Goal: Task Accomplishment & Management: Manage account settings

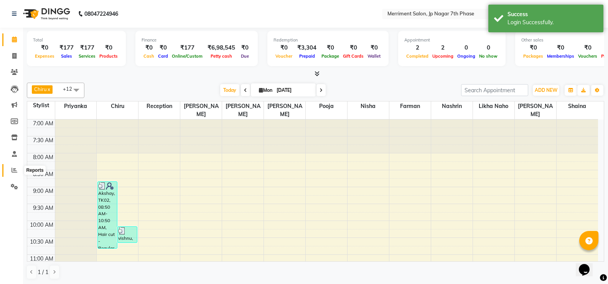
click at [14, 170] on icon at bounding box center [15, 170] width 6 height 6
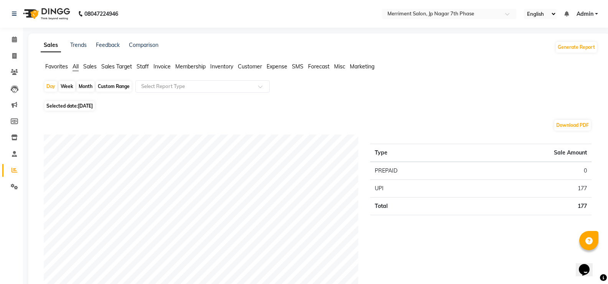
click at [89, 85] on div "Month" at bounding box center [86, 86] width 18 height 11
select select "9"
select select "2025"
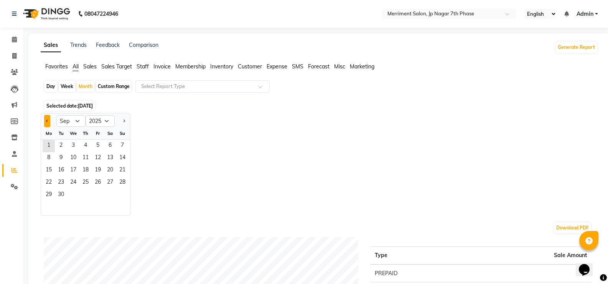
click at [48, 121] on span "Previous month" at bounding box center [47, 120] width 3 height 3
select select "8"
click at [100, 142] on span "1" at bounding box center [98, 146] width 12 height 12
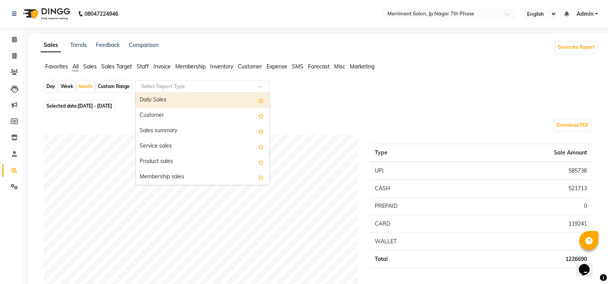
click at [260, 88] on span at bounding box center [263, 89] width 10 height 8
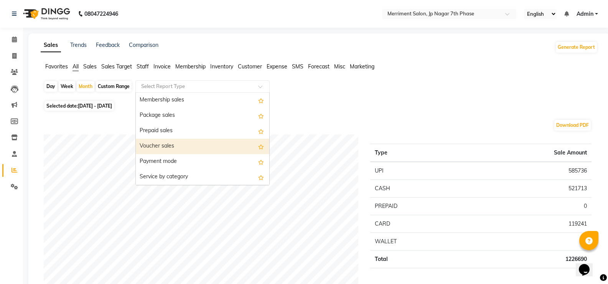
scroll to position [154, 0]
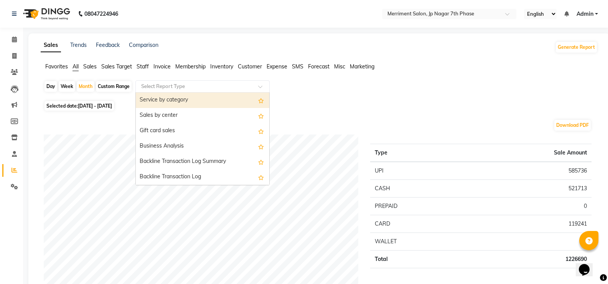
click at [58, 15] on img at bounding box center [46, 13] width 53 height 21
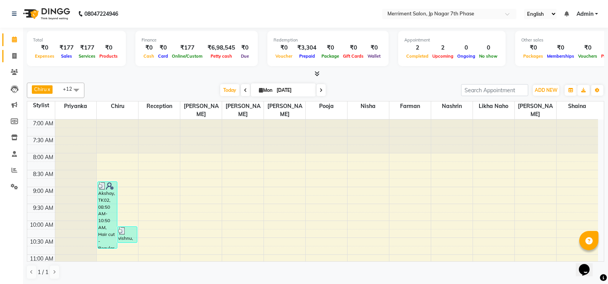
click at [10, 51] on link "Invoice" at bounding box center [11, 56] width 18 height 13
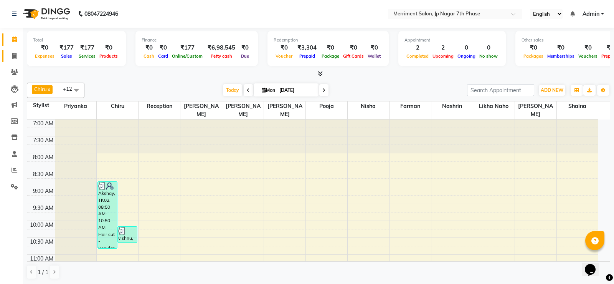
select select "service"
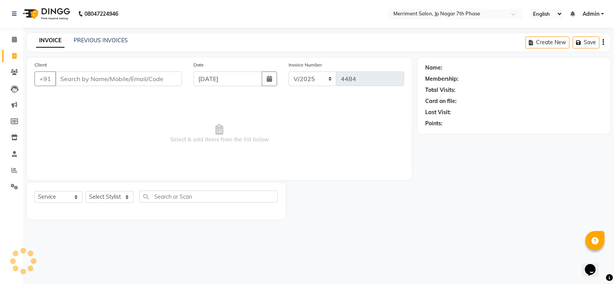
click at [89, 80] on input "Client" at bounding box center [118, 78] width 127 height 15
type input "9845156898"
select select "package"
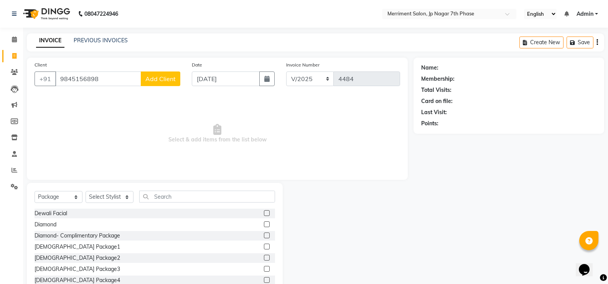
type input "9845156898"
click at [153, 79] on span "Add Client" at bounding box center [160, 79] width 30 height 8
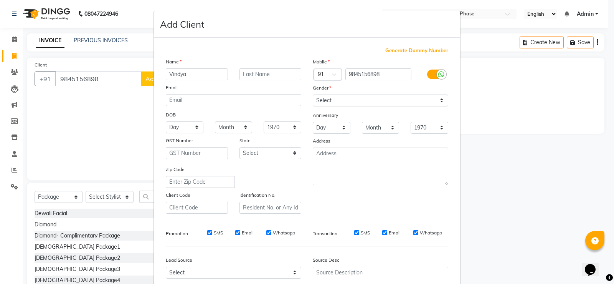
type input "Vindya"
click at [333, 96] on select "Select Male Female Other Prefer Not To Say" at bounding box center [380, 100] width 135 height 12
select select "female"
click at [313, 94] on select "Select Male Female Other Prefer Not To Say" at bounding box center [380, 100] width 135 height 12
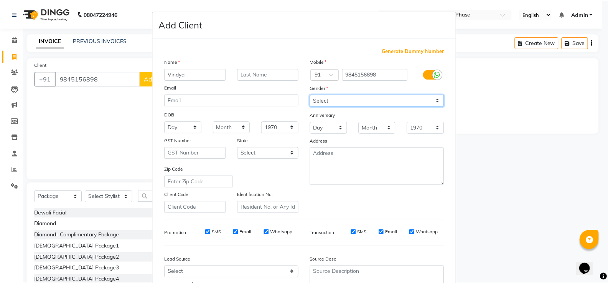
scroll to position [71, 0]
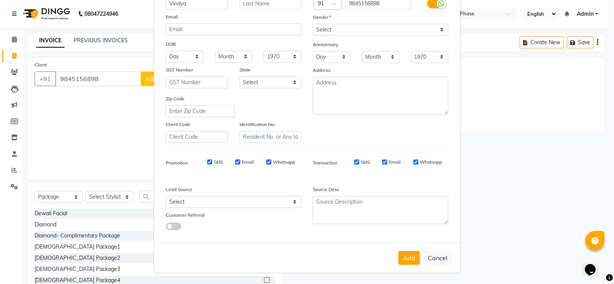
click at [414, 256] on button "Add" at bounding box center [408, 258] width 21 height 14
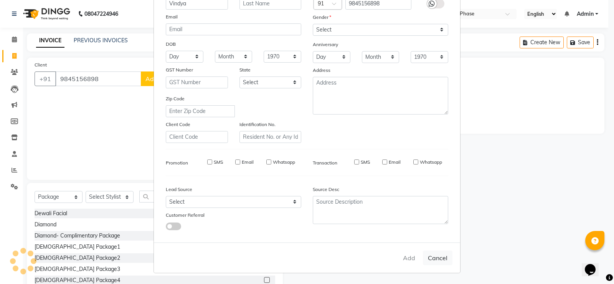
select select
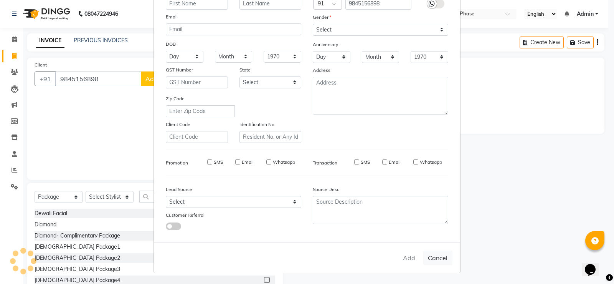
select select
checkbox input "false"
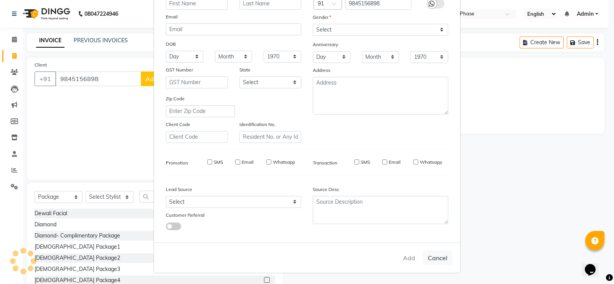
checkbox input "false"
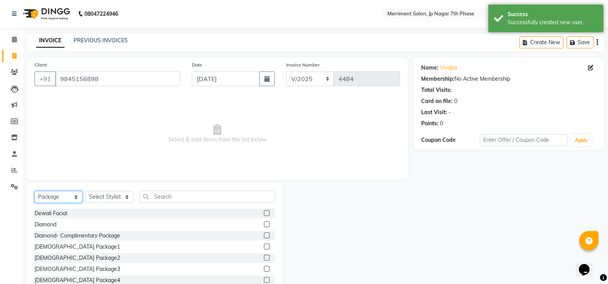
click at [68, 197] on select "Select Service Product Membership Package Voucher Prepaid Gift Card" at bounding box center [59, 197] width 48 height 12
select select "service"
click at [35, 191] on select "Select Service Product Membership Package Voucher Prepaid Gift Card" at bounding box center [59, 197] width 48 height 12
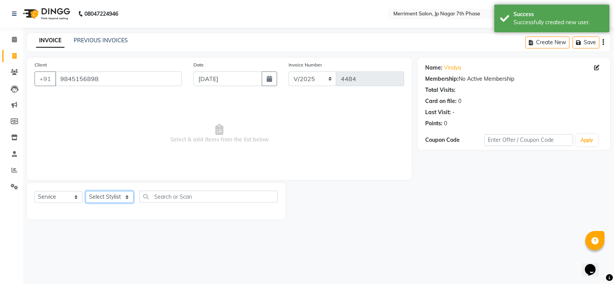
click at [125, 199] on select "Select Stylist Chiru Farman likha naho Nalina Nashrin naynika rai Nirmal Mandal…" at bounding box center [110, 197] width 48 height 12
select select "72104"
click at [86, 191] on select "Select Stylist Chiru Farman likha naho Nalina Nashrin naynika rai Nirmal Mandal…" at bounding box center [110, 197] width 48 height 12
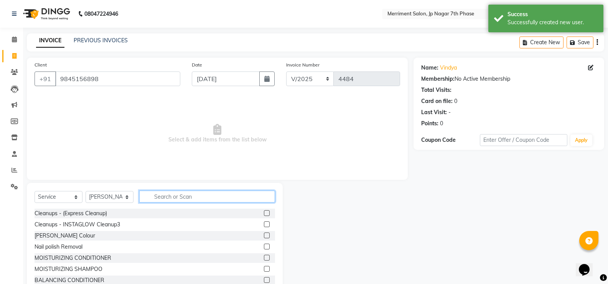
click at [167, 199] on input "text" at bounding box center [207, 196] width 136 height 12
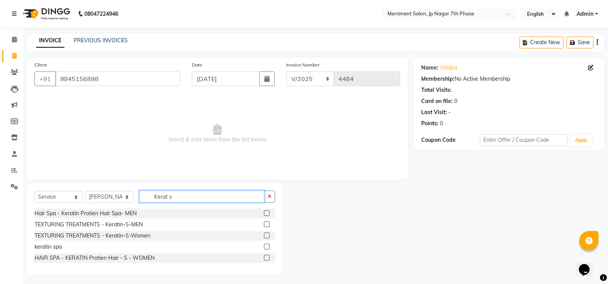
scroll to position [0, 0]
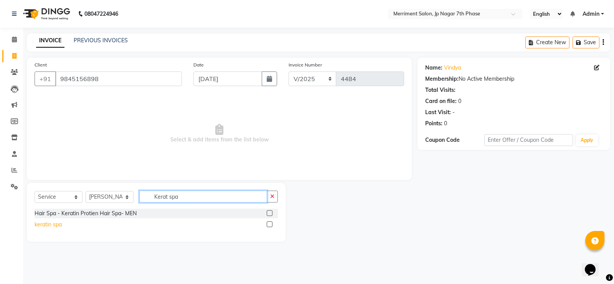
type input "Kerat spa"
click at [56, 225] on div "keratin spa" at bounding box center [48, 224] width 27 height 8
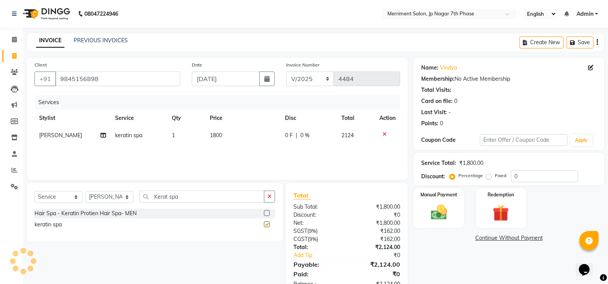
checkbox input "false"
click at [218, 135] on span "1800" at bounding box center [216, 135] width 12 height 7
select select "72104"
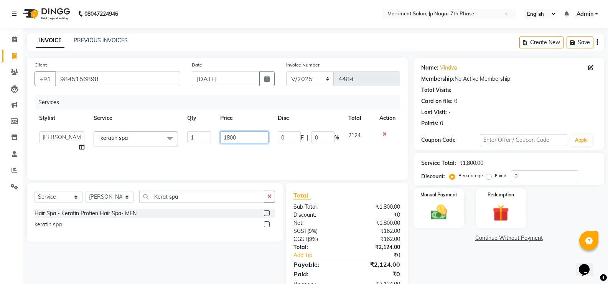
drag, startPoint x: 226, startPoint y: 136, endPoint x: 189, endPoint y: 136, distance: 37.2
click at [192, 137] on tr "Chiru Farman likha naho Nalina Nashrin naynika rai Nirmal Mandal Nisha Pooja Pr…" at bounding box center [218, 141] width 366 height 29
type input "1900"
drag, startPoint x: 209, startPoint y: 262, endPoint x: 197, endPoint y: 246, distance: 20.0
click at [209, 262] on div "Select Service Product Membership Package Voucher Prepaid Gift Card Select Styl…" at bounding box center [152, 239] width 262 height 113
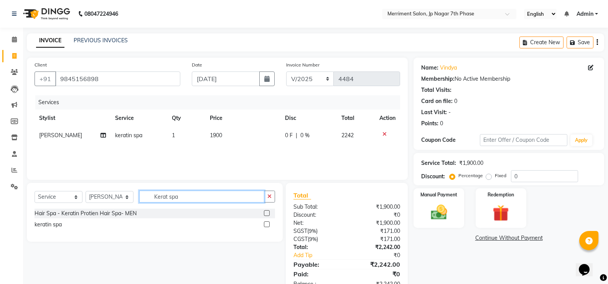
drag, startPoint x: 211, startPoint y: 188, endPoint x: 175, endPoint y: 195, distance: 37.2
click at [175, 195] on div "Select Service Product Membership Package Voucher Prepaid Gift Card Select Styl…" at bounding box center [155, 212] width 256 height 59
click at [171, 200] on input "Kerat spa" at bounding box center [201, 196] width 125 height 12
drag, startPoint x: 194, startPoint y: 200, endPoint x: 58, endPoint y: 196, distance: 136.7
click at [58, 196] on div "Select Service Product Membership Package Voucher Prepaid Gift Card Select Styl…" at bounding box center [155, 199] width 241 height 18
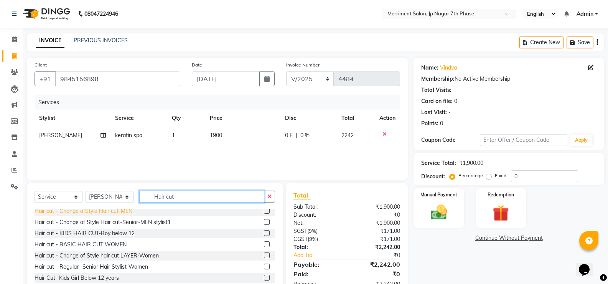
scroll to position [77, 0]
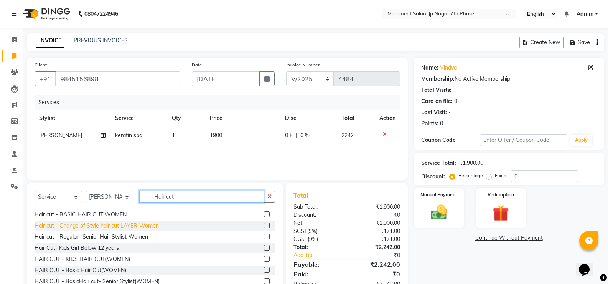
type input "Hair cut"
click at [112, 227] on div "Hair cut - Change of Style hair cut LAYER-Women" at bounding box center [97, 225] width 124 height 8
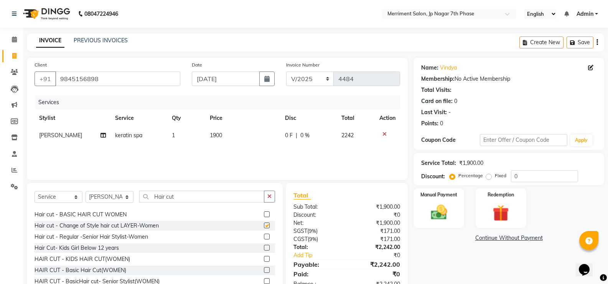
checkbox input "false"
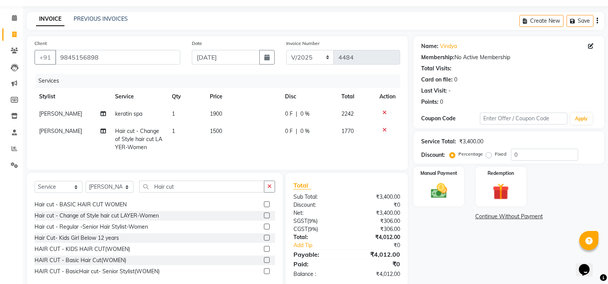
scroll to position [41, 0]
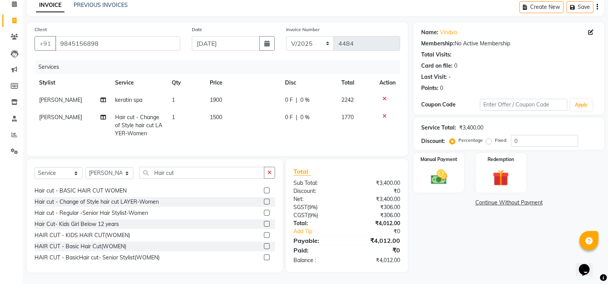
click at [436, 248] on div "Name: Vindya Membership: No Active Membership Total Visits: Card on file: 0 Las…" at bounding box center [512, 147] width 196 height 250
click at [434, 171] on img at bounding box center [438, 177] width 27 height 20
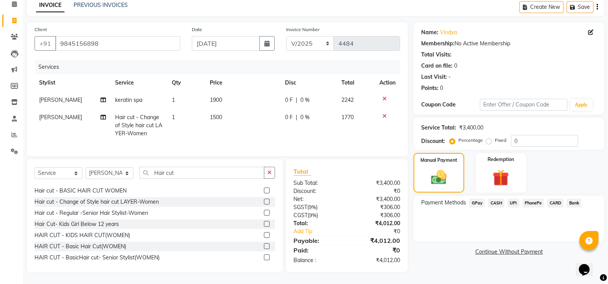
click at [512, 198] on span "UPI" at bounding box center [514, 202] width 12 height 9
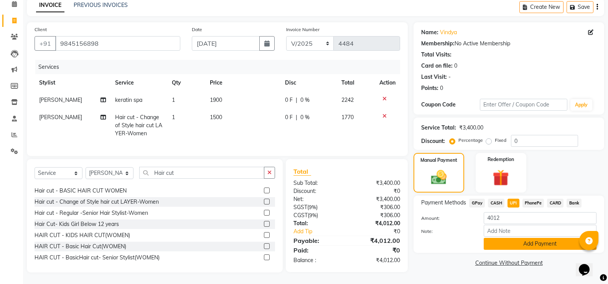
click at [526, 238] on button "Add Payment" at bounding box center [540, 244] width 113 height 12
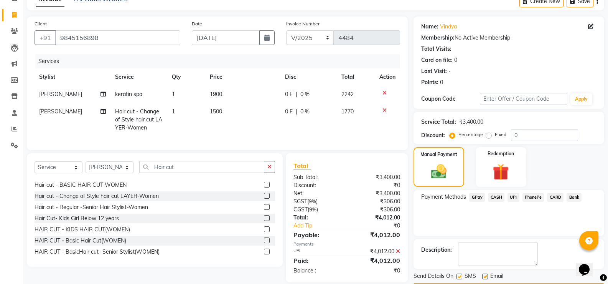
scroll to position [64, 0]
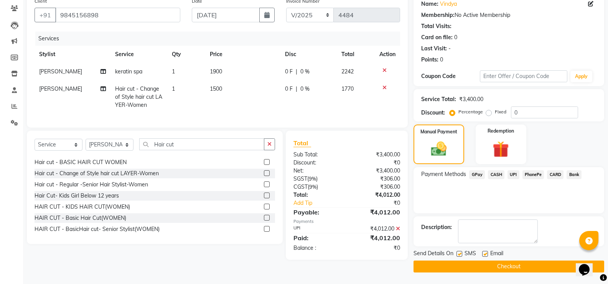
click at [488, 262] on button "Checkout" at bounding box center [509, 266] width 191 height 12
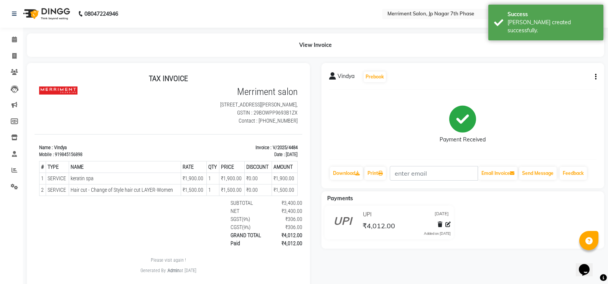
click at [54, 11] on img at bounding box center [46, 13] width 53 height 21
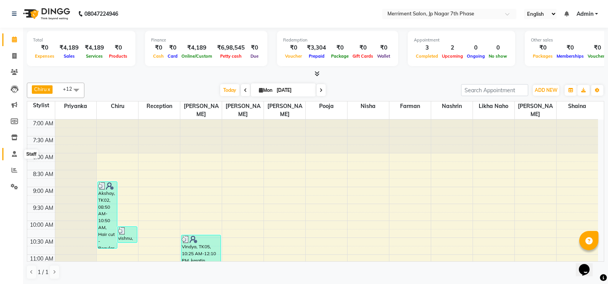
click at [13, 153] on icon at bounding box center [14, 154] width 5 height 6
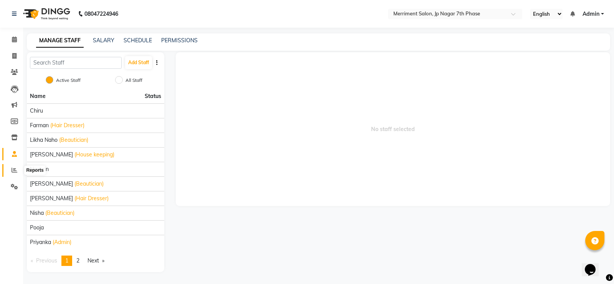
click at [12, 168] on icon at bounding box center [15, 170] width 6 height 6
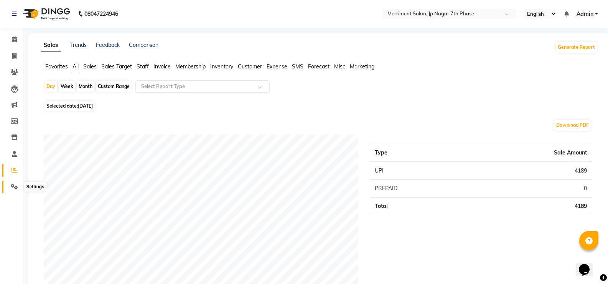
click at [16, 185] on icon at bounding box center [14, 186] width 7 height 6
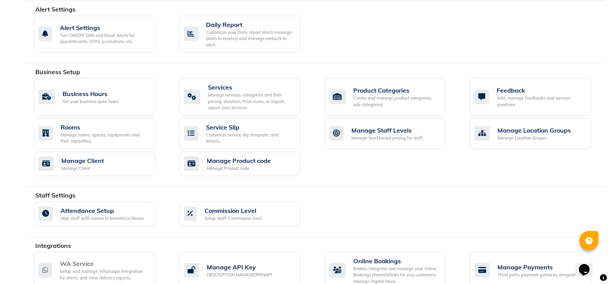
scroll to position [307, 0]
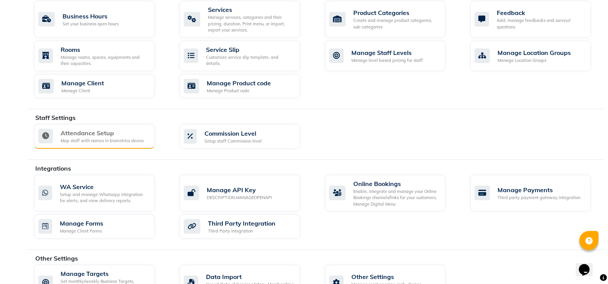
click at [122, 144] on div "Attendance Setup Map staff with names in biometrics device" at bounding box center [94, 136] width 121 height 25
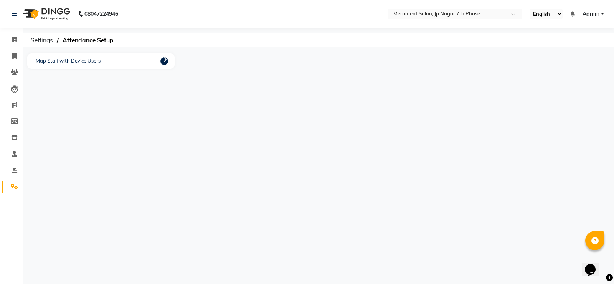
click at [162, 61] on link at bounding box center [164, 61] width 8 height 8
click at [163, 61] on icon at bounding box center [165, 59] width 4 height 6
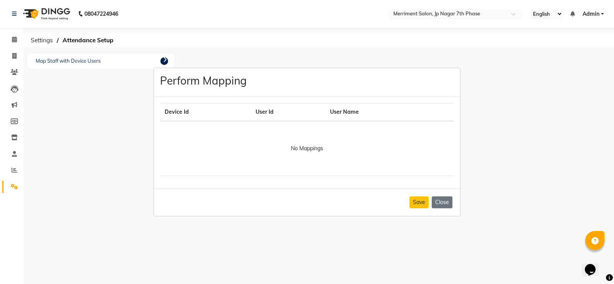
click at [261, 110] on th "User Id" at bounding box center [288, 112] width 74 height 18
click at [185, 108] on th "Device Id" at bounding box center [205, 112] width 91 height 18
click at [97, 35] on ngb-modal-window "Perform Mapping Device Id User Id User Name No Mappings Save Close" at bounding box center [307, 142] width 614 height 284
click at [97, 40] on ngb-modal-window "Perform Mapping Device Id User Id User Name No Mappings Save Close" at bounding box center [307, 142] width 614 height 284
click at [415, 203] on button "Save" at bounding box center [418, 202] width 19 height 12
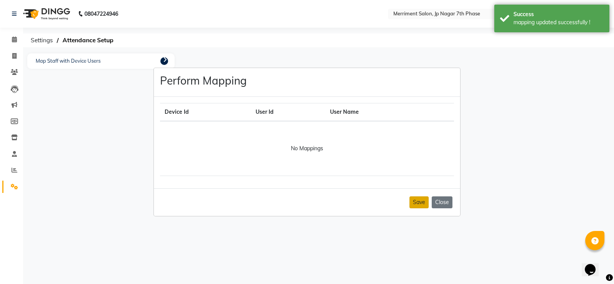
drag, startPoint x: 445, startPoint y: 201, endPoint x: 410, endPoint y: 194, distance: 36.1
click at [444, 201] on button "Close" at bounding box center [442, 202] width 21 height 12
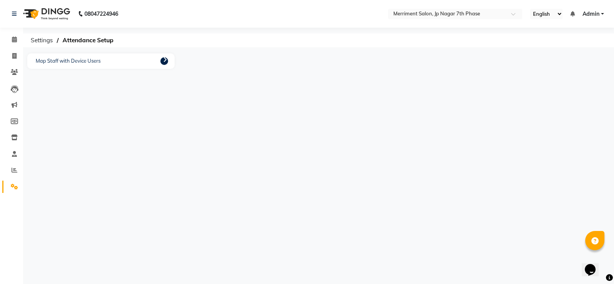
click at [165, 60] on icon at bounding box center [165, 59] width 4 height 6
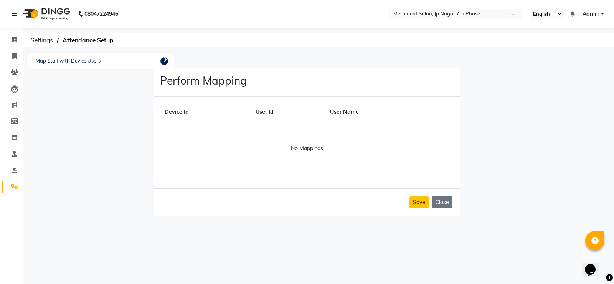
drag, startPoint x: 419, startPoint y: 201, endPoint x: 431, endPoint y: 207, distance: 13.4
click at [445, 218] on ngb-modal-window "Perform Mapping Device Id User Id User Name No Mappings Save Close" at bounding box center [307, 142] width 614 height 284
click at [423, 202] on button "Save" at bounding box center [418, 202] width 19 height 12
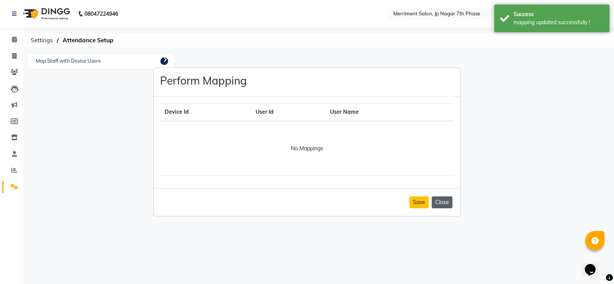
click at [443, 202] on button "Close" at bounding box center [442, 202] width 21 height 12
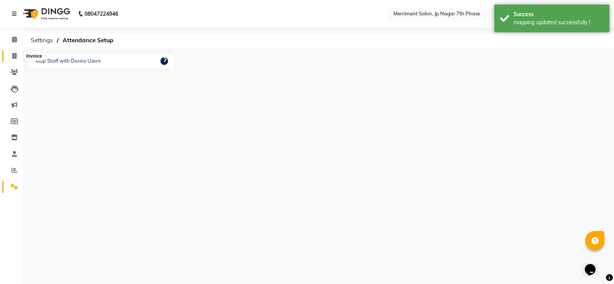
click at [15, 56] on icon at bounding box center [14, 56] width 4 height 6
select select "service"
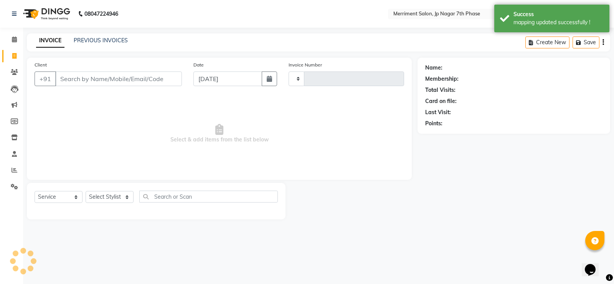
type input "4485"
select select "4110"
select select "package"
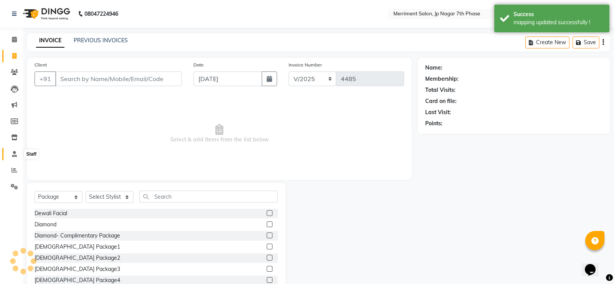
click at [18, 154] on span at bounding box center [14, 154] width 13 height 9
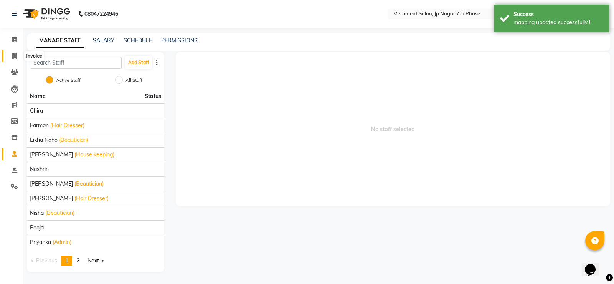
click at [13, 55] on icon at bounding box center [14, 56] width 4 height 6
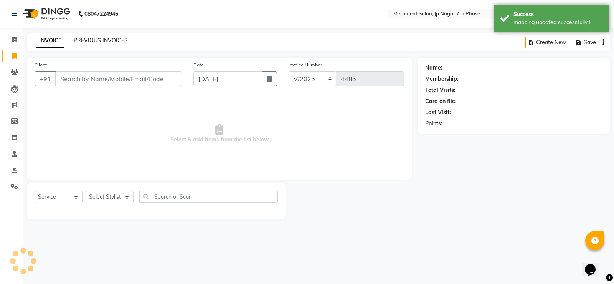
select select "package"
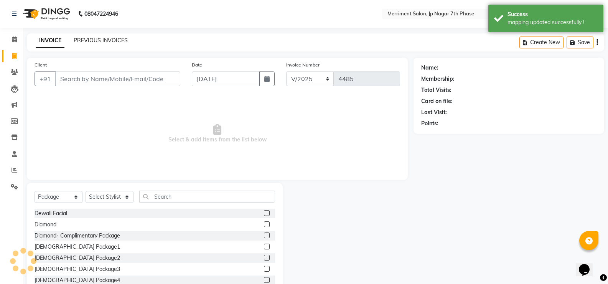
click at [101, 40] on link "PREVIOUS INVOICES" at bounding box center [101, 40] width 54 height 7
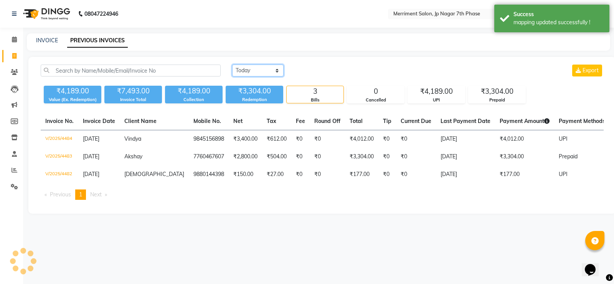
drag, startPoint x: 254, startPoint y: 69, endPoint x: 251, endPoint y: 76, distance: 7.4
click at [254, 69] on select "Today Yesterday Custom Range" at bounding box center [257, 70] width 51 height 12
click at [232, 64] on select "Today Yesterday Custom Range" at bounding box center [257, 70] width 51 height 12
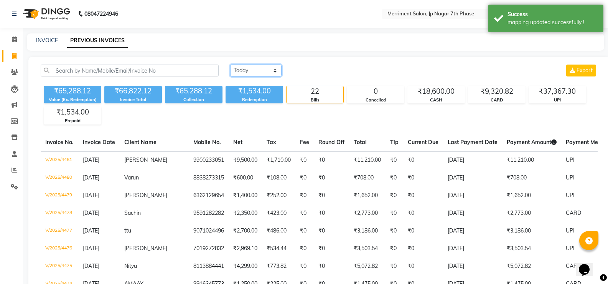
click at [251, 67] on select "Today Yesterday Custom Range" at bounding box center [255, 70] width 51 height 12
select select "range"
click at [230, 64] on select "Today Yesterday Custom Range" at bounding box center [255, 70] width 51 height 12
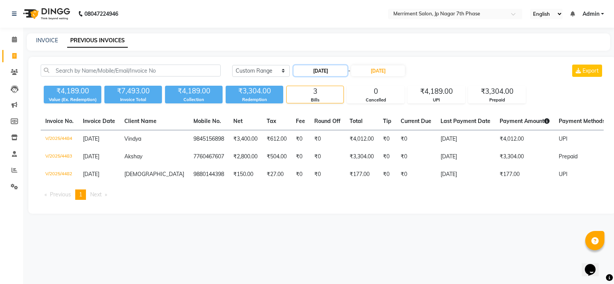
click at [310, 72] on input "[DATE]" at bounding box center [321, 70] width 54 height 11
select select "9"
select select "2025"
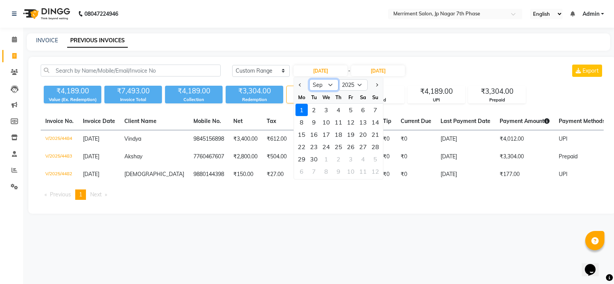
click at [317, 84] on select "Jan Feb Mar Apr May Jun Jul Aug Sep Oct Nov Dec" at bounding box center [323, 85] width 29 height 12
select select "8"
click at [309, 79] on select "Jan Feb Mar Apr May Jun Jul Aug Sep Oct Nov Dec" at bounding box center [323, 85] width 29 height 12
click at [349, 112] on div "1" at bounding box center [351, 110] width 12 height 12
type input "01-08-2025"
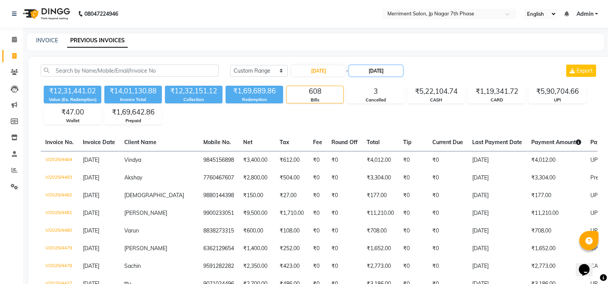
click at [396, 72] on input "[DATE]" at bounding box center [376, 70] width 54 height 11
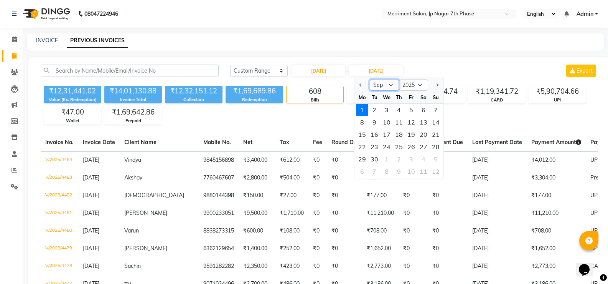
drag, startPoint x: 383, startPoint y: 85, endPoint x: 380, endPoint y: 90, distance: 6.0
click at [383, 85] on select "Aug Sep Oct Nov Dec" at bounding box center [384, 85] width 29 height 12
select select "8"
click at [370, 79] on select "Aug Sep Oct Nov Dec" at bounding box center [384, 85] width 29 height 12
click at [433, 159] on div "31" at bounding box center [436, 159] width 12 height 12
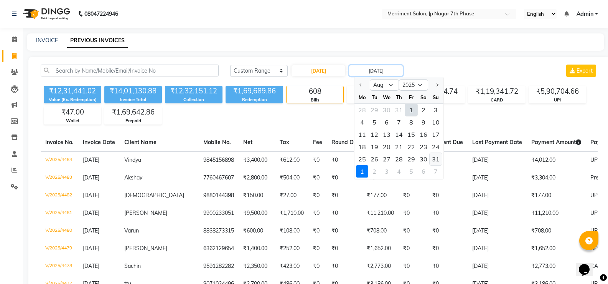
type input "31-08-2025"
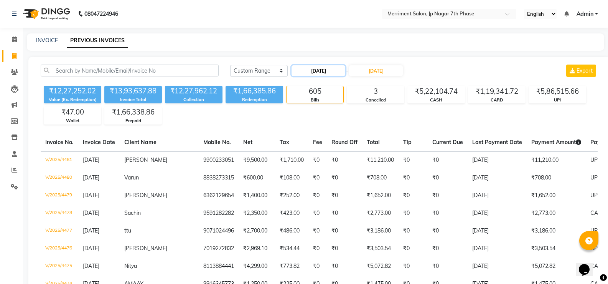
click at [322, 73] on input "01-08-2025" at bounding box center [319, 70] width 54 height 11
select select "8"
select select "2025"
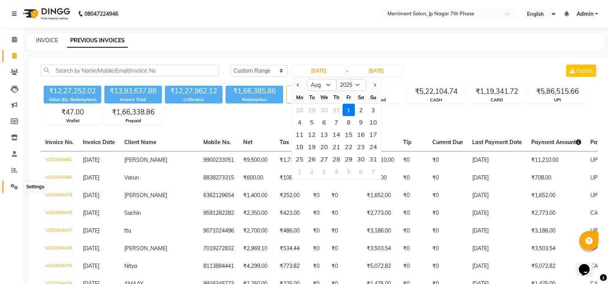
click at [12, 183] on icon at bounding box center [14, 186] width 7 height 6
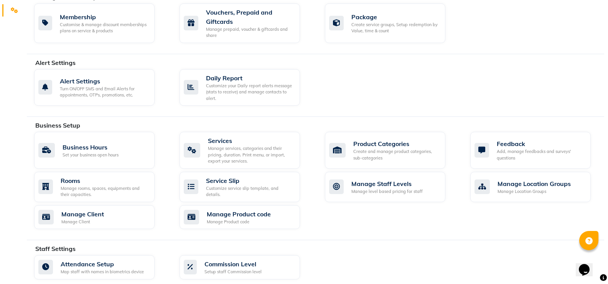
scroll to position [230, 0]
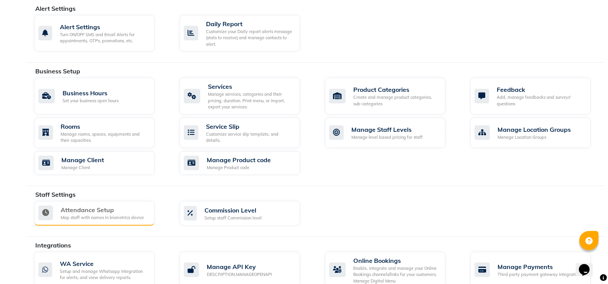
click at [120, 208] on div "Attendance Setup" at bounding box center [102, 209] width 83 height 9
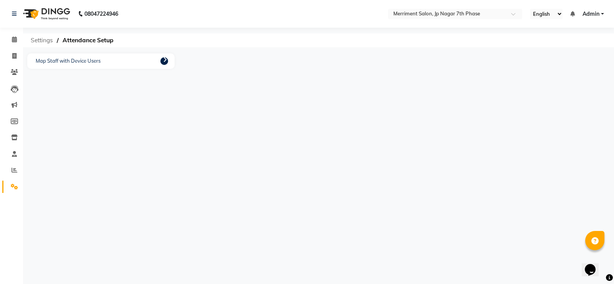
click at [46, 40] on span "Settings" at bounding box center [42, 40] width 30 height 14
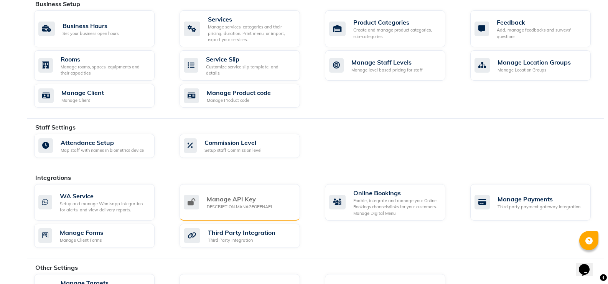
scroll to position [307, 0]
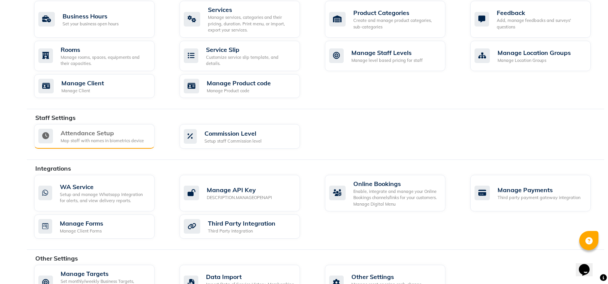
click at [107, 137] on div "Attendance Setup" at bounding box center [102, 132] width 83 height 9
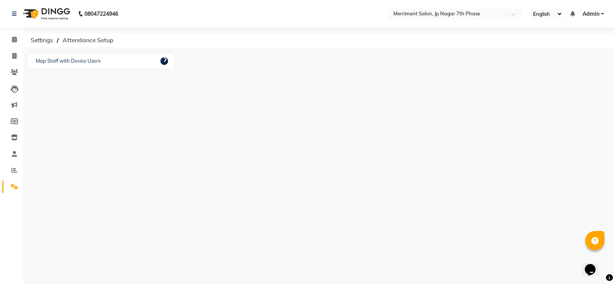
click at [87, 39] on span "Attendance Setup" at bounding box center [88, 40] width 59 height 14
click at [162, 62] on link at bounding box center [164, 61] width 8 height 8
click at [166, 61] on icon at bounding box center [165, 59] width 4 height 6
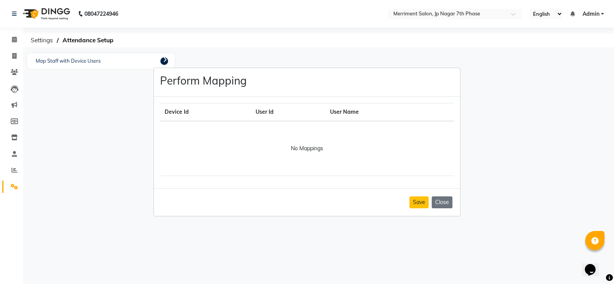
click at [183, 111] on th "Device Id" at bounding box center [205, 112] width 91 height 18
click at [283, 112] on th "User Id" at bounding box center [288, 112] width 74 height 18
click at [302, 139] on div "No Mappings" at bounding box center [307, 148] width 285 height 45
click at [307, 144] on div "No Mappings" at bounding box center [307, 148] width 285 height 45
click at [305, 147] on div "No Mappings" at bounding box center [307, 148] width 285 height 45
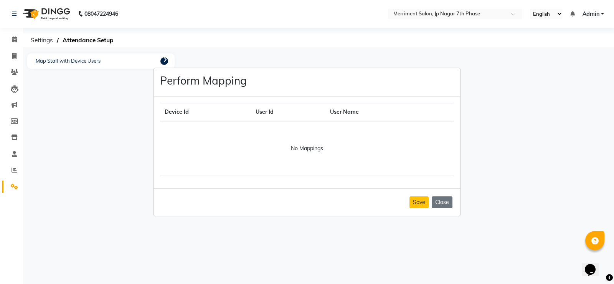
click at [305, 147] on div "No Mappings" at bounding box center [307, 148] width 285 height 45
click at [350, 104] on th "User Name" at bounding box center [377, 112] width 104 height 18
click at [350, 114] on th "User Name" at bounding box center [377, 112] width 104 height 18
click at [363, 112] on th "User Name" at bounding box center [377, 112] width 104 height 18
click at [364, 112] on th "User Name" at bounding box center [377, 112] width 104 height 18
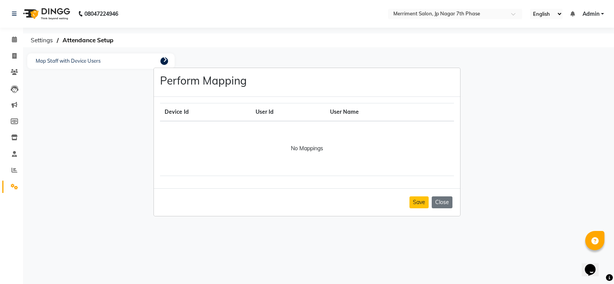
click at [364, 112] on th "User Name" at bounding box center [377, 112] width 104 height 18
click at [437, 207] on button "Close" at bounding box center [442, 202] width 21 height 12
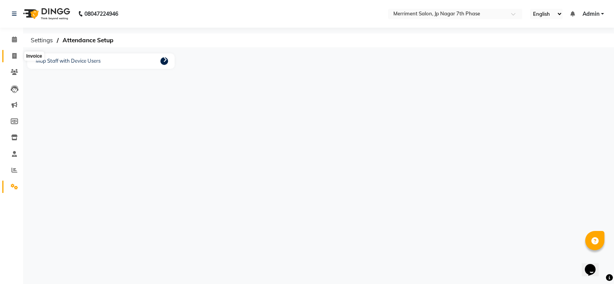
click at [11, 55] on span at bounding box center [14, 56] width 13 height 9
select select "service"
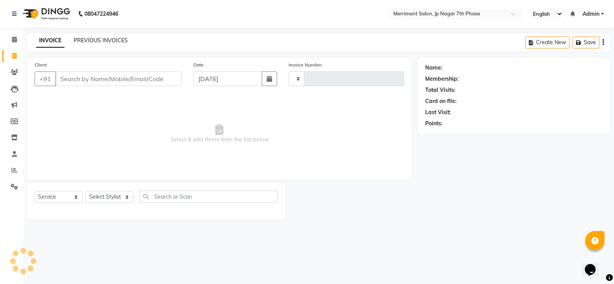
click at [97, 38] on link "PREVIOUS INVOICES" at bounding box center [101, 40] width 54 height 7
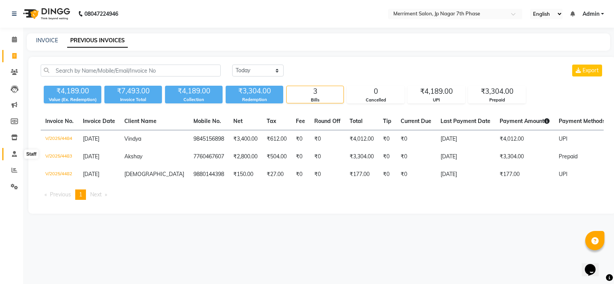
click at [16, 153] on icon at bounding box center [14, 154] width 5 height 6
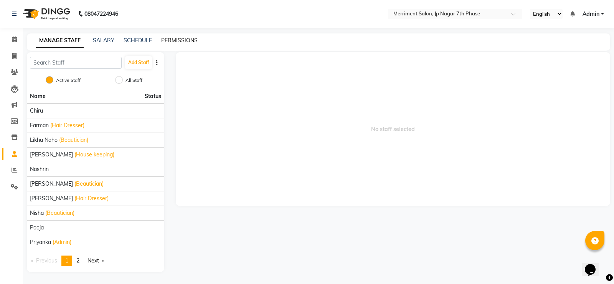
click at [189, 41] on link "PERMISSIONS" at bounding box center [179, 40] width 36 height 7
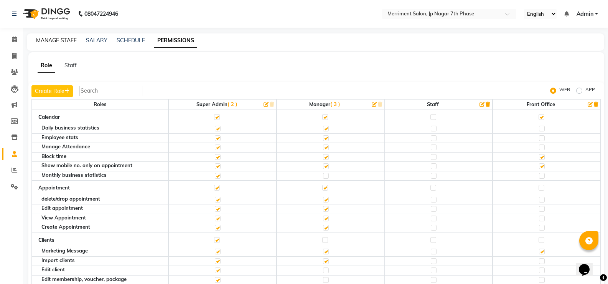
click at [69, 43] on link "MANAGE STAFF" at bounding box center [56, 40] width 41 height 7
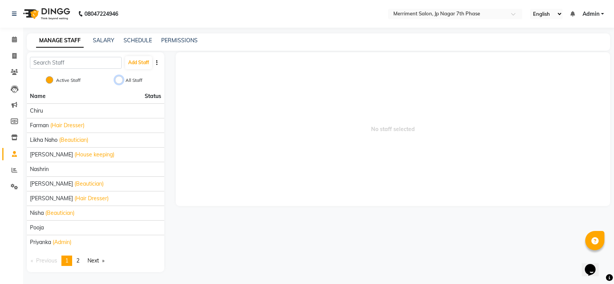
click at [119, 79] on input "All Staff" at bounding box center [119, 80] width 8 height 8
radio input "true"
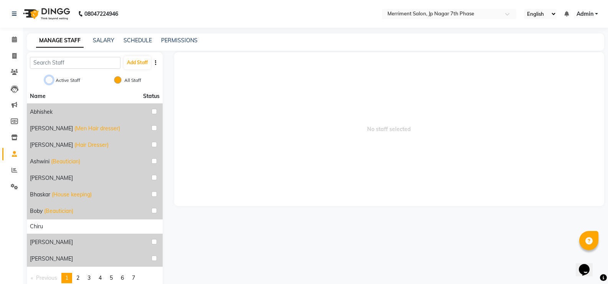
click at [50, 80] on input "Active Staff" at bounding box center [49, 80] width 8 height 8
radio input "true"
radio input "false"
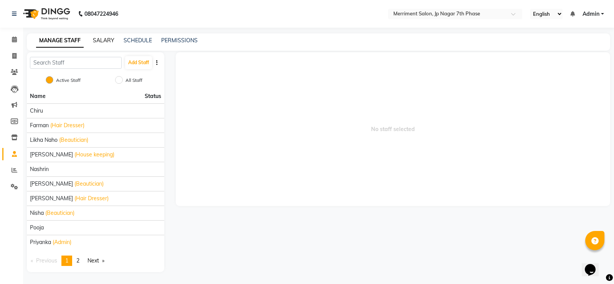
click at [106, 40] on link "SALARY" at bounding box center [103, 40] width 21 height 7
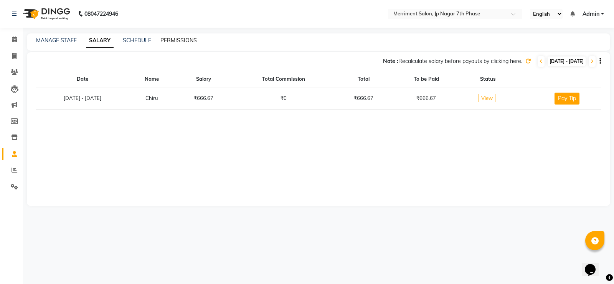
click at [185, 42] on link "PERMISSIONS" at bounding box center [178, 40] width 36 height 7
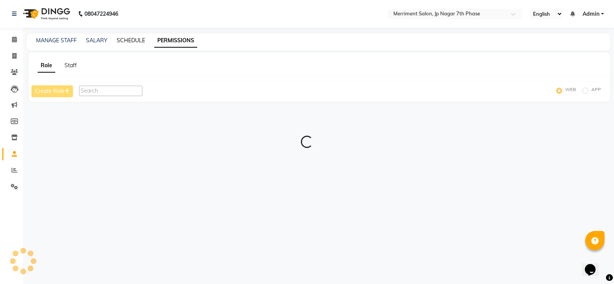
click at [137, 42] on link "SCHEDULE" at bounding box center [131, 40] width 28 height 7
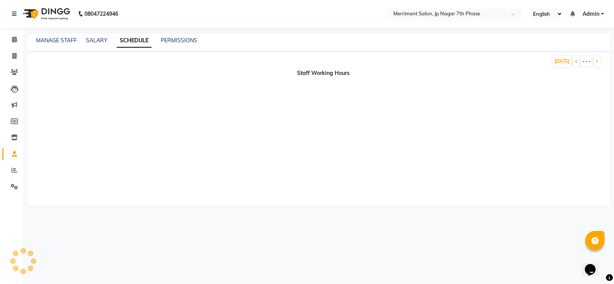
click at [137, 41] on link "SCHEDULE" at bounding box center [134, 41] width 35 height 14
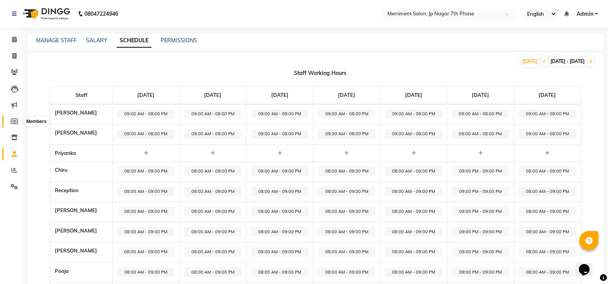
click at [13, 121] on icon at bounding box center [14, 121] width 7 height 6
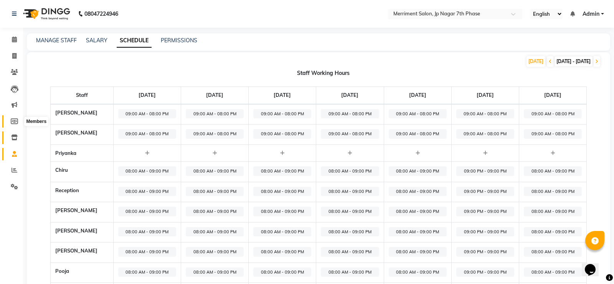
select select
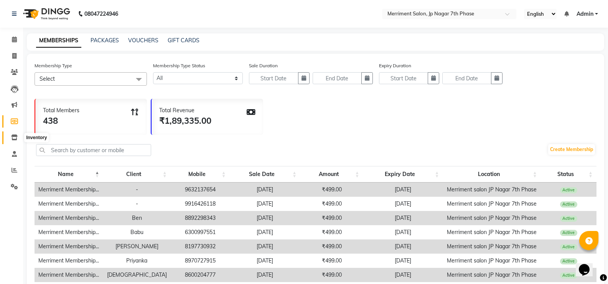
click at [18, 136] on span at bounding box center [14, 137] width 13 height 9
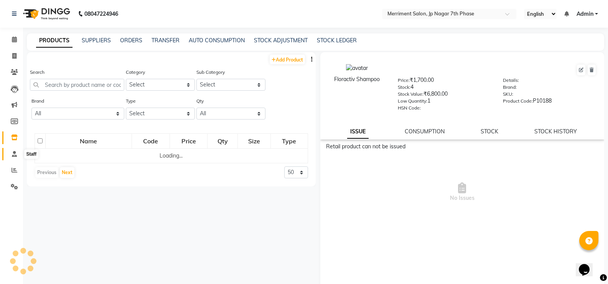
click at [18, 155] on span at bounding box center [14, 154] width 13 height 9
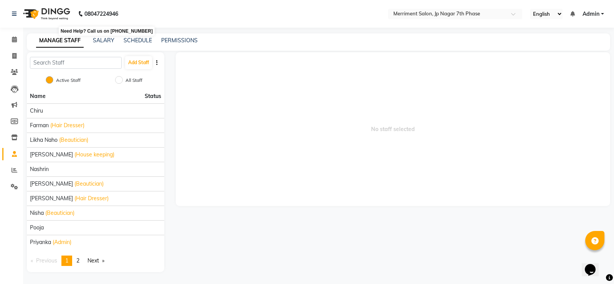
click at [99, 11] on b "08047224946" at bounding box center [101, 13] width 34 height 21
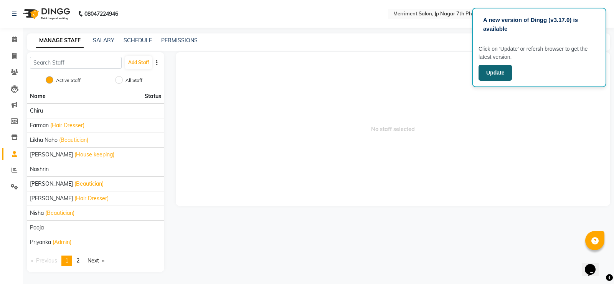
click at [504, 72] on button "Update" at bounding box center [495, 73] width 33 height 16
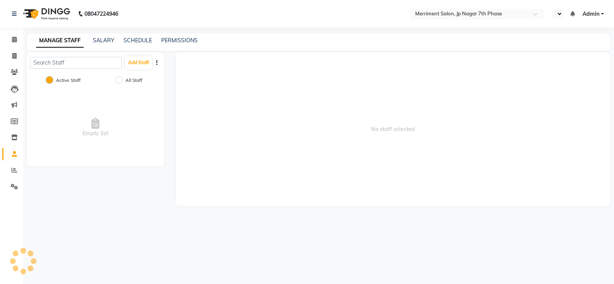
select select "en"
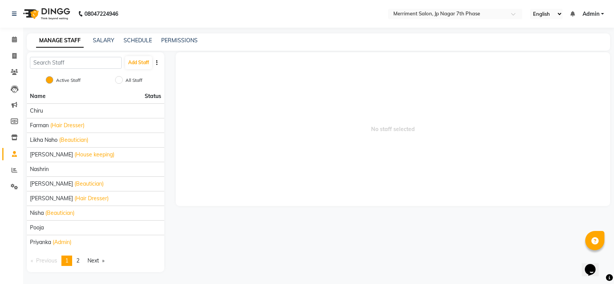
click at [27, 13] on img at bounding box center [46, 13] width 53 height 21
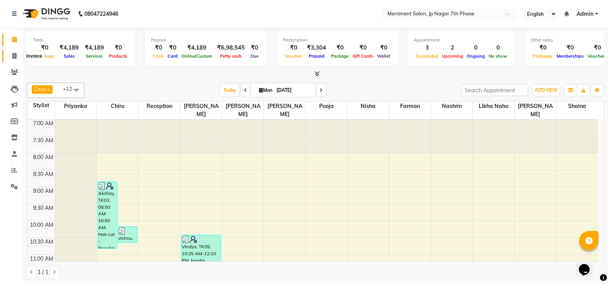
click at [15, 57] on icon at bounding box center [14, 56] width 4 height 6
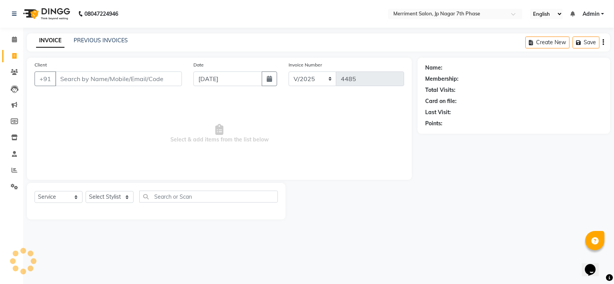
click at [128, 80] on input "Client" at bounding box center [118, 78] width 127 height 15
select select "package"
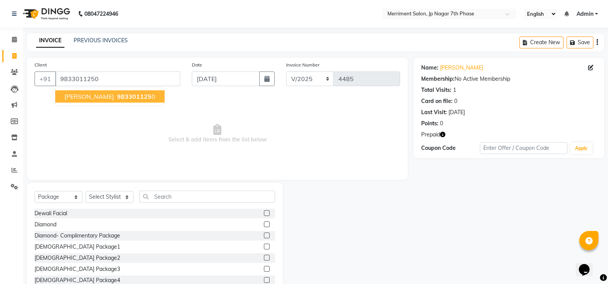
click at [444, 135] on icon "button" at bounding box center [442, 134] width 5 height 5
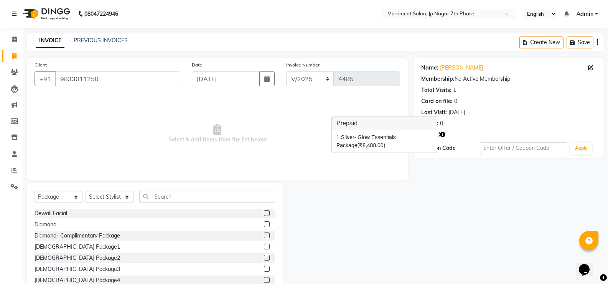
drag, startPoint x: 338, startPoint y: 238, endPoint x: 335, endPoint y: 241, distance: 4.2
click at [338, 239] on div at bounding box center [348, 239] width 131 height 113
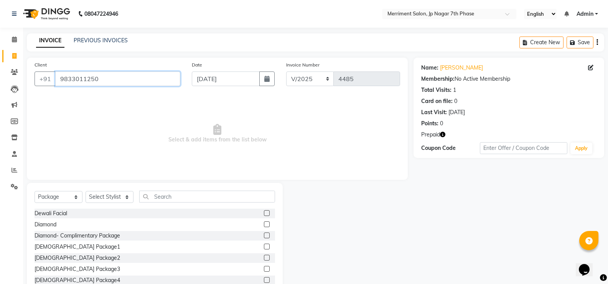
click at [122, 77] on input "9833011250" at bounding box center [117, 78] width 125 height 15
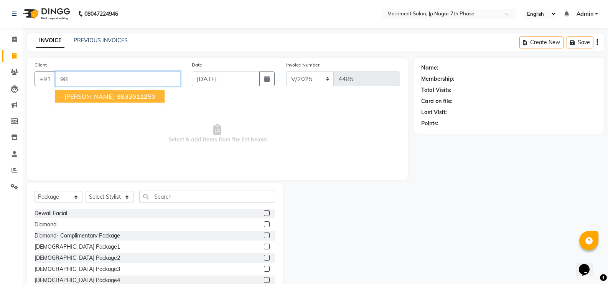
type input "9"
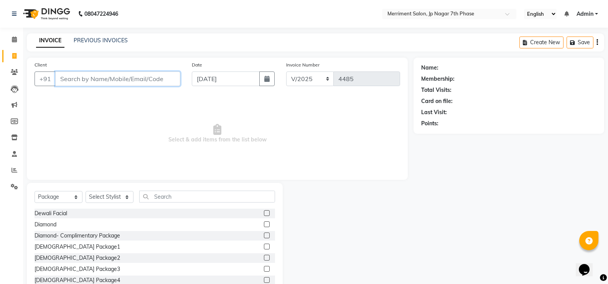
paste input "7278412205"
type input "7278412205"
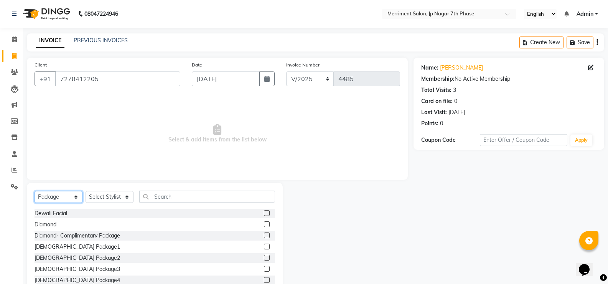
click at [51, 195] on select "Select Service Product Membership Package Voucher Prepaid Gift Card" at bounding box center [59, 197] width 48 height 12
select select "service"
click at [35, 191] on select "Select Service Product Membership Package Voucher Prepaid Gift Card" at bounding box center [59, 197] width 48 height 12
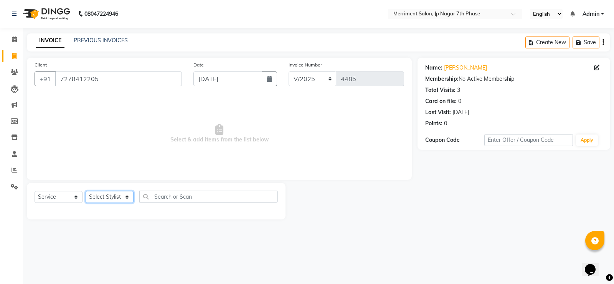
click at [104, 198] on select "Select Stylist Chiru Farman likha naho Nalina Nashrin naynika rai Nirmal Mandal…" at bounding box center [110, 197] width 48 height 12
select select "72476"
click at [86, 191] on select "Select Stylist Chiru Farman likha naho Nalina Nashrin naynika rai Nirmal Mandal…" at bounding box center [110, 197] width 48 height 12
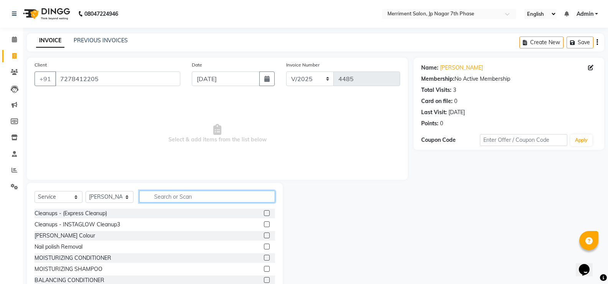
click at [184, 194] on input "text" at bounding box center [207, 196] width 136 height 12
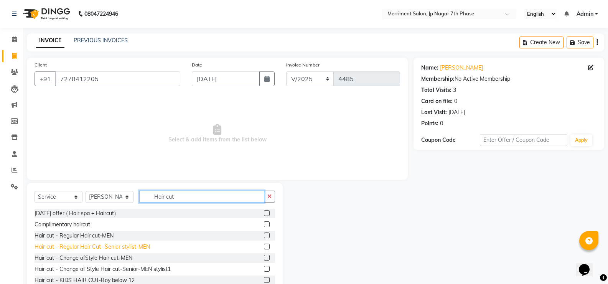
type input "Hair cut"
click at [119, 246] on div "Hair cut - Regular Hair Cut- Senior stylist-MEN" at bounding box center [93, 247] width 116 height 8
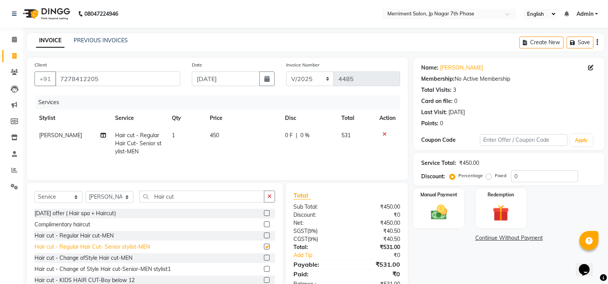
checkbox input "false"
click at [271, 197] on icon "button" at bounding box center [269, 195] width 4 height 5
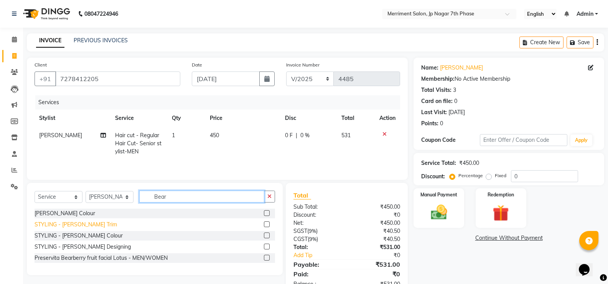
type input "Bear"
click at [79, 224] on div "STYLING - Beard Trim" at bounding box center [76, 224] width 83 height 8
checkbox input "false"
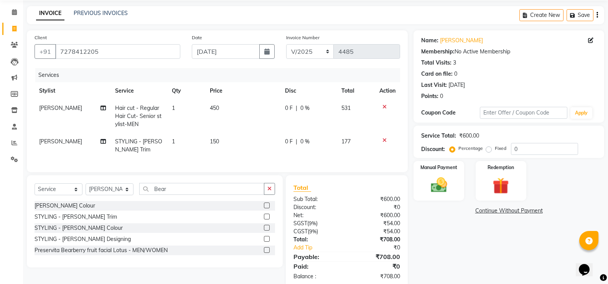
scroll to position [49, 0]
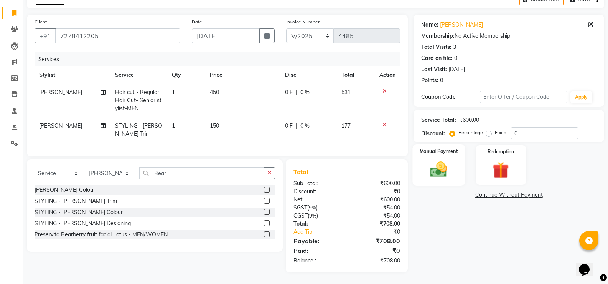
click at [438, 173] on img at bounding box center [438, 169] width 27 height 20
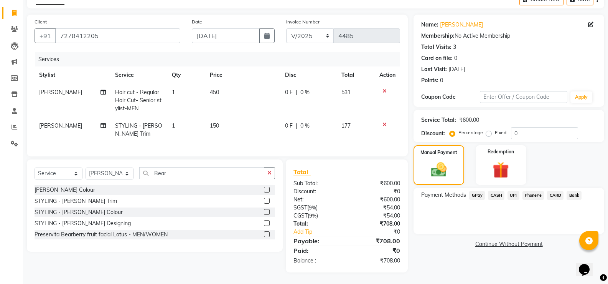
click at [516, 191] on span "UPI" at bounding box center [514, 195] width 12 height 9
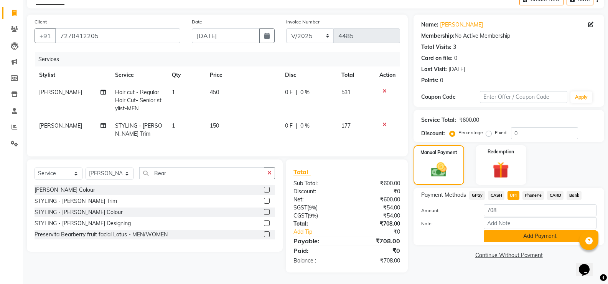
click at [530, 231] on button "Add Payment" at bounding box center [540, 236] width 113 height 12
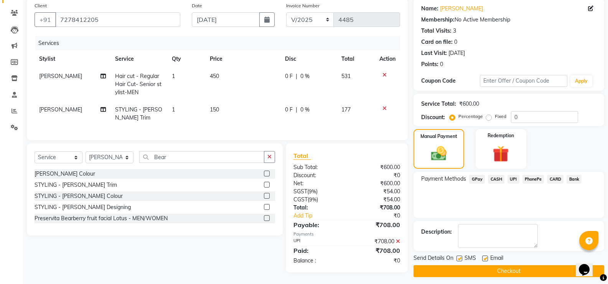
scroll to position [65, 0]
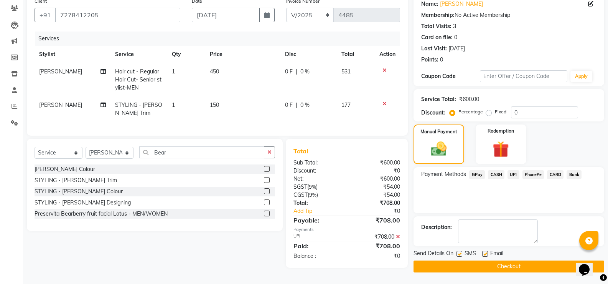
click at [521, 266] on button "Checkout" at bounding box center [509, 266] width 191 height 12
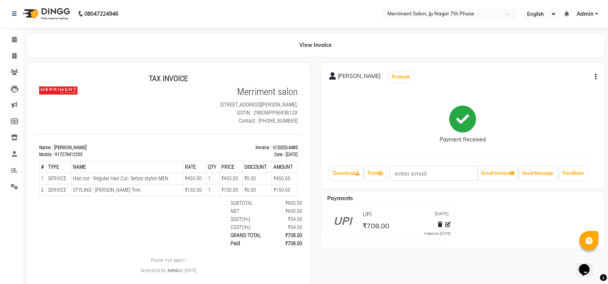
scroll to position [22, 0]
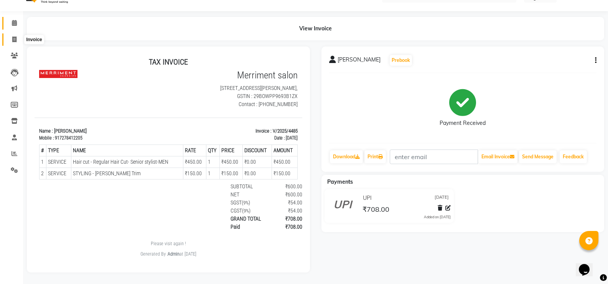
click at [15, 36] on icon at bounding box center [14, 39] width 4 height 6
select select "service"
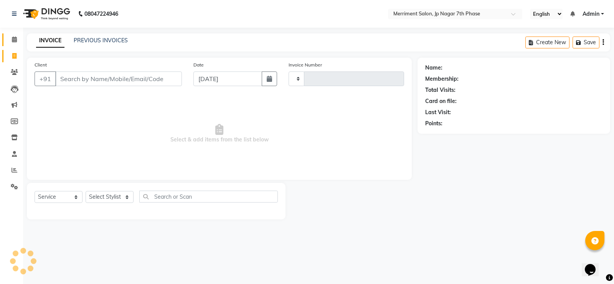
type input "4486"
select select "4110"
select select "package"
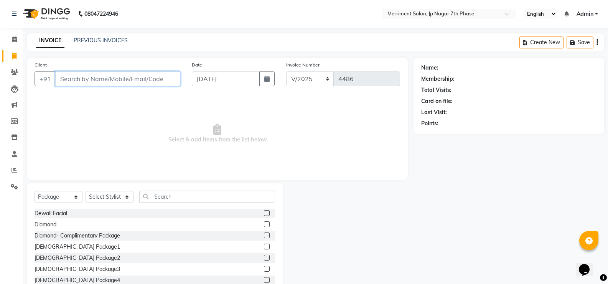
click at [128, 76] on input "Client" at bounding box center [117, 78] width 125 height 15
paste input "9833011250"
type input "9833011250"
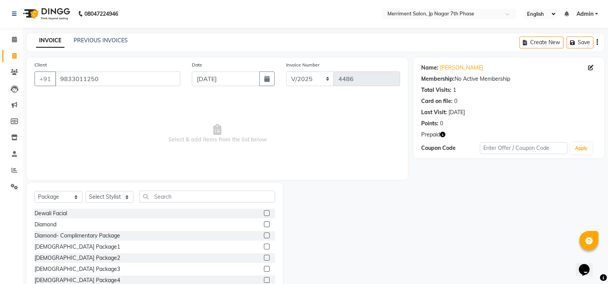
click at [441, 134] on icon "button" at bounding box center [442, 134] width 5 height 5
click at [368, 168] on span "Select & add items from the list below" at bounding box center [218, 133] width 366 height 77
click at [55, 197] on select "Select Service Product Membership Package Voucher Prepaid Gift Card" at bounding box center [59, 197] width 48 height 12
select select "service"
click at [35, 191] on select "Select Service Product Membership Package Voucher Prepaid Gift Card" at bounding box center [59, 197] width 48 height 12
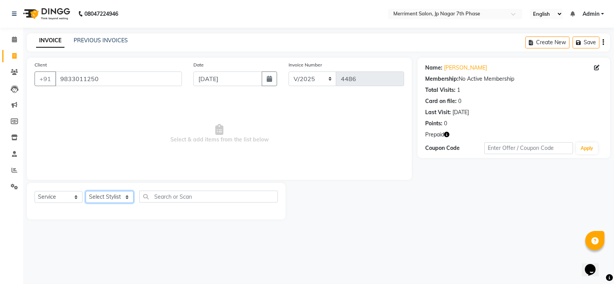
click at [98, 199] on select "Select Stylist Chiru Farman likha naho Nalina Nashrin naynika rai Nirmal Mandal…" at bounding box center [110, 197] width 48 height 12
select select "84910"
click at [86, 191] on select "Select Stylist Chiru Farman likha naho Nalina Nashrin naynika rai Nirmal Mandal…" at bounding box center [110, 197] width 48 height 12
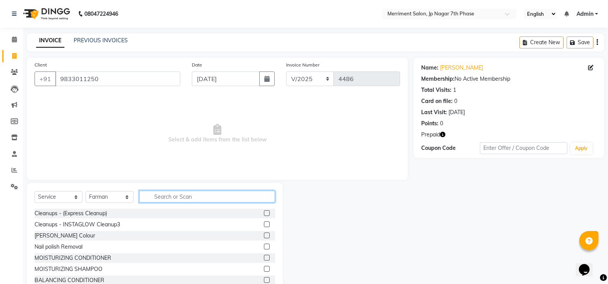
drag, startPoint x: 178, startPoint y: 195, endPoint x: 208, endPoint y: 208, distance: 33.7
click at [186, 199] on input "text" at bounding box center [207, 196] width 136 height 12
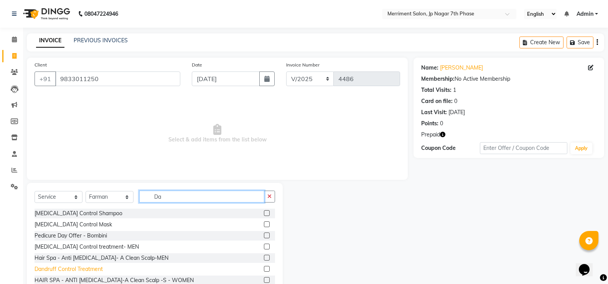
type input "Da"
click at [89, 269] on div "Dandruff Control Treatment" at bounding box center [69, 269] width 68 height 8
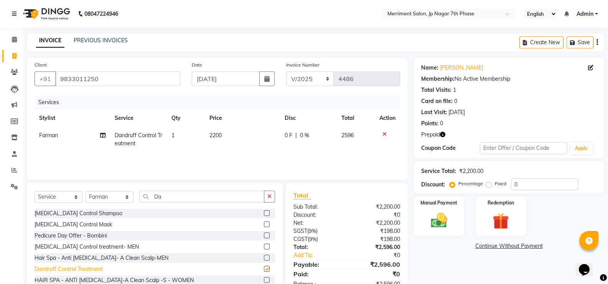
checkbox input "false"
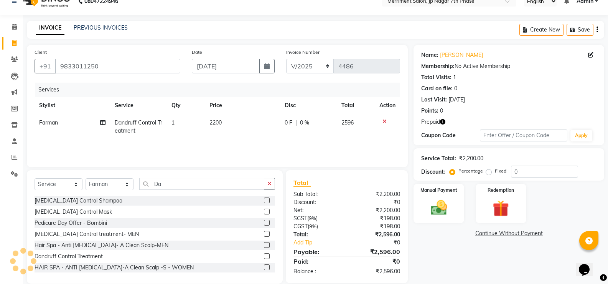
scroll to position [24, 0]
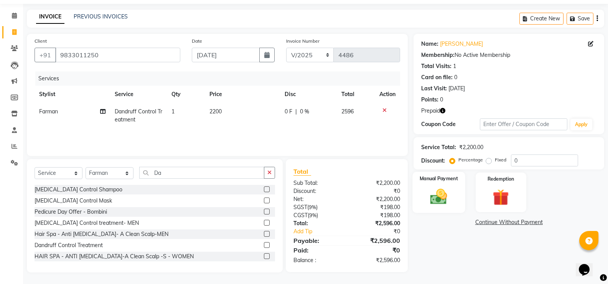
click at [452, 185] on div "Manual Payment" at bounding box center [439, 192] width 53 height 41
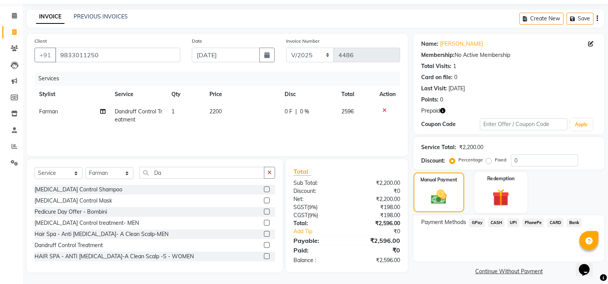
click at [507, 200] on img at bounding box center [500, 197] width 27 height 21
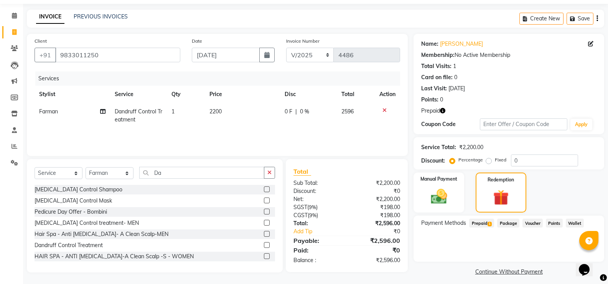
click at [482, 222] on span "Prepaid 1" at bounding box center [481, 222] width 25 height 9
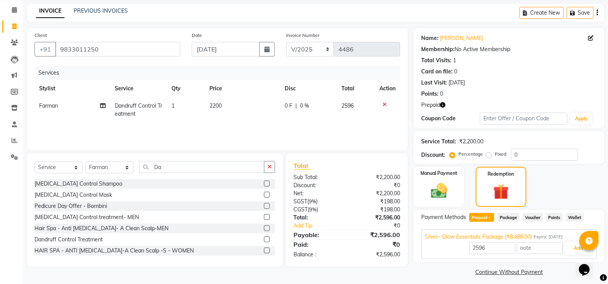
scroll to position [35, 0]
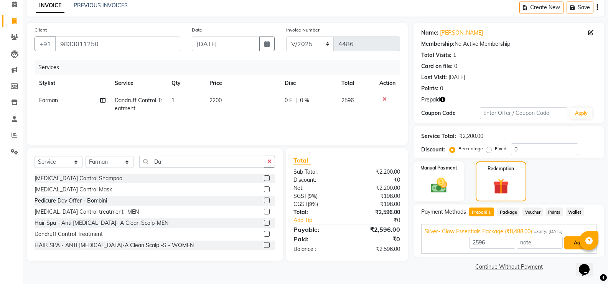
click at [570, 243] on button "Add" at bounding box center [579, 242] width 28 height 13
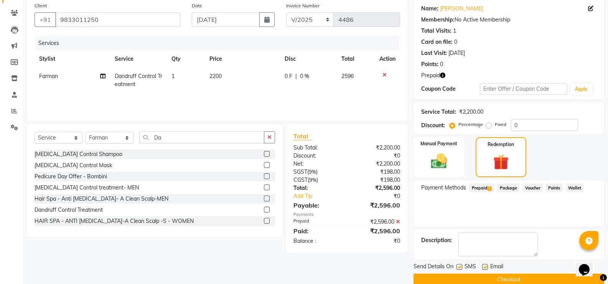
scroll to position [72, 0]
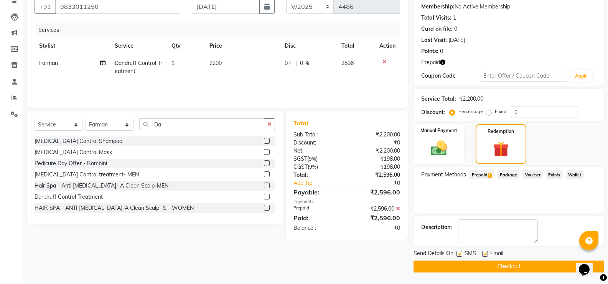
click at [467, 267] on button "Checkout" at bounding box center [509, 266] width 191 height 12
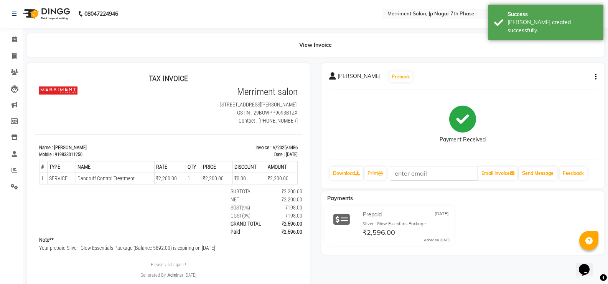
scroll to position [6, 0]
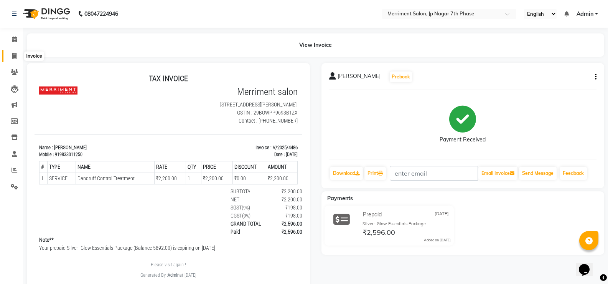
click at [14, 56] on icon at bounding box center [14, 56] width 4 height 6
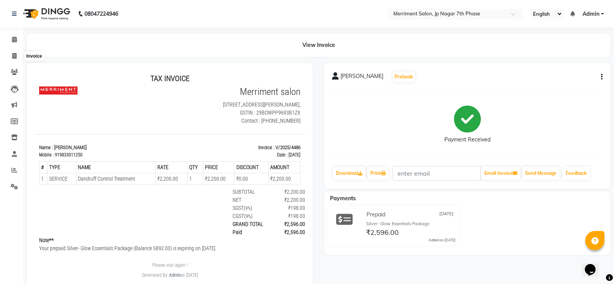
select select "service"
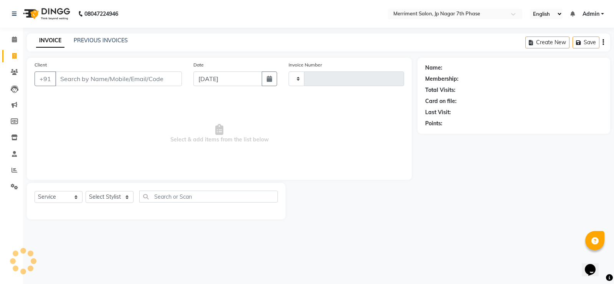
type input "4487"
select select "4110"
click at [88, 41] on link "PREVIOUS INVOICES" at bounding box center [101, 40] width 54 height 7
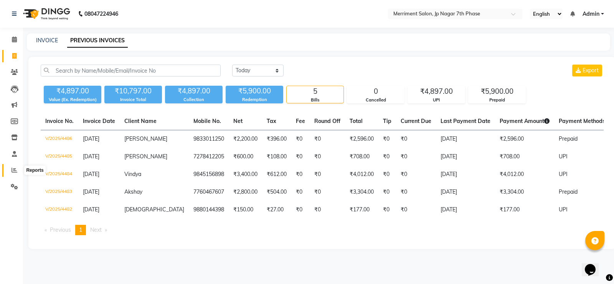
click at [16, 169] on icon at bounding box center [15, 170] width 6 height 6
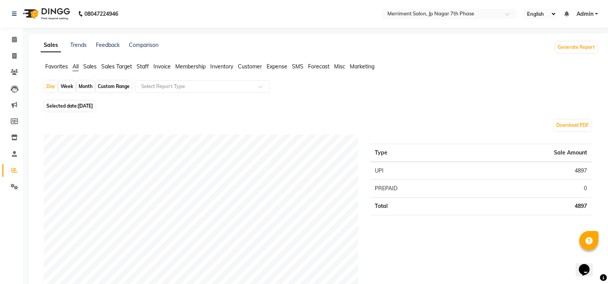
click at [85, 86] on div "Month" at bounding box center [86, 86] width 18 height 11
select select "9"
select select "2025"
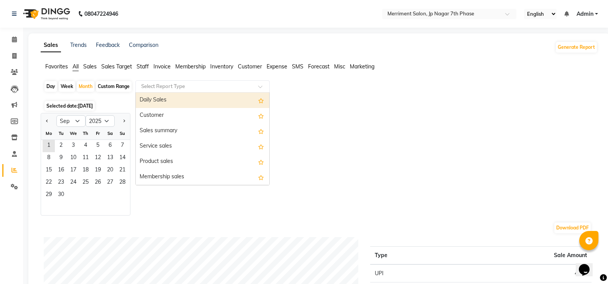
click at [176, 89] on input "text" at bounding box center [195, 87] width 111 height 8
click at [143, 66] on span "Staff" at bounding box center [143, 66] width 12 height 7
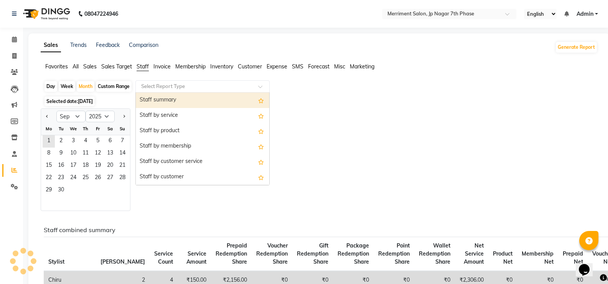
click at [167, 89] on input "text" at bounding box center [195, 87] width 111 height 8
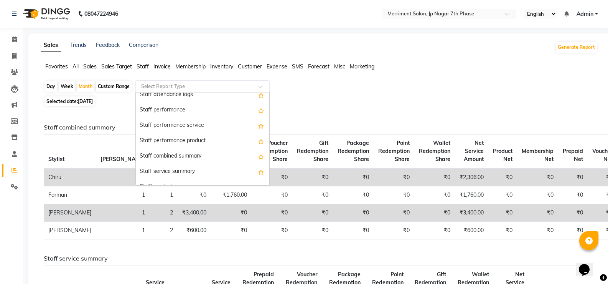
scroll to position [116, 0]
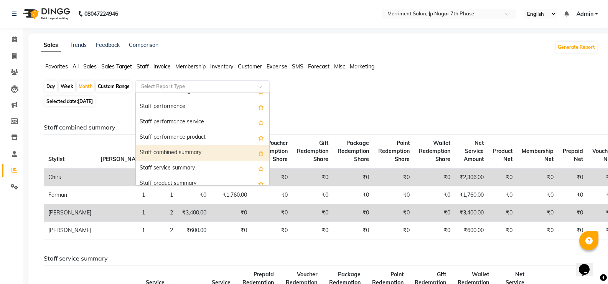
click at [206, 153] on div "Staff combined summary" at bounding box center [203, 152] width 134 height 15
select select "full_report"
select select "csv"
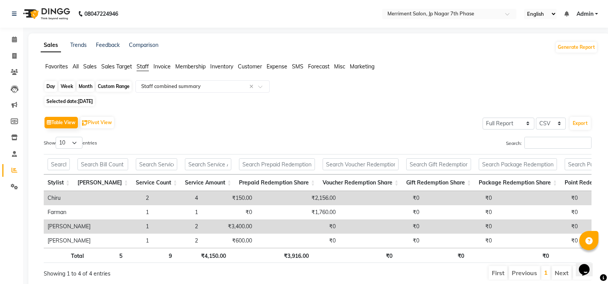
click at [86, 89] on div "Month" at bounding box center [86, 86] width 18 height 11
select select "9"
select select "2025"
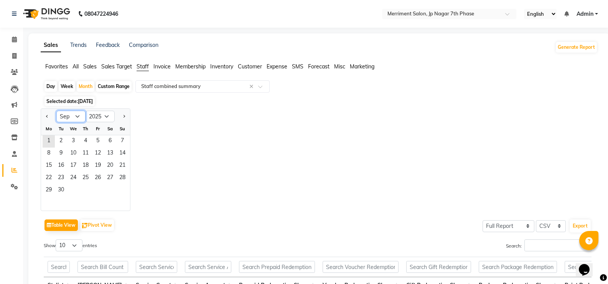
drag, startPoint x: 67, startPoint y: 115, endPoint x: 71, endPoint y: 121, distance: 6.9
click at [68, 115] on select "Jan Feb Mar Apr May Jun Jul Aug Sep Oct Nov Dec" at bounding box center [70, 117] width 29 height 12
select select "8"
click at [56, 111] on select "Jan Feb Mar Apr May Jun Jul Aug Sep Oct Nov Dec" at bounding box center [70, 117] width 29 height 12
click at [97, 136] on span "1" at bounding box center [98, 141] width 12 height 12
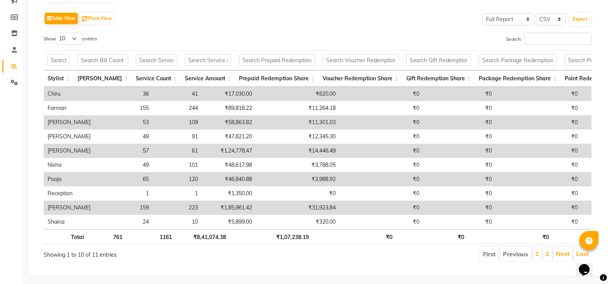
scroll to position [119, 0]
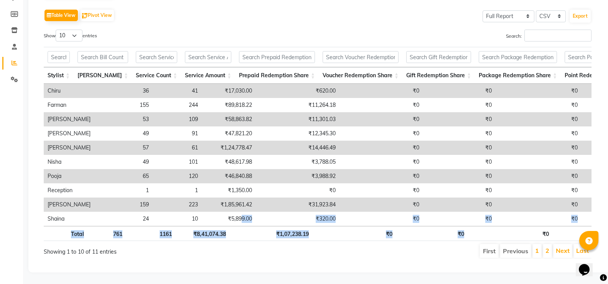
drag, startPoint x: 215, startPoint y: 213, endPoint x: 516, endPoint y: 223, distance: 301.4
click at [516, 223] on div "Stylist Bill Count Service Count Service Amount Prepaid Redemption Share Vouche…" at bounding box center [318, 144] width 548 height 198
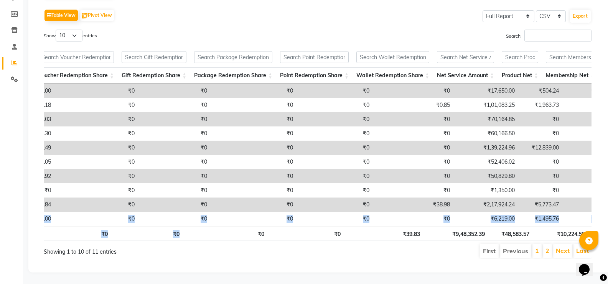
scroll to position [0, 0]
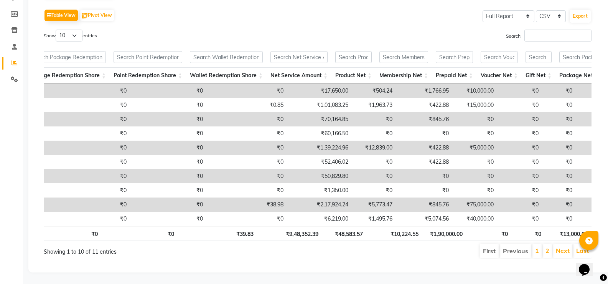
click at [356, 12] on div "Table View Pivot View Select Full Report Filtered Report Select CSV PDF Export …" at bounding box center [318, 132] width 548 height 251
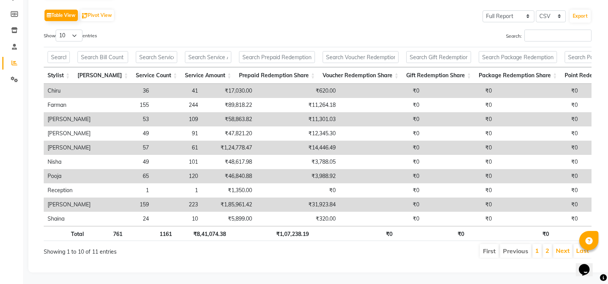
scroll to position [0, 451]
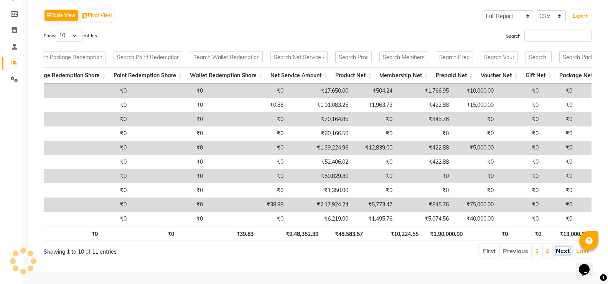
click at [560, 247] on link "Next" at bounding box center [563, 250] width 14 height 8
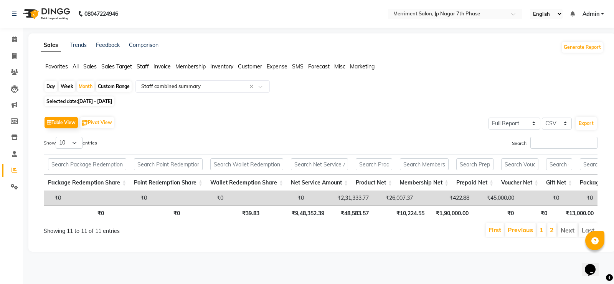
click at [539, 235] on li "1" at bounding box center [541, 230] width 9 height 14
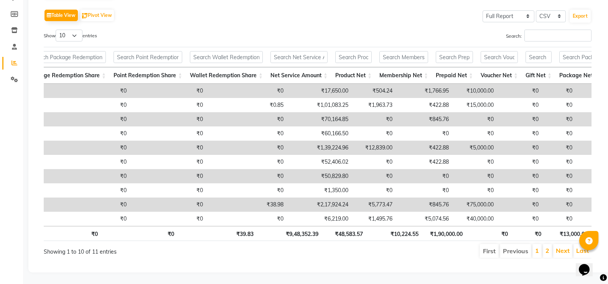
click at [550, 244] on li "2" at bounding box center [547, 251] width 9 height 14
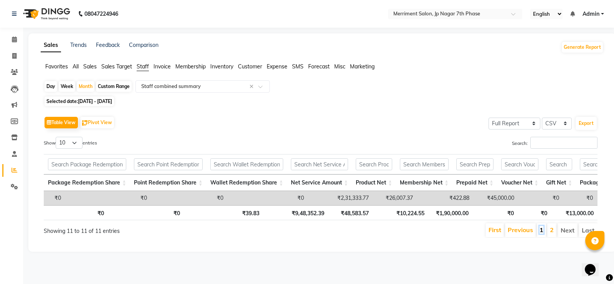
click at [543, 233] on link "1" at bounding box center [542, 230] width 4 height 8
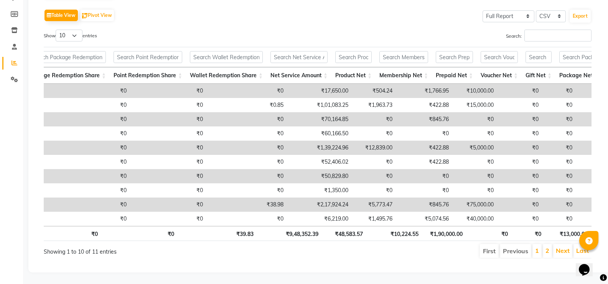
drag, startPoint x: 375, startPoint y: 220, endPoint x: 273, endPoint y: 218, distance: 101.7
click at [229, 215] on div "Stylist Bill Count Service Count Service Amount Prepaid Redemption Share Vouche…" at bounding box center [318, 155] width 548 height 142
drag, startPoint x: 375, startPoint y: 214, endPoint x: 387, endPoint y: 214, distance: 11.5
click at [387, 214] on div "Stylist Bill Count Service Count Service Amount Prepaid Redemption Share Vouche…" at bounding box center [318, 155] width 548 height 142
click at [548, 246] on link "2" at bounding box center [548, 250] width 4 height 8
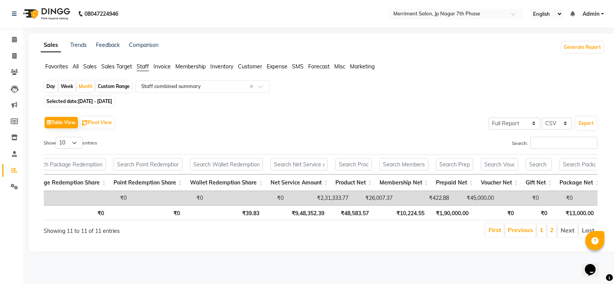
scroll to position [0, 431]
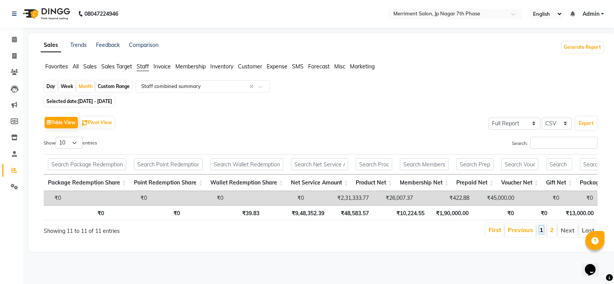
click at [541, 233] on link "1" at bounding box center [542, 230] width 4 height 8
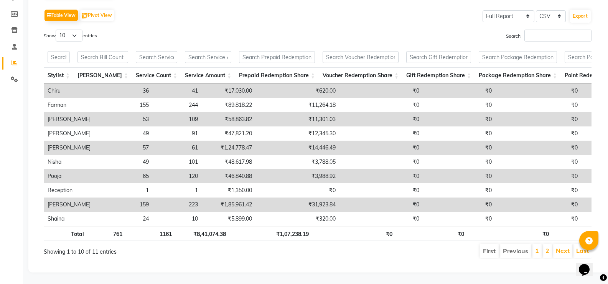
scroll to position [38, 0]
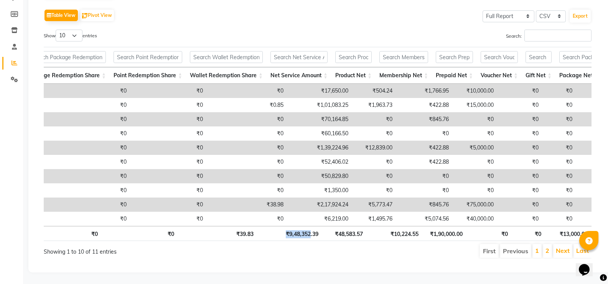
drag, startPoint x: 310, startPoint y: 221, endPoint x: 271, endPoint y: 221, distance: 39.1
click at [271, 226] on th "₹9,48,352.39" at bounding box center [290, 233] width 65 height 15
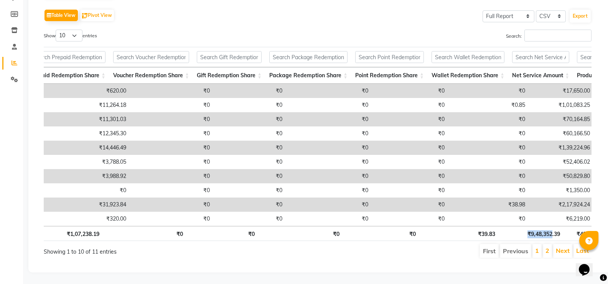
scroll to position [0, 0]
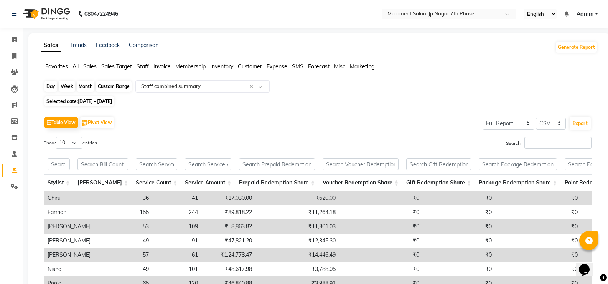
click at [88, 86] on div "Month" at bounding box center [86, 86] width 18 height 11
select select "8"
select select "2025"
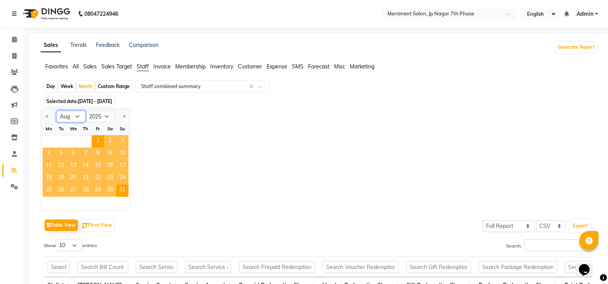
click at [69, 117] on select "Jan Feb Mar Apr May Jun Jul Aug Sep Oct Nov Dec" at bounding box center [70, 117] width 29 height 12
select select "1"
click at [56, 111] on select "Jan Feb Mar Apr May Jun Jul Aug Sep Oct Nov Dec" at bounding box center [70, 117] width 29 height 12
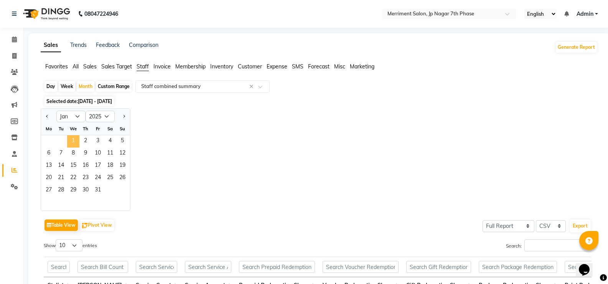
click at [75, 139] on span "1" at bounding box center [73, 141] width 12 height 12
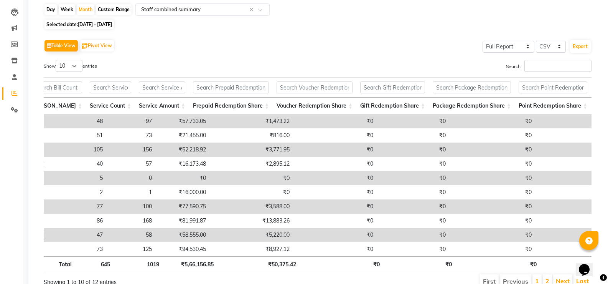
scroll to position [0, 52]
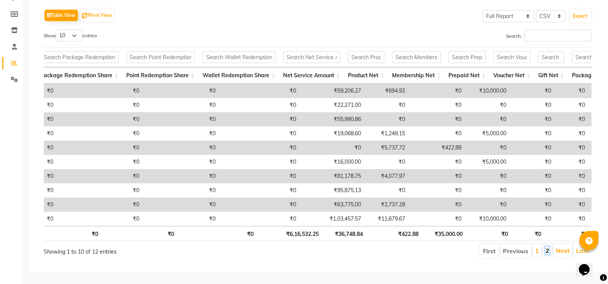
click at [548, 247] on link "2" at bounding box center [548, 250] width 4 height 8
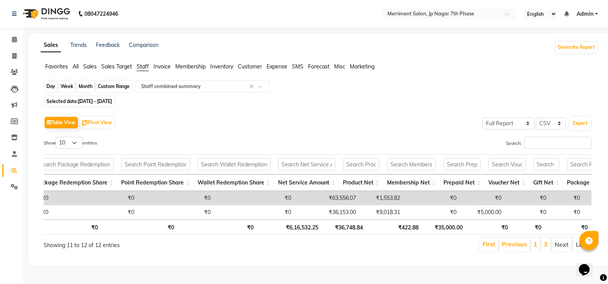
click at [92, 84] on div "Month" at bounding box center [86, 86] width 18 height 11
select select "2025"
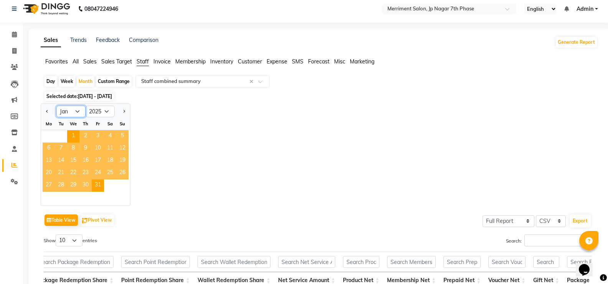
click at [76, 110] on select "Jan Feb Mar Apr May Jun Jul Aug Sep Oct Nov Dec" at bounding box center [70, 112] width 29 height 12
select select "2"
click at [56, 106] on select "Jan Feb Mar Apr May Jun Jul Aug Sep Oct Nov Dec" at bounding box center [70, 112] width 29 height 12
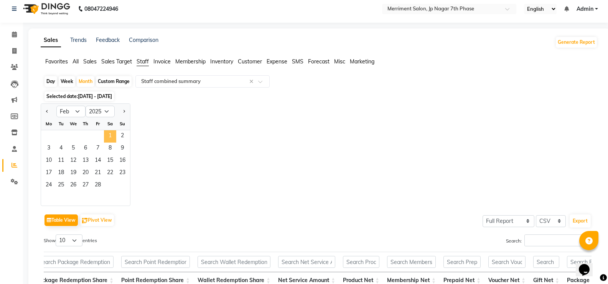
click at [113, 134] on span "1" at bounding box center [110, 136] width 12 height 12
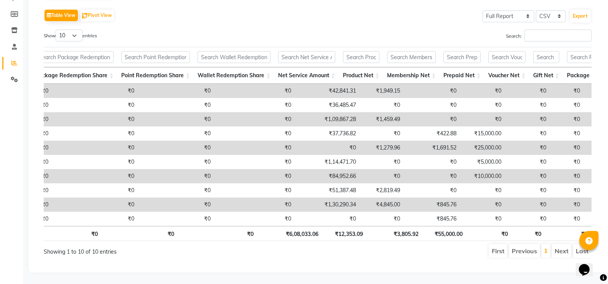
scroll to position [0, 0]
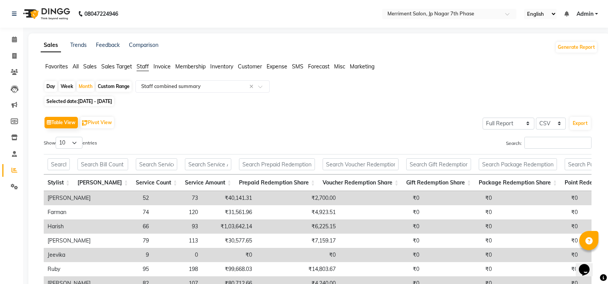
click at [102, 103] on span "01-02-2025 - 28-02-2025" at bounding box center [95, 101] width 34 height 6
select select "2"
select select "2025"
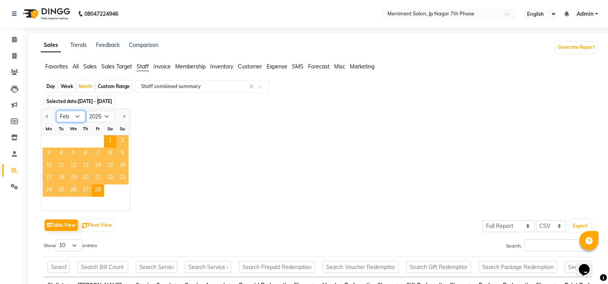
drag, startPoint x: 74, startPoint y: 114, endPoint x: 74, endPoint y: 119, distance: 5.0
click at [74, 114] on select "Jan Feb Mar Apr May Jun Jul Aug Sep Oct Nov Dec" at bounding box center [70, 117] width 29 height 12
select select "3"
click at [56, 111] on select "Jan Feb Mar Apr May Jun Jul Aug Sep Oct Nov Dec" at bounding box center [70, 117] width 29 height 12
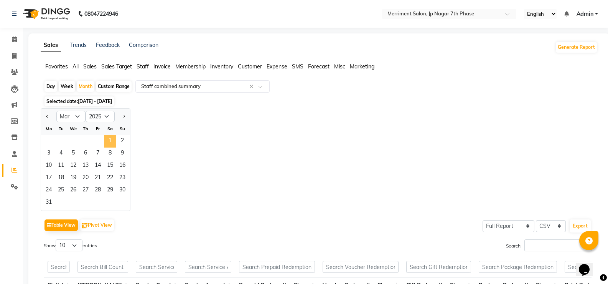
click at [109, 139] on span "1" at bounding box center [110, 141] width 12 height 12
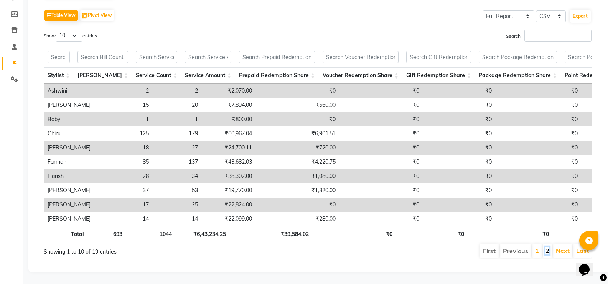
click at [550, 246] on link "2" at bounding box center [548, 250] width 4 height 8
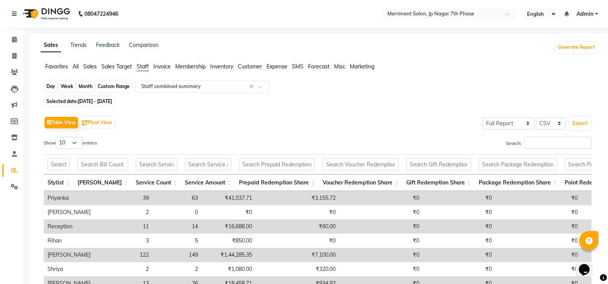
click at [83, 86] on div "Month" at bounding box center [86, 86] width 18 height 11
select select "3"
select select "2025"
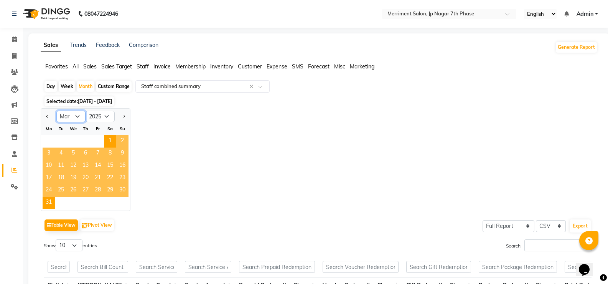
drag, startPoint x: 73, startPoint y: 112, endPoint x: 89, endPoint y: 136, distance: 29.2
click at [76, 116] on select "Jan Feb Mar Apr May Jun Jul Aug Sep Oct Nov Dec" at bounding box center [70, 117] width 29 height 12
select select "4"
click at [56, 111] on select "Jan Feb Mar Apr May Jun Jul Aug Sep Oct Nov Dec" at bounding box center [70, 117] width 29 height 12
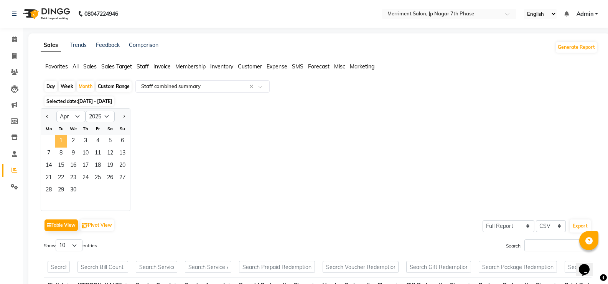
click at [62, 138] on span "1" at bounding box center [61, 141] width 12 height 12
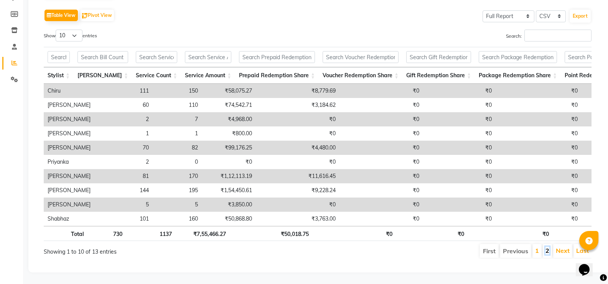
click at [548, 246] on link "2" at bounding box center [548, 250] width 4 height 8
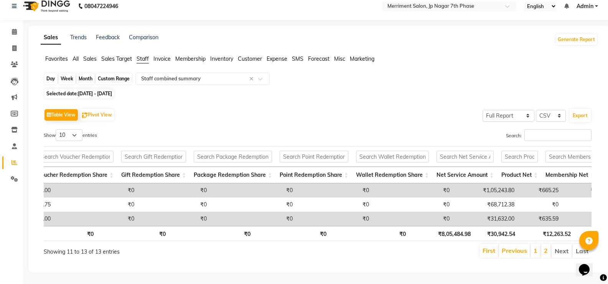
click at [86, 73] on div "Month" at bounding box center [86, 78] width 18 height 11
select select "4"
select select "2025"
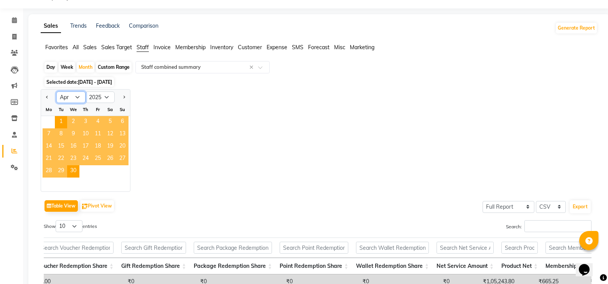
click at [68, 98] on select "Jan Feb Mar Apr May Jun Jul Aug Sep Oct Nov Dec" at bounding box center [70, 97] width 29 height 12
select select "5"
click at [56, 91] on select "Jan Feb Mar Apr May Jun Jul Aug Sep Oct Nov Dec" at bounding box center [70, 97] width 29 height 12
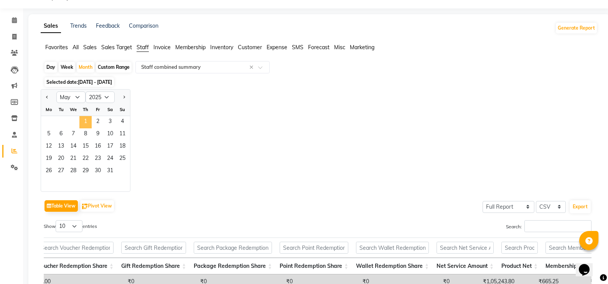
click at [84, 119] on span "1" at bounding box center [85, 122] width 12 height 12
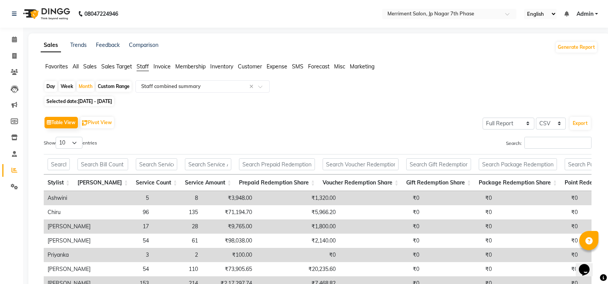
drag, startPoint x: 114, startPoint y: 172, endPoint x: 113, endPoint y: 167, distance: 5.1
click at [113, 172] on th at bounding box center [103, 164] width 58 height 20
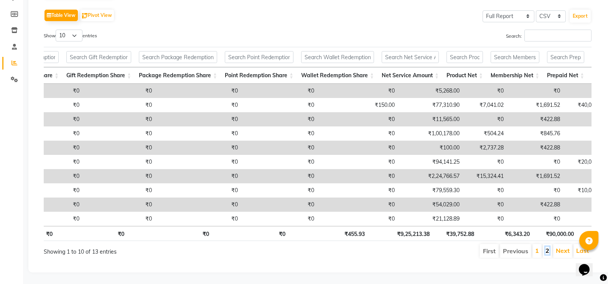
click at [546, 246] on link "2" at bounding box center [548, 250] width 4 height 8
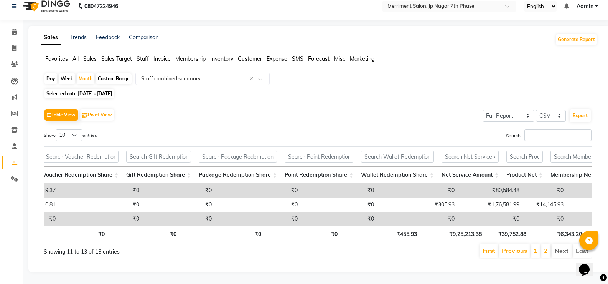
click at [104, 91] on span "01-05-2025 - 31-05-2025" at bounding box center [95, 94] width 34 height 6
select select "5"
select select "2025"
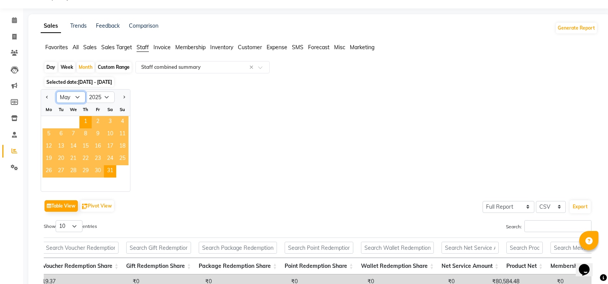
click at [73, 99] on select "Jan Feb Mar Apr May Jun Jul Aug Sep Oct Nov Dec" at bounding box center [70, 97] width 29 height 12
select select "6"
click at [56, 91] on select "Jan Feb Mar Apr May Jun Jul Aug Sep Oct Nov Dec" at bounding box center [70, 97] width 29 height 12
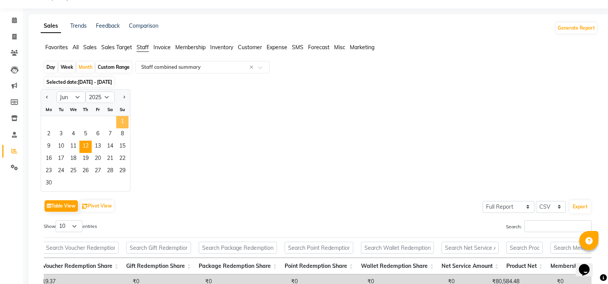
drag, startPoint x: 123, startPoint y: 125, endPoint x: 83, endPoint y: 145, distance: 45.1
click at [123, 125] on span "1" at bounding box center [122, 122] width 12 height 12
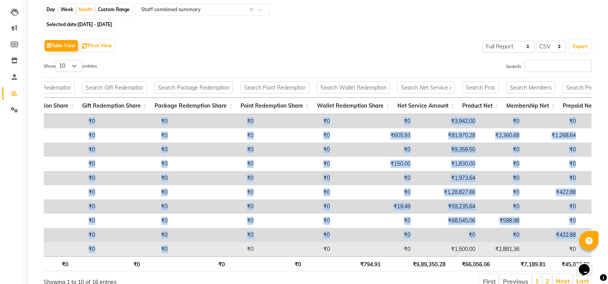
drag, startPoint x: 344, startPoint y: 262, endPoint x: 176, endPoint y: 248, distance: 169.1
click at [176, 248] on div "Stylist Bill Count Service Count Service Amount Prepaid Redemption Share Vouche…" at bounding box center [318, 185] width 548 height 142
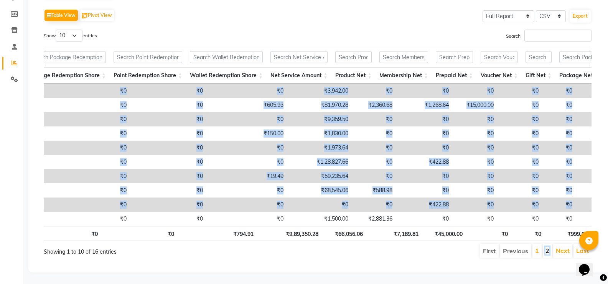
click at [548, 246] on link "2" at bounding box center [548, 250] width 4 height 8
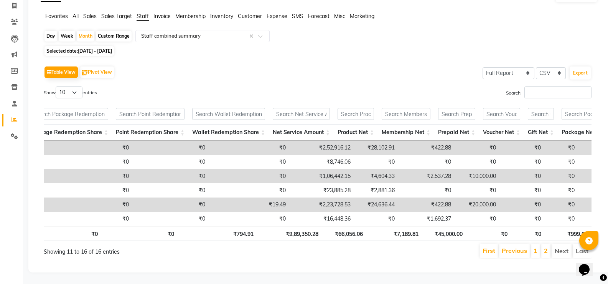
click at [410, 86] on div "Search:" at bounding box center [458, 93] width 268 height 15
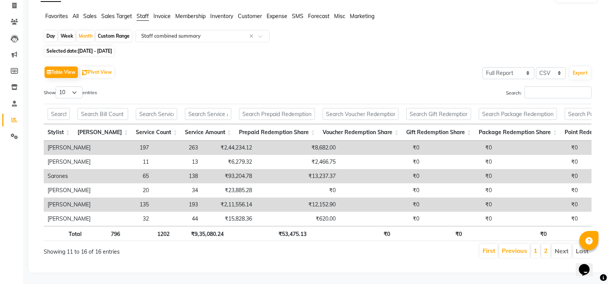
click at [107, 31] on div "Custom Range" at bounding box center [114, 36] width 36 height 11
select select "6"
select select "2025"
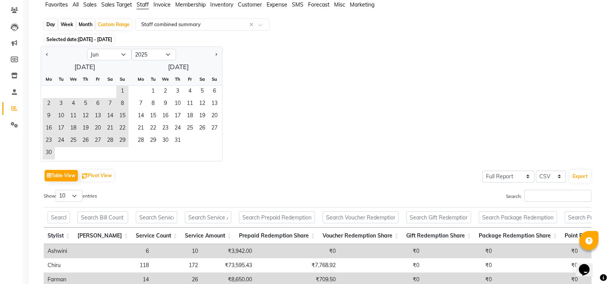
click at [100, 41] on span "01-06-2025 - 30-06-2025" at bounding box center [95, 39] width 34 height 6
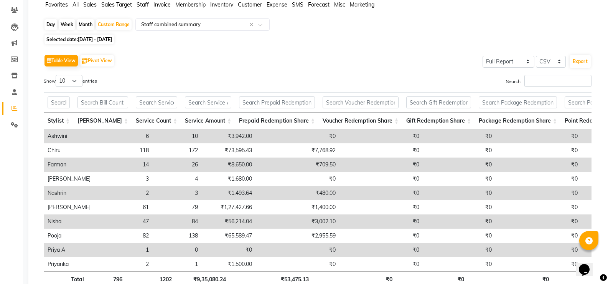
click at [102, 38] on span "01-06-2025 - 30-06-2025" at bounding box center [95, 39] width 34 height 6
select select "6"
select select "2025"
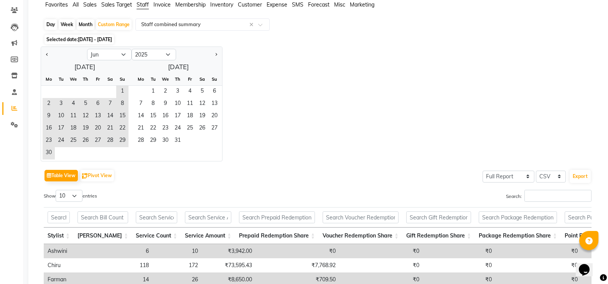
click at [88, 24] on div "Month" at bounding box center [86, 24] width 18 height 11
select select "6"
select select "2025"
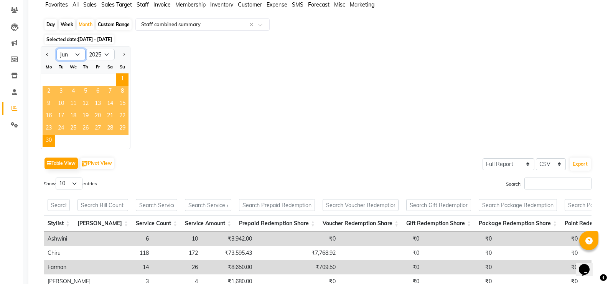
click at [75, 50] on select "Jan Feb Mar Apr May Jun Jul Aug Sep Oct Nov Dec" at bounding box center [70, 55] width 29 height 12
select select "7"
click at [56, 49] on select "Jan Feb Mar Apr May Jun Jul Aug Sep Oct Nov Dec" at bounding box center [70, 55] width 29 height 12
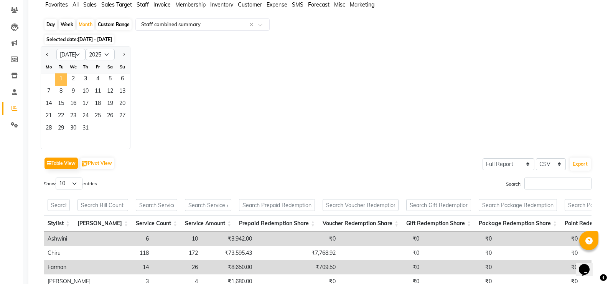
click at [63, 77] on span "1" at bounding box center [61, 79] width 12 height 12
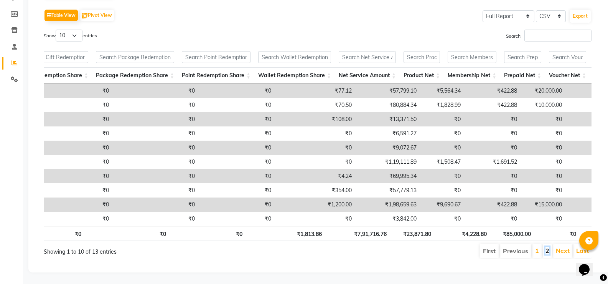
click at [549, 246] on link "2" at bounding box center [548, 250] width 4 height 8
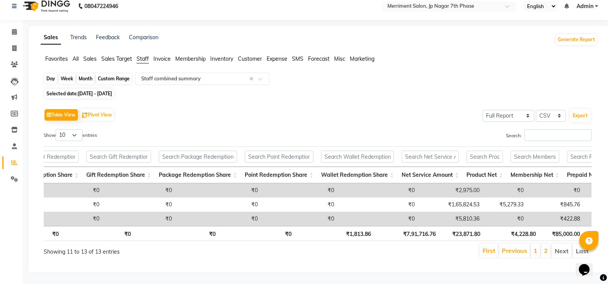
click at [90, 73] on div "Month" at bounding box center [86, 78] width 18 height 11
select select "7"
select select "2025"
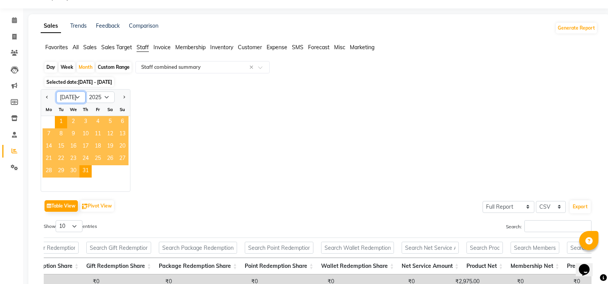
click at [78, 96] on select "Jan Feb Mar Apr May Jun Jul Aug Sep Oct Nov Dec" at bounding box center [70, 97] width 29 height 12
select select "8"
click at [56, 91] on select "Jan Feb Mar Apr May Jun Jul Aug Sep Oct Nov Dec" at bounding box center [70, 97] width 29 height 12
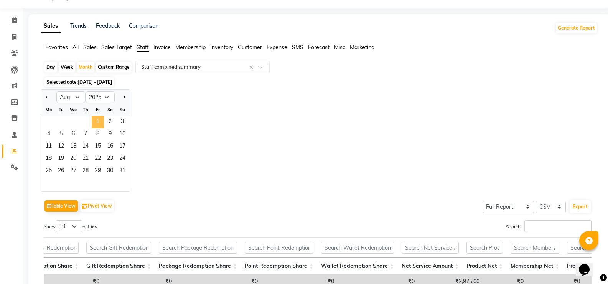
drag, startPoint x: 100, startPoint y: 121, endPoint x: 130, endPoint y: 146, distance: 38.7
click at [99, 121] on span "1" at bounding box center [98, 122] width 12 height 12
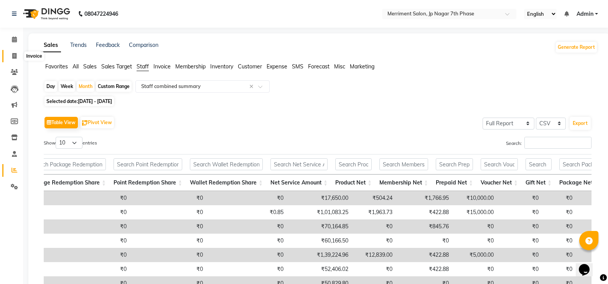
click at [12, 59] on span at bounding box center [14, 56] width 13 height 9
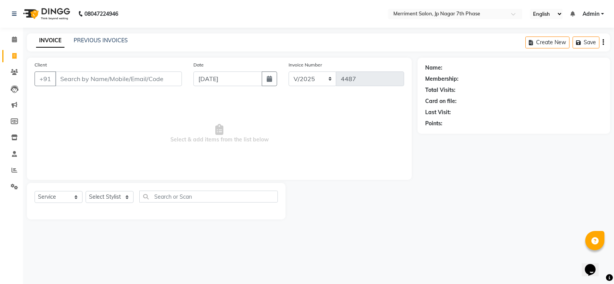
select select "package"
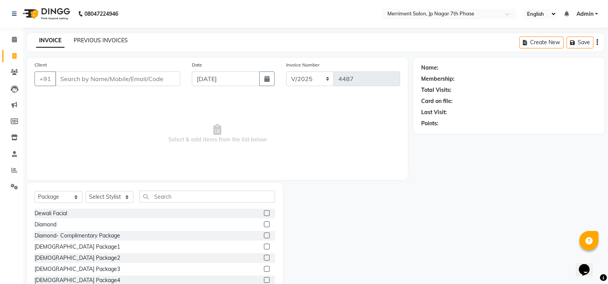
click at [91, 39] on link "PREVIOUS INVOICES" at bounding box center [101, 40] width 54 height 7
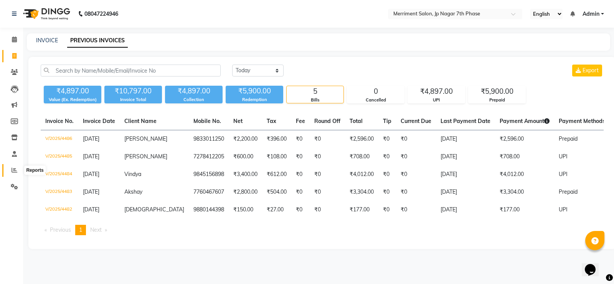
click at [13, 171] on icon at bounding box center [15, 170] width 6 height 6
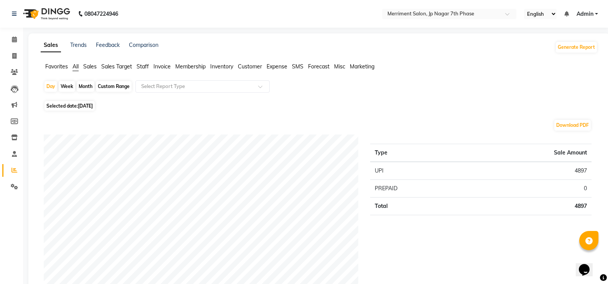
click at [146, 63] on span "Staff" at bounding box center [143, 66] width 12 height 7
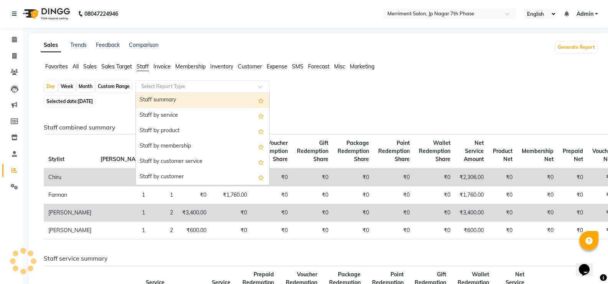
click at [165, 85] on input "text" at bounding box center [195, 87] width 111 height 8
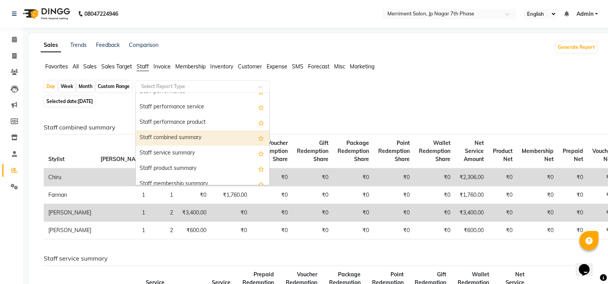
click at [229, 137] on div "Staff combined summary" at bounding box center [203, 137] width 134 height 15
select select "full_report"
select select "csv"
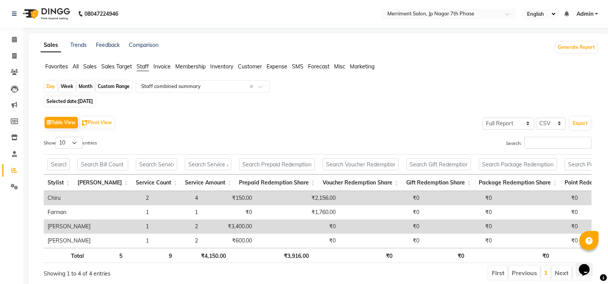
click at [87, 86] on div "Month" at bounding box center [86, 86] width 18 height 11
select select "9"
select select "2025"
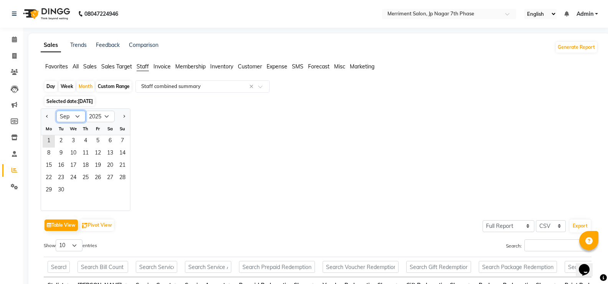
click at [79, 116] on select "Jan Feb Mar Apr May Jun Jul Aug Sep Oct Nov Dec" at bounding box center [70, 117] width 29 height 12
select select "7"
click at [56, 111] on select "Jan Feb Mar Apr May Jun Jul Aug Sep Oct Nov Dec" at bounding box center [70, 117] width 29 height 12
click at [62, 147] on span "1" at bounding box center [61, 141] width 12 height 12
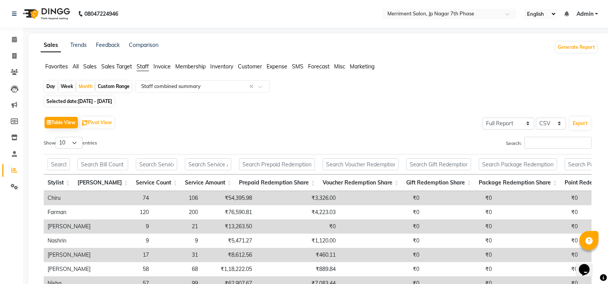
click at [91, 64] on span "Sales" at bounding box center [89, 66] width 13 height 7
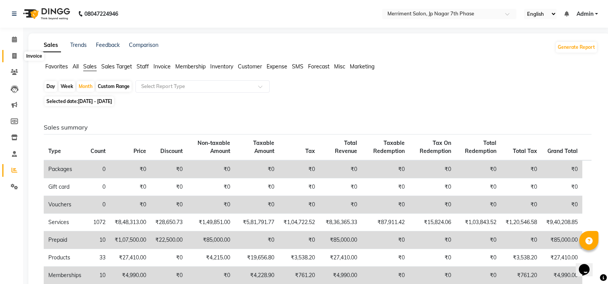
click at [14, 54] on icon at bounding box center [14, 56] width 4 height 6
select select "service"
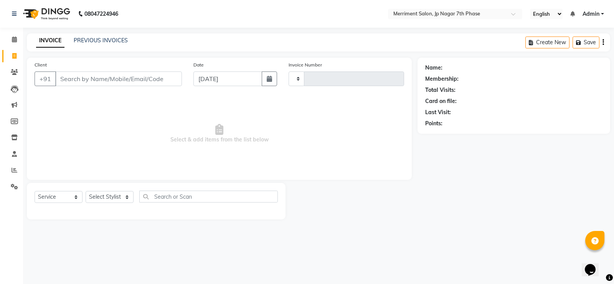
type input "4487"
select select "4110"
select select "package"
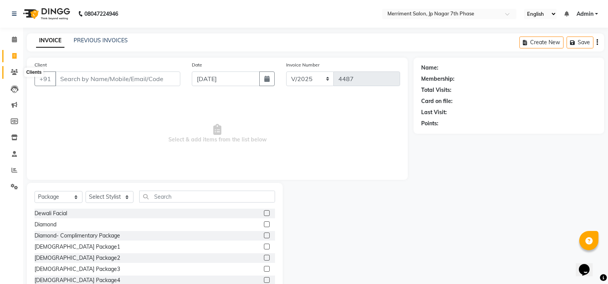
click at [18, 70] on span at bounding box center [14, 72] width 13 height 9
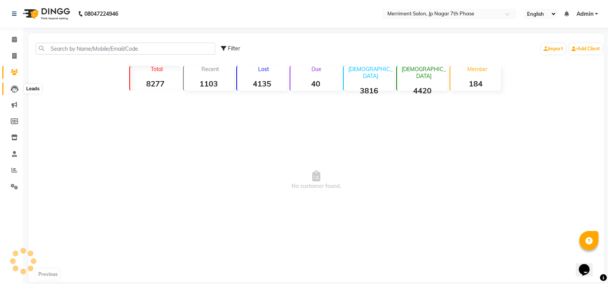
click at [15, 89] on icon at bounding box center [15, 89] width 8 height 8
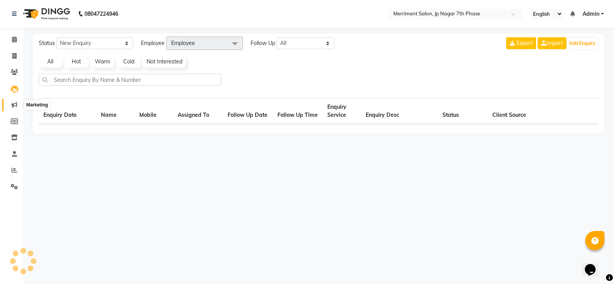
click at [20, 101] on span at bounding box center [14, 105] width 13 height 9
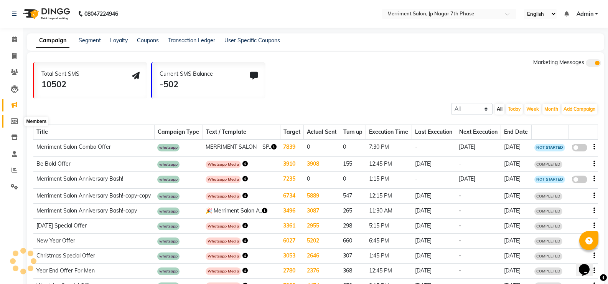
click at [15, 121] on icon at bounding box center [14, 121] width 7 height 6
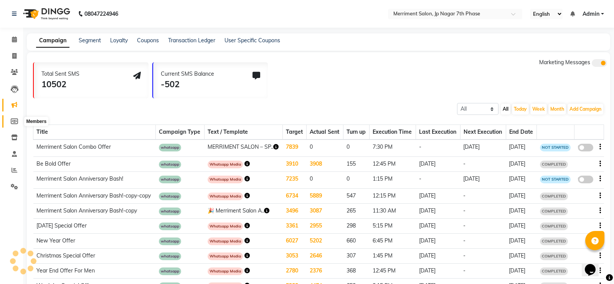
select select
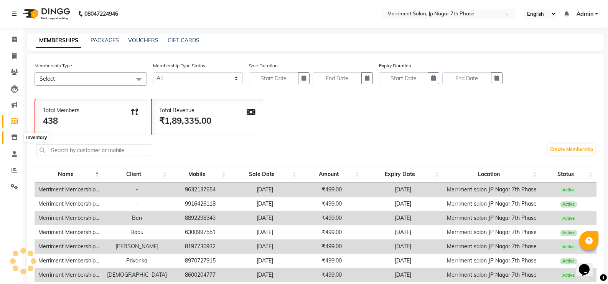
click at [20, 135] on span at bounding box center [14, 137] width 13 height 9
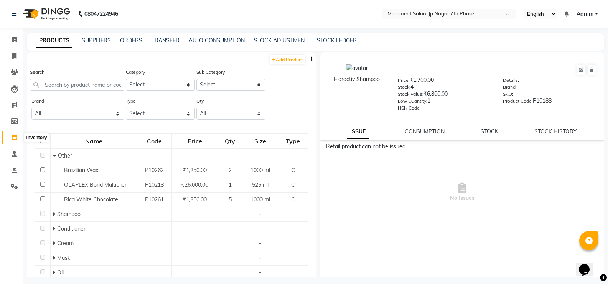
click at [17, 138] on icon at bounding box center [14, 137] width 7 height 6
click at [15, 172] on icon at bounding box center [15, 170] width 6 height 6
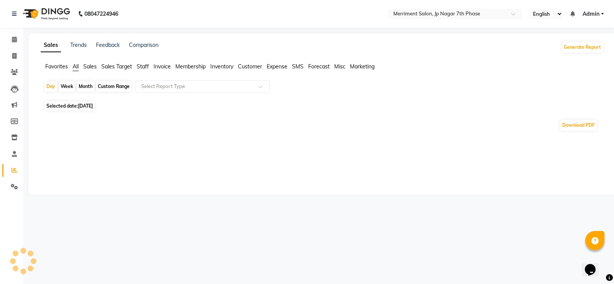
click at [89, 87] on div "Month" at bounding box center [86, 86] width 18 height 11
select select "9"
select select "2025"
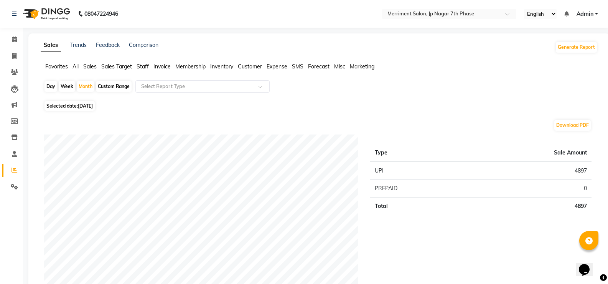
click at [106, 121] on div "Download PDF" at bounding box center [318, 125] width 548 height 12
click at [89, 106] on span "[DATE]" at bounding box center [85, 106] width 15 height 6
select select "9"
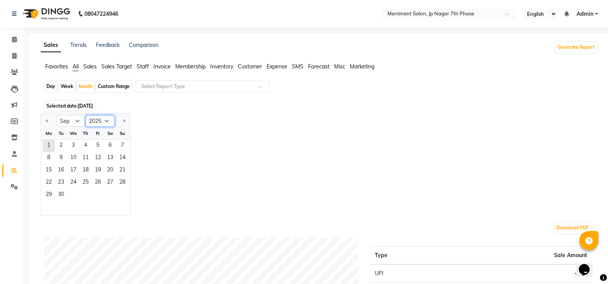
click at [93, 123] on select "2015 2016 2017 2018 2019 2020 2021 2022 2023 2024 2025 2026 2027 2028 2029 2030…" at bounding box center [100, 121] width 29 height 12
select select "2024"
click at [86, 115] on select "2015 2016 2017 2018 2019 2020 2021 2022 2023 2024 2025 2026 2027 2028 2029 2030…" at bounding box center [100, 121] width 29 height 12
click at [73, 119] on select "Jan Feb Mar Apr May Jun Jul Aug Sep Oct Nov Dec" at bounding box center [70, 121] width 29 height 12
click at [56, 115] on select "Jan Feb Mar Apr May Jun Jul Aug Sep Oct Nov Dec" at bounding box center [70, 121] width 29 height 12
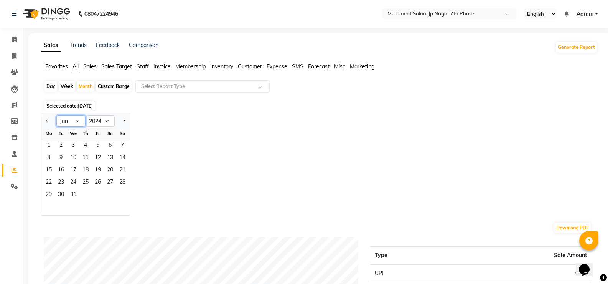
click at [65, 119] on select "Jan Feb Mar Apr May Jun Jul Aug Sep Oct Nov Dec" at bounding box center [70, 121] width 29 height 12
select select "12"
click at [56, 115] on select "Jan Feb Mar Apr May Jun Jul Aug Sep Oct Nov Dec" at bounding box center [70, 121] width 29 height 12
click at [123, 143] on span "1" at bounding box center [122, 146] width 12 height 12
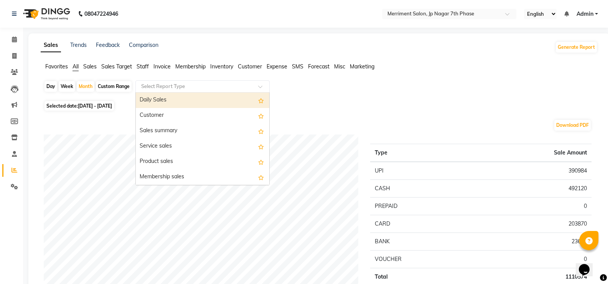
click at [180, 84] on input "text" at bounding box center [195, 87] width 111 height 8
click at [144, 67] on span "Staff" at bounding box center [143, 66] width 12 height 7
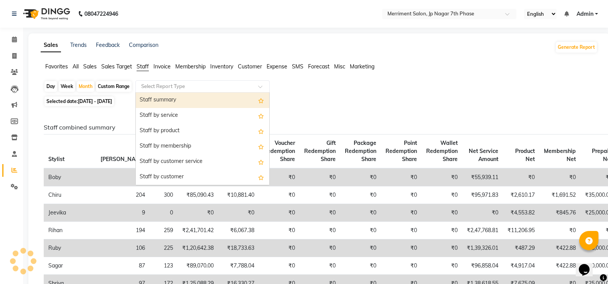
click at [181, 85] on input "text" at bounding box center [195, 87] width 111 height 8
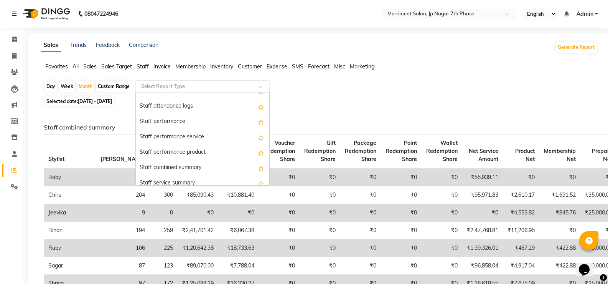
scroll to position [111, 0]
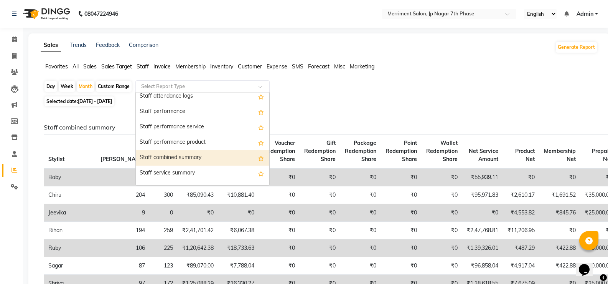
click at [186, 160] on div "Staff combined summary" at bounding box center [203, 157] width 134 height 15
select select "full_report"
select select "csv"
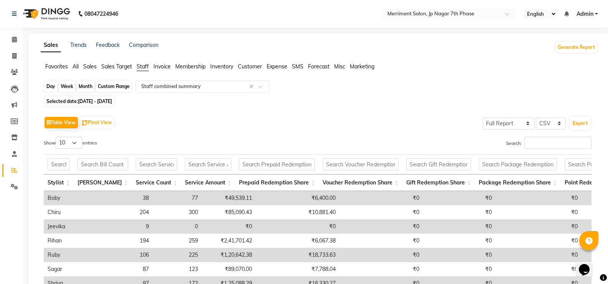
click at [82, 83] on div "Month" at bounding box center [86, 86] width 18 height 11
select select "12"
select select "2024"
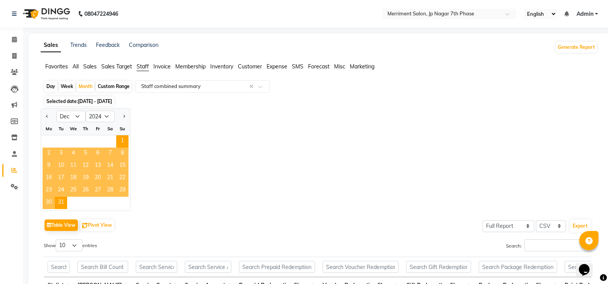
click at [183, 165] on div "Jan Feb Mar Apr May Jun Jul Aug Sep Oct Nov Dec 2014 2015 2016 2017 2018 2019 2…" at bounding box center [319, 159] width 557 height 102
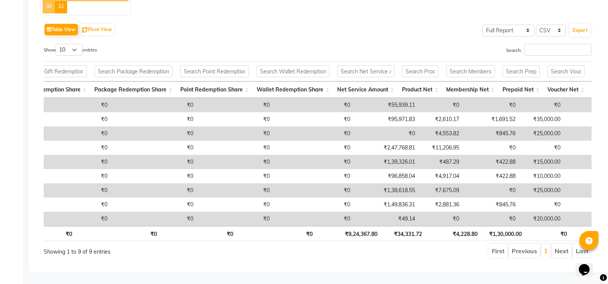
scroll to position [0, 386]
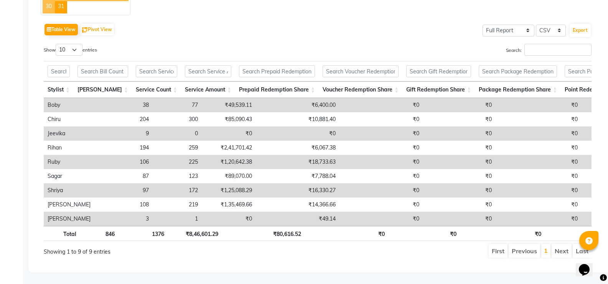
click at [562, 245] on li "Next" at bounding box center [562, 251] width 20 height 14
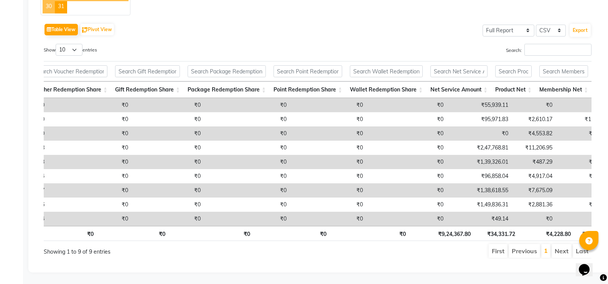
click at [562, 244] on li "Next" at bounding box center [562, 251] width 20 height 14
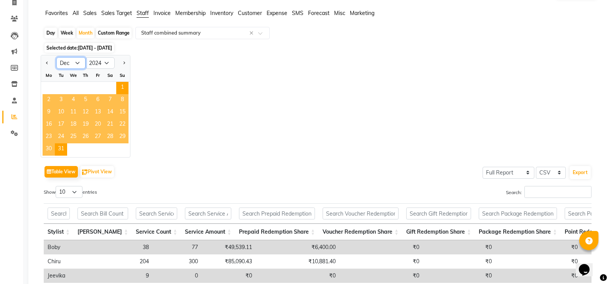
click at [75, 64] on select "Jan Feb Mar Apr May Jun Jul Aug Sep Oct Nov Dec" at bounding box center [70, 63] width 29 height 12
select select "11"
click at [56, 57] on select "Jan Feb Mar Apr May Jun Jul Aug Sep Oct Nov Dec" at bounding box center [70, 63] width 29 height 12
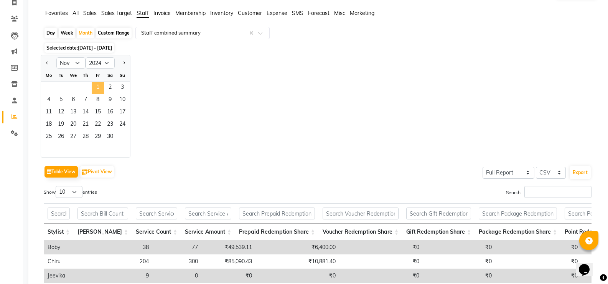
click at [99, 91] on span "1" at bounding box center [98, 88] width 12 height 12
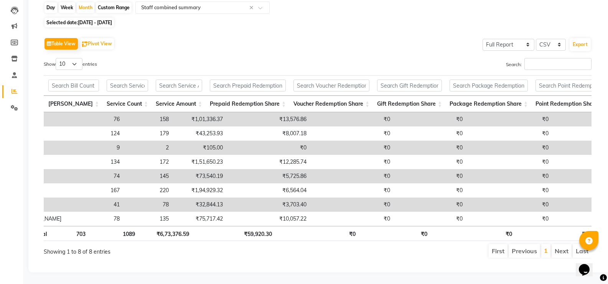
scroll to position [0, 160]
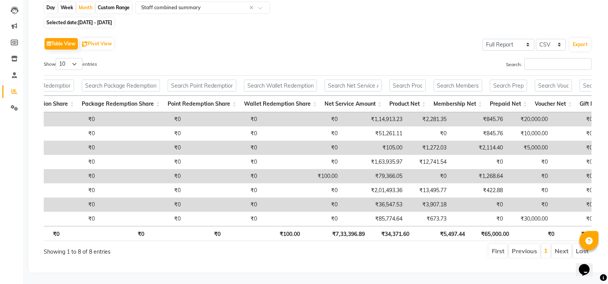
click at [560, 244] on li "Next" at bounding box center [562, 251] width 20 height 14
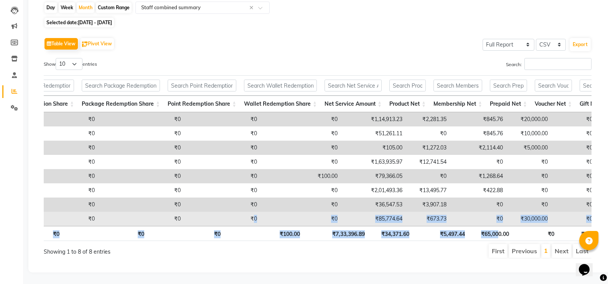
drag, startPoint x: 498, startPoint y: 222, endPoint x: 219, endPoint y: 212, distance: 279.6
click at [219, 212] on div "Stylist Bill Count Service Count Service Amount Prepaid Redemption Share Vouche…" at bounding box center [318, 158] width 548 height 170
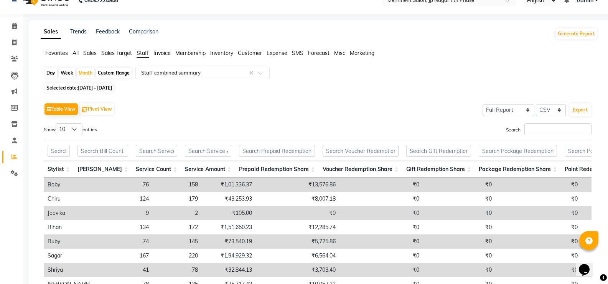
click at [109, 88] on span "01-11-2024 - 30-11-2024" at bounding box center [95, 88] width 34 height 6
select select "11"
select select "2024"
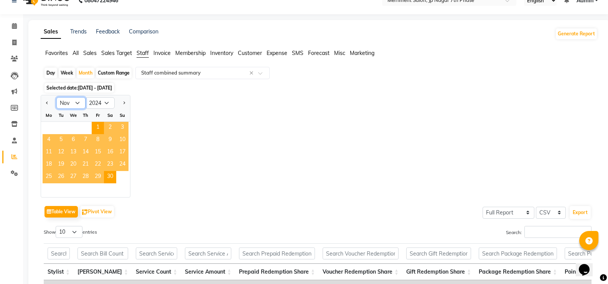
click at [70, 101] on select "Jan Feb Mar Apr May Jun Jul Aug Sep Oct Nov Dec" at bounding box center [70, 103] width 29 height 12
select select "10"
click at [56, 97] on select "Jan Feb Mar Apr May Jun Jul Aug Sep Oct Nov Dec" at bounding box center [70, 103] width 29 height 12
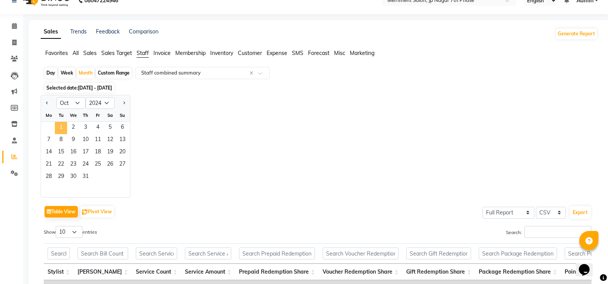
click at [60, 127] on span "1" at bounding box center [61, 128] width 12 height 12
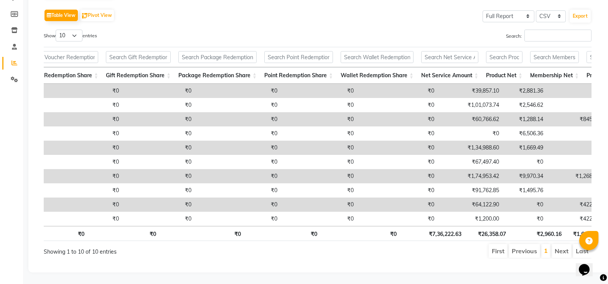
click at [563, 244] on li "Next" at bounding box center [562, 251] width 20 height 14
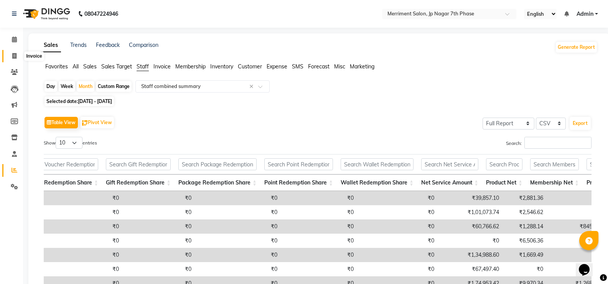
click at [15, 53] on icon at bounding box center [14, 56] width 4 height 6
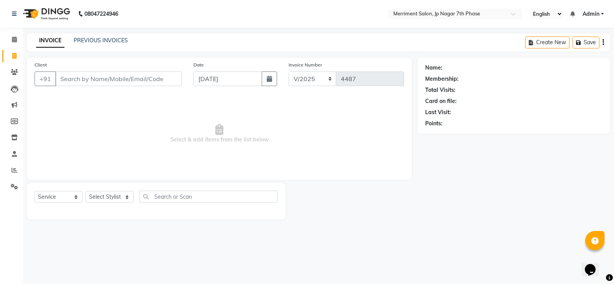
select select "package"
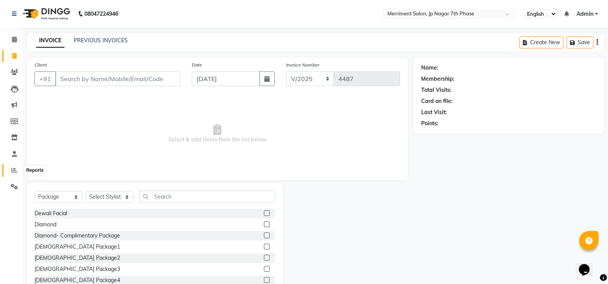
click at [18, 170] on span at bounding box center [14, 170] width 13 height 9
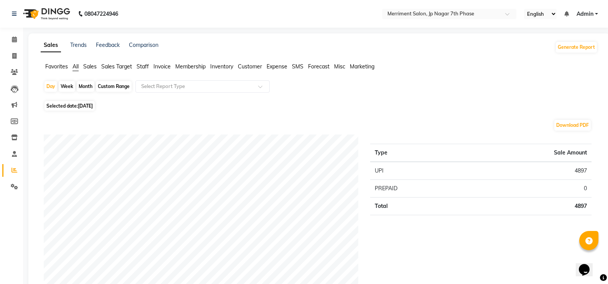
click at [139, 66] on span "Staff" at bounding box center [143, 66] width 12 height 7
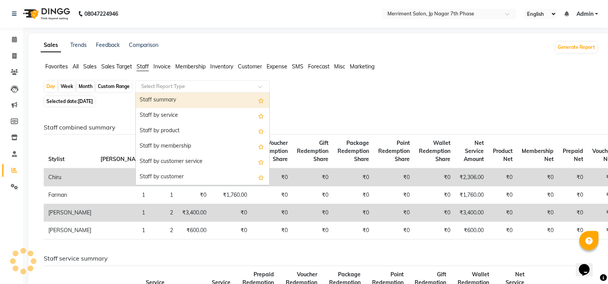
click at [157, 86] on input "text" at bounding box center [195, 87] width 111 height 8
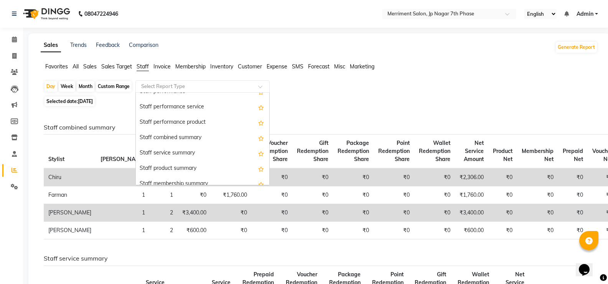
scroll to position [144, 0]
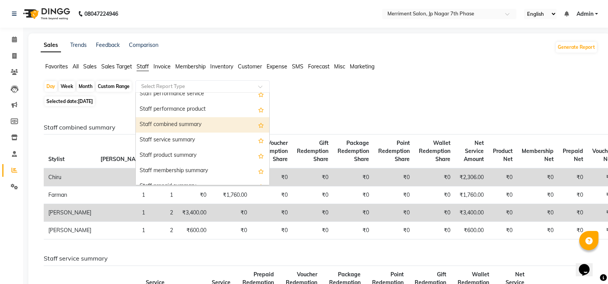
click at [219, 125] on div "Staff combined summary" at bounding box center [203, 124] width 134 height 15
select select "full_report"
select select "csv"
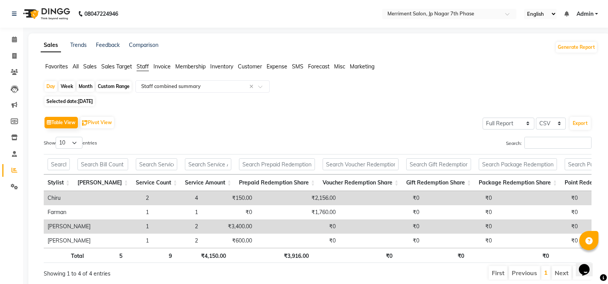
click at [90, 102] on span "[DATE]" at bounding box center [85, 101] width 15 height 6
select select "9"
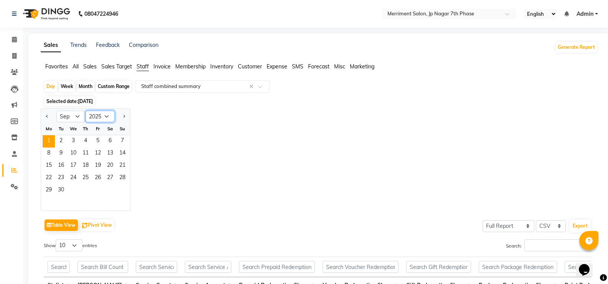
click at [105, 115] on select "2015 2016 2017 2018 2019 2020 2021 2022 2023 2024 2025 2026 2027 2028 2029 2030…" at bounding box center [100, 117] width 29 height 12
select select "2024"
click at [86, 111] on select "2015 2016 2017 2018 2019 2020 2021 2022 2023 2024 2025 2026 2027 2028 2029 2030…" at bounding box center [100, 117] width 29 height 12
click at [77, 117] on select "Jan Feb Mar Apr May Jun Jul Aug Sep Oct Nov Dec" at bounding box center [70, 117] width 29 height 12
select select "8"
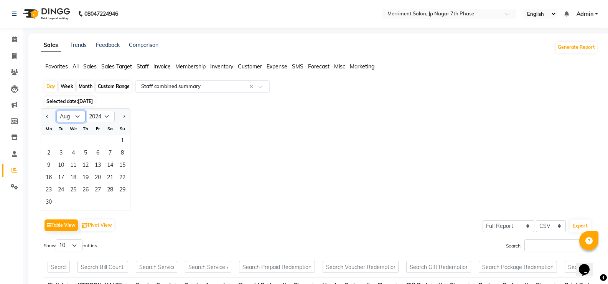
click at [56, 111] on select "Jan Feb Mar Apr May Jun Jul Aug Sep Oct Nov Dec" at bounding box center [70, 117] width 29 height 12
click at [82, 140] on span "1" at bounding box center [85, 141] width 12 height 12
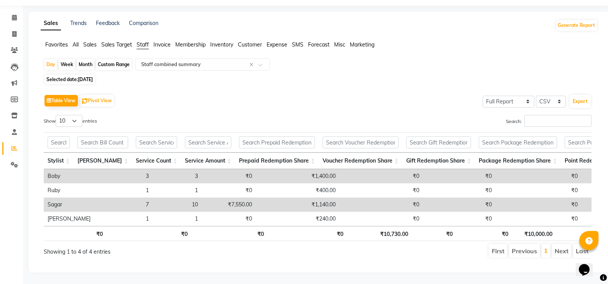
scroll to position [0, 0]
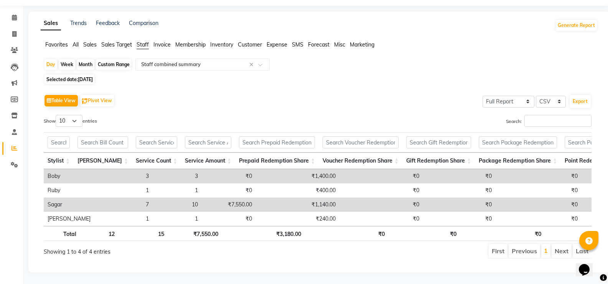
click at [93, 76] on span "01-08-2024" at bounding box center [85, 79] width 15 height 6
select select "8"
select select "2024"
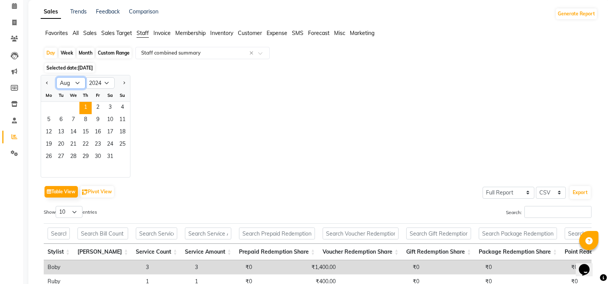
click at [73, 81] on select "Jan Feb Mar Apr May Jun Jul Aug Sep Oct Nov Dec" at bounding box center [70, 83] width 29 height 12
select select "9"
click at [56, 77] on select "Jan Feb Mar Apr May Jun Jul Aug Sep Oct Nov Dec" at bounding box center [70, 83] width 29 height 12
click at [124, 105] on span "1" at bounding box center [122, 108] width 12 height 12
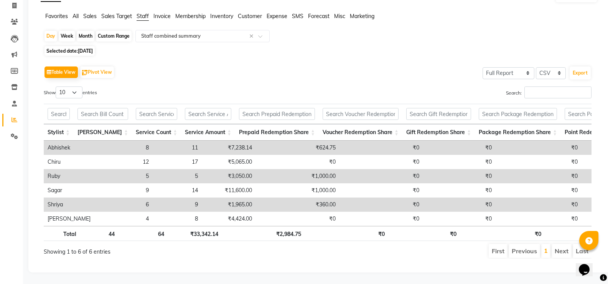
scroll to position [0, 111]
click at [87, 48] on span "01-09-2024" at bounding box center [85, 51] width 15 height 6
select select "9"
select select "2024"
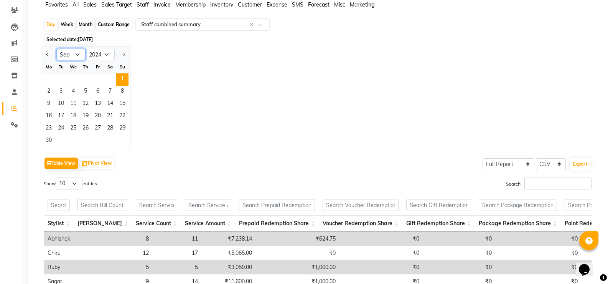
click at [70, 51] on select "Jan Feb Mar Apr May Jun Jul Aug Sep Oct Nov Dec" at bounding box center [70, 55] width 29 height 12
select select "1"
click at [56, 49] on select "Jan Feb Mar Apr May Jun Jul Aug Sep Oct Nov Dec" at bounding box center [70, 55] width 29 height 12
click at [48, 75] on span "1" at bounding box center [49, 79] width 12 height 12
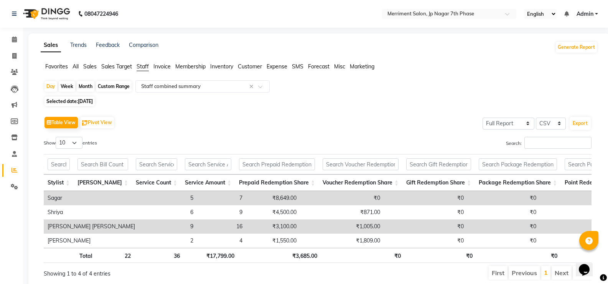
click at [86, 88] on div "Month" at bounding box center [86, 86] width 18 height 11
select select "2024"
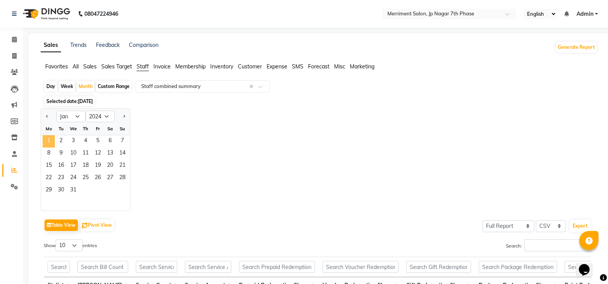
click at [53, 138] on span "1" at bounding box center [49, 141] width 12 height 12
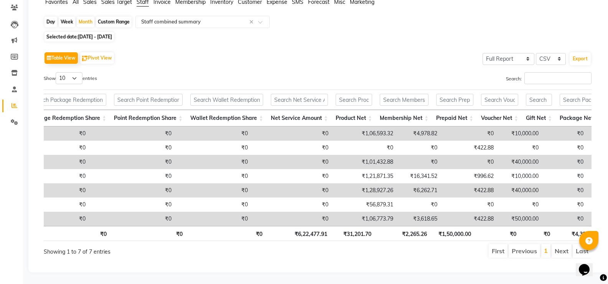
click at [441, 214] on td "₹422.88" at bounding box center [469, 218] width 56 height 14
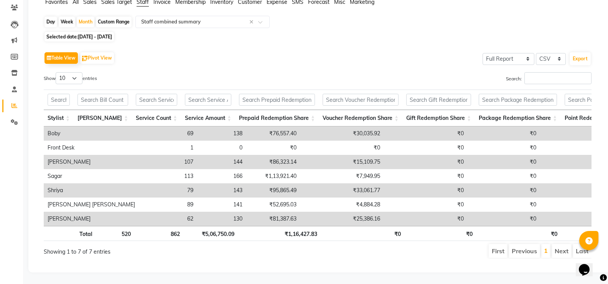
click at [103, 34] on span "01-01-2024 - 31-01-2024" at bounding box center [95, 37] width 34 height 6
select select "2024"
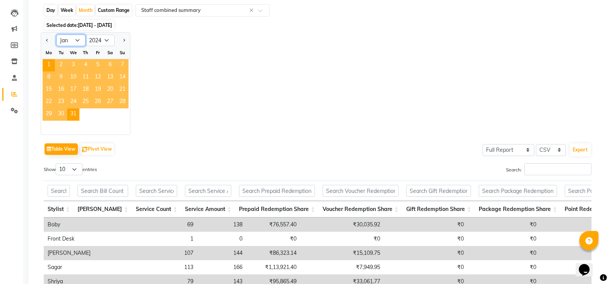
click at [74, 36] on select "Jan Feb Mar Apr May Jun Jul Aug Sep Oct Nov Dec" at bounding box center [70, 41] width 29 height 12
select select "2"
click at [56, 35] on select "Jan Feb Mar Apr May Jun Jul Aug Sep Oct Nov Dec" at bounding box center [70, 41] width 29 height 12
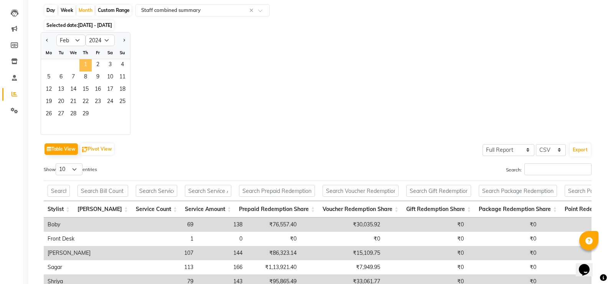
click at [87, 63] on span "1" at bounding box center [85, 65] width 12 height 12
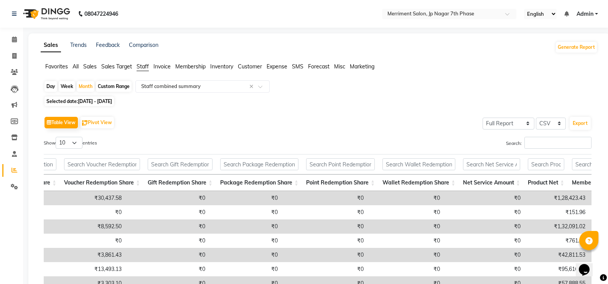
click at [98, 99] on span "01-02-2024 - 29-02-2024" at bounding box center [95, 101] width 34 height 6
select select "2"
select select "2024"
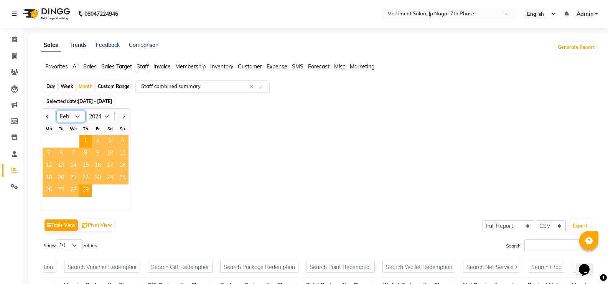
click at [78, 113] on select "Jan Feb Mar Apr May Jun Jul Aug Sep Oct Nov Dec" at bounding box center [70, 117] width 29 height 12
select select "3"
click at [56, 111] on select "Jan Feb Mar Apr May Jun Jul Aug Sep Oct Nov Dec" at bounding box center [70, 117] width 29 height 12
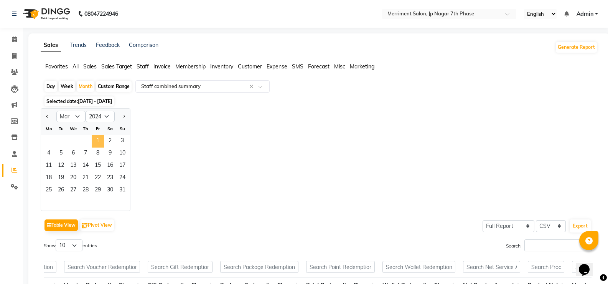
click at [101, 140] on span "1" at bounding box center [98, 141] width 12 height 12
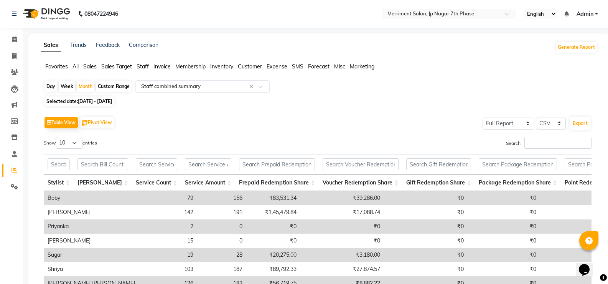
click at [112, 101] on span "01-03-2024 - 31-03-2024" at bounding box center [95, 101] width 34 height 6
select select "3"
select select "2024"
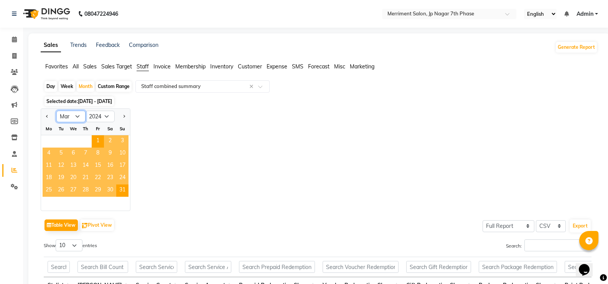
click at [76, 115] on select "Jan Feb Mar Apr May Jun Jul Aug Sep Oct Nov Dec" at bounding box center [70, 117] width 29 height 12
click at [56, 111] on select "Jan Feb Mar Apr May Jun Jul Aug Sep Oct Nov Dec" at bounding box center [70, 117] width 29 height 12
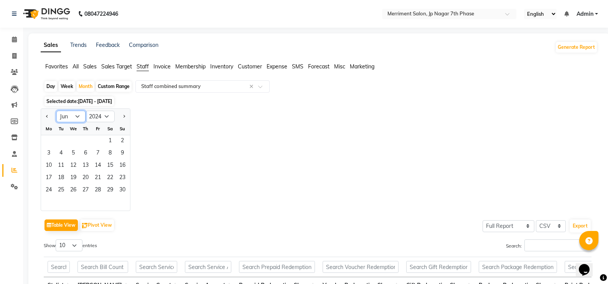
click at [74, 121] on select "Jan Feb Mar Apr May Jun Jul Aug Sep Oct Nov Dec" at bounding box center [70, 117] width 29 height 12
select select "5"
click at [56, 111] on select "Jan Feb Mar Apr May Jun Jul Aug Sep Oct Nov Dec" at bounding box center [70, 117] width 29 height 12
click at [76, 145] on span "1" at bounding box center [73, 141] width 12 height 12
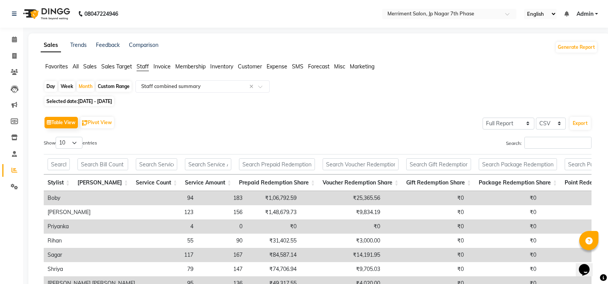
click at [112, 100] on span "01-05-2024 - 31-05-2024" at bounding box center [95, 101] width 34 height 6
select select "5"
select select "2024"
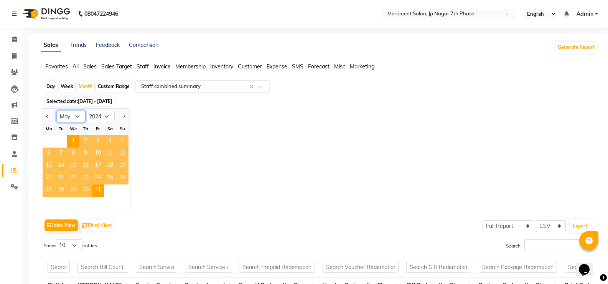
click at [81, 115] on select "Jan Feb Mar Apr May Jun Jul Aug Sep Oct Nov Dec" at bounding box center [70, 117] width 29 height 12
select select "6"
click at [56, 111] on select "Jan Feb Mar Apr May Jun Jul Aug Sep Oct Nov Dec" at bounding box center [70, 117] width 29 height 12
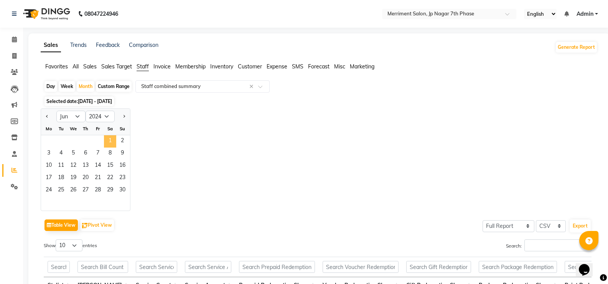
click at [108, 138] on span "1" at bounding box center [110, 141] width 12 height 12
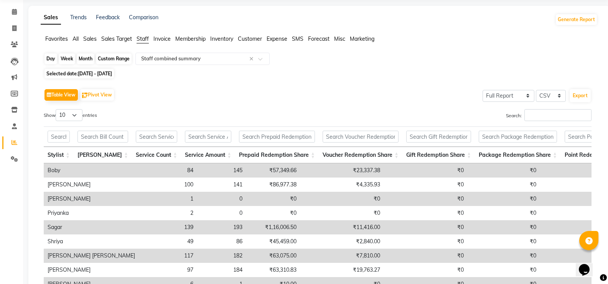
click at [85, 59] on div "Month" at bounding box center [86, 58] width 18 height 11
select select "6"
select select "2024"
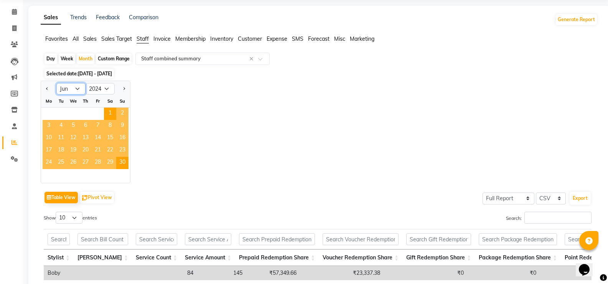
click at [78, 89] on select "Jan Feb Mar Apr May Jun Jul Aug Sep Oct Nov Dec" at bounding box center [70, 89] width 29 height 12
select select "8"
click at [56, 83] on select "Jan Feb Mar Apr May Jun Jul Aug Sep Oct Nov Dec" at bounding box center [70, 89] width 29 height 12
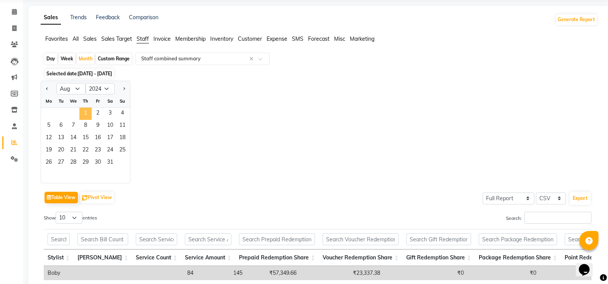
click at [86, 115] on span "1" at bounding box center [85, 113] width 12 height 12
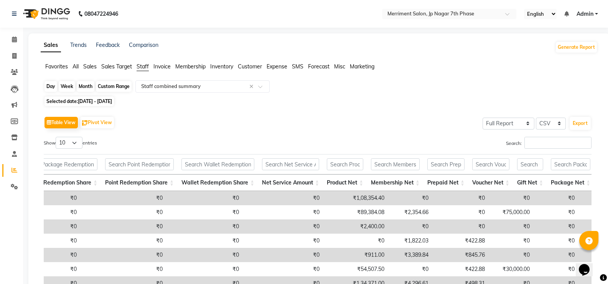
click at [84, 84] on div "Month" at bounding box center [86, 86] width 18 height 11
select select "8"
select select "2024"
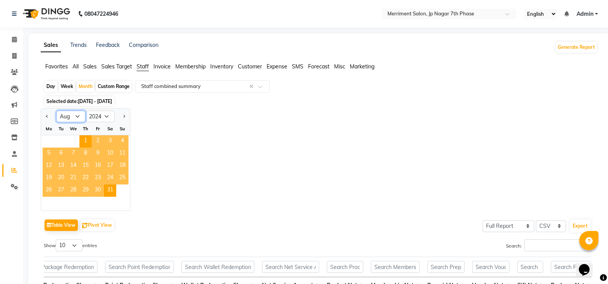
click at [79, 115] on select "Jan Feb Mar Apr May Jun Jul Aug Sep Oct Nov Dec" at bounding box center [70, 117] width 29 height 12
select select "9"
click at [56, 111] on select "Jan Feb Mar Apr May Jun Jul Aug Sep Oct Nov Dec" at bounding box center [70, 117] width 29 height 12
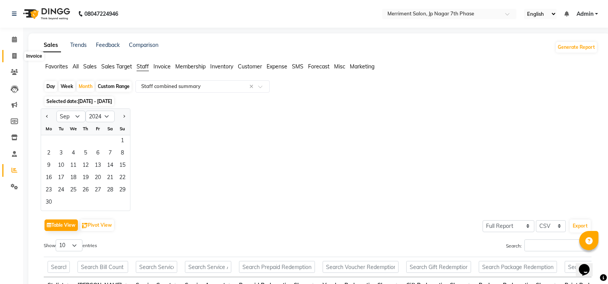
click at [15, 53] on icon at bounding box center [14, 56] width 4 height 6
select select "service"
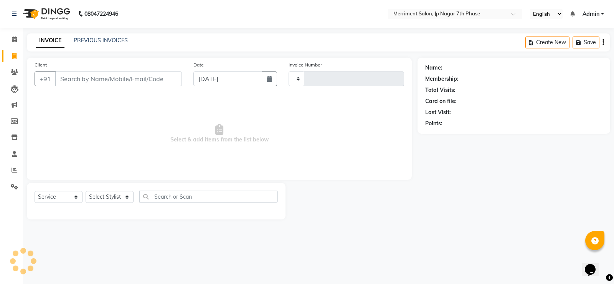
type input "4487"
select select "4110"
select select "package"
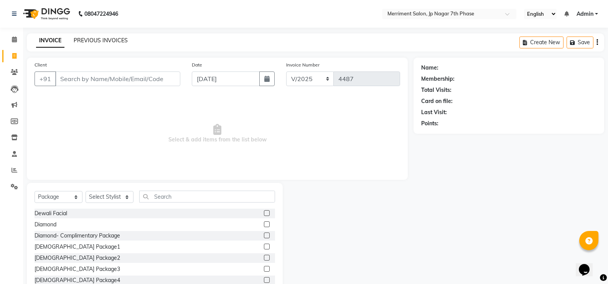
click at [99, 42] on link "PREVIOUS INVOICES" at bounding box center [101, 40] width 54 height 7
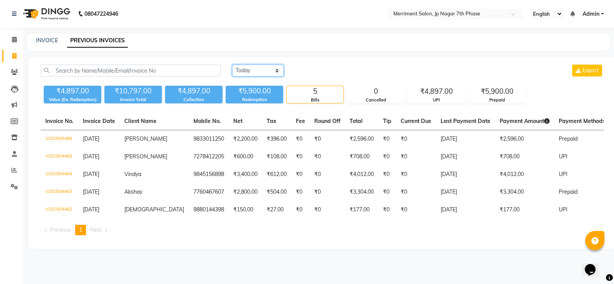
click at [256, 71] on select "Today Yesterday Custom Range" at bounding box center [257, 70] width 51 height 12
select select "range"
click at [232, 64] on select "Today Yesterday Custom Range" at bounding box center [257, 70] width 51 height 12
click at [312, 71] on input "[DATE]" at bounding box center [321, 70] width 54 height 11
select select "9"
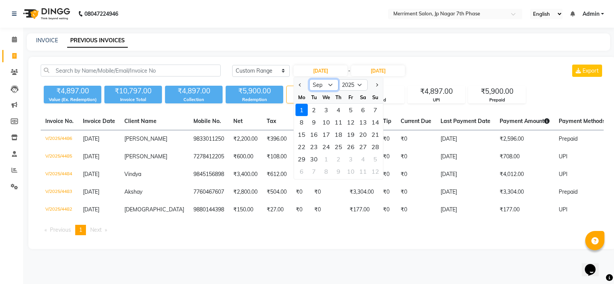
click at [328, 88] on select "Jan Feb Mar Apr May Jun Jul Aug Sep Oct Nov Dec" at bounding box center [323, 85] width 29 height 12
click at [357, 84] on select "2015 2016 2017 2018 2019 2020 2021 2022 2023 2024 2025 2026 2027 2028 2029 2030…" at bounding box center [352, 85] width 29 height 12
select select "2024"
click at [338, 79] on select "2015 2016 2017 2018 2019 2020 2021 2022 2023 2024 2025 2026 2027 2028 2029 2030…" at bounding box center [352, 85] width 29 height 12
click at [325, 80] on select "Jan Feb Mar Apr May Jun Jul Aug Sep Oct Nov Dec" at bounding box center [323, 85] width 29 height 12
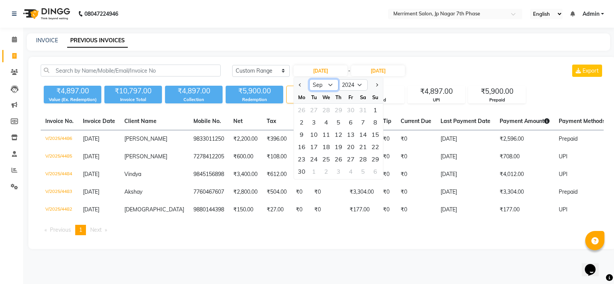
select select "1"
click at [309, 79] on select "Jan Feb Mar Apr May Jun Jul Aug Sep Oct Nov Dec" at bounding box center [323, 85] width 29 height 12
click at [299, 108] on div "1" at bounding box center [301, 110] width 12 height 12
type input "01-01-2024"
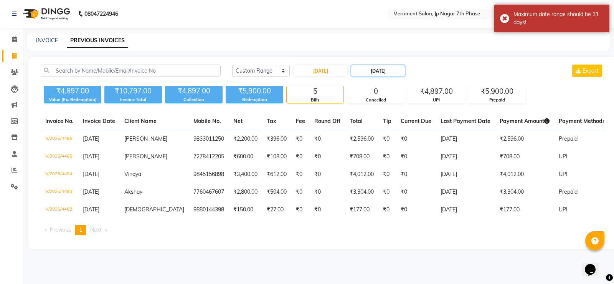
click at [380, 73] on input "[DATE]" at bounding box center [378, 70] width 54 height 11
select select "9"
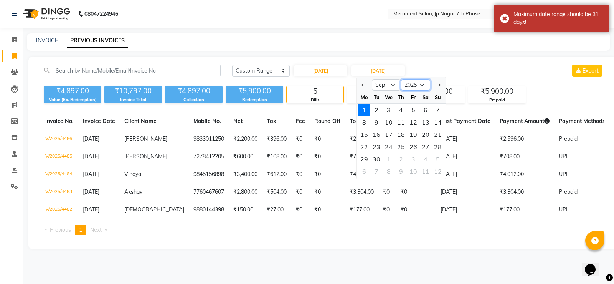
click at [417, 83] on select "2024 2025 2026 2027 2028 2029 2030 2031 2032 2033 2034 2035" at bounding box center [415, 85] width 29 height 12
select select "2024"
click at [401, 79] on select "2024 2025 2026 2027 2028 2029 2030 2031 2032 2033 2034 2035" at bounding box center [415, 85] width 29 height 12
click at [391, 81] on select "Jan Feb Mar Apr May Jun Jul Aug Sep Oct Nov Dec" at bounding box center [386, 85] width 29 height 12
click at [388, 83] on select "Jan Feb Mar Apr May Jun Jul Aug Sep Oct Nov Dec" at bounding box center [386, 85] width 29 height 12
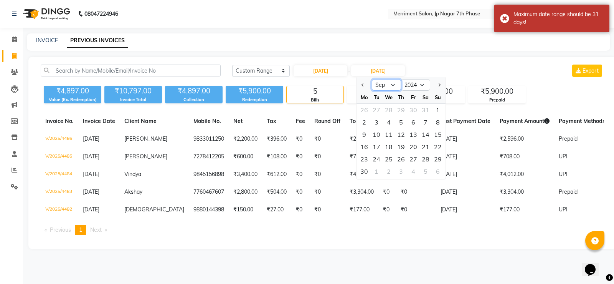
click at [388, 83] on select "Jan Feb Mar Apr May Jun Jul Aug Sep Oct Nov Dec" at bounding box center [386, 85] width 29 height 12
select select "1"
click at [372, 79] on select "Jan Feb Mar Apr May Jun Jul Aug Sep Oct Nov Dec" at bounding box center [386, 85] width 29 height 12
click at [389, 158] on div "31" at bounding box center [389, 159] width 12 height 12
type input "31-01-2024"
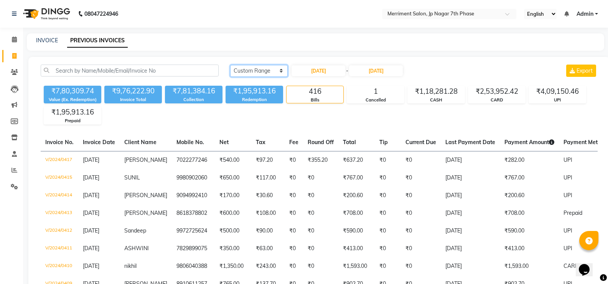
click at [273, 68] on select "Today Yesterday Custom Range" at bounding box center [259, 71] width 58 height 12
click at [230, 65] on select "Today Yesterday Custom Range" at bounding box center [259, 71] width 58 height 12
click at [271, 71] on select "Today Yesterday Custom Range" at bounding box center [259, 71] width 58 height 12
click at [327, 72] on input "01-01-2024" at bounding box center [319, 70] width 54 height 11
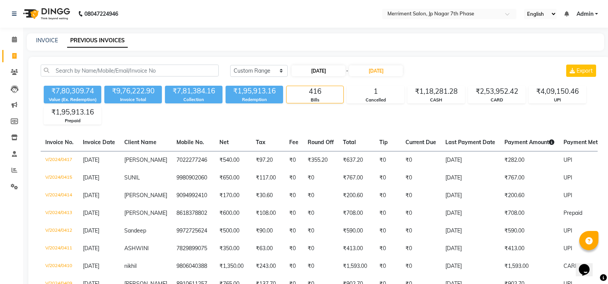
select select "2024"
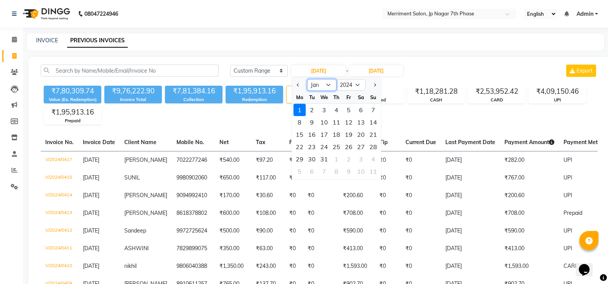
click at [321, 85] on select "Jan Feb Mar Apr May Jun Jul Aug Sep Oct Nov Dec" at bounding box center [321, 85] width 29 height 12
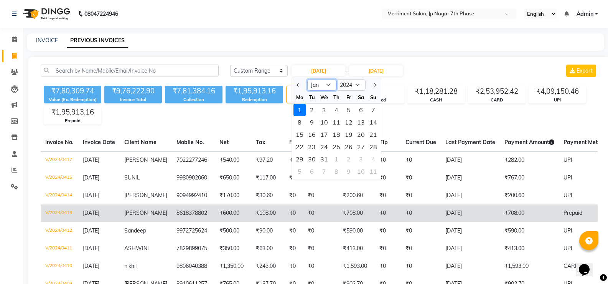
select select "12"
click at [307, 79] on select "Jan Feb Mar Apr May Jun Jul Aug Sep Oct Nov Dec" at bounding box center [321, 85] width 29 height 12
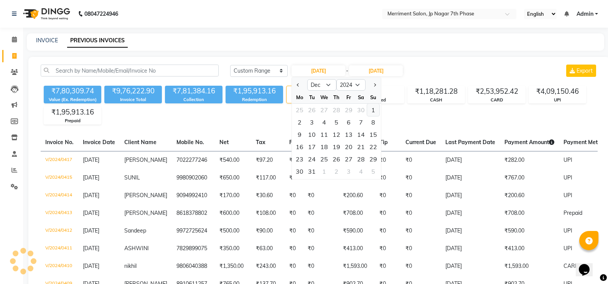
click at [369, 112] on div "1" at bounding box center [373, 110] width 12 height 12
type input "01-12-2024"
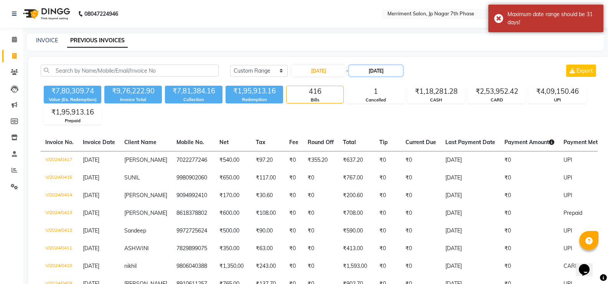
click at [393, 74] on input "31-01-2024" at bounding box center [376, 70] width 54 height 11
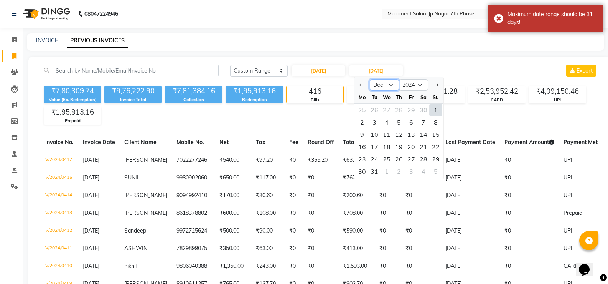
click at [379, 83] on select "Dec" at bounding box center [384, 85] width 29 height 12
click at [370, 79] on select "Dec" at bounding box center [384, 85] width 29 height 12
click at [378, 168] on div "31" at bounding box center [374, 171] width 12 height 12
type input "31-12-2024"
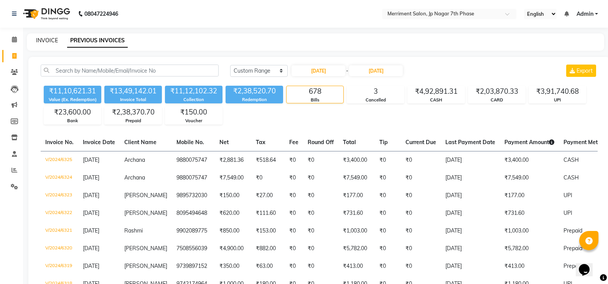
click at [53, 41] on link "INVOICE" at bounding box center [47, 40] width 22 height 7
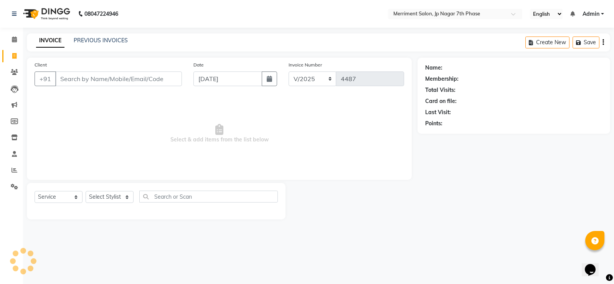
select select "package"
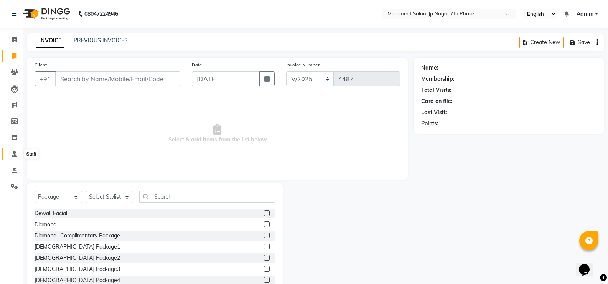
click at [16, 151] on icon at bounding box center [14, 154] width 5 height 6
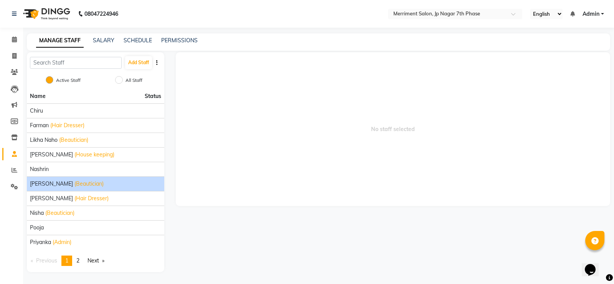
click at [68, 178] on li "naynika rai (Beautician)" at bounding box center [95, 183] width 137 height 15
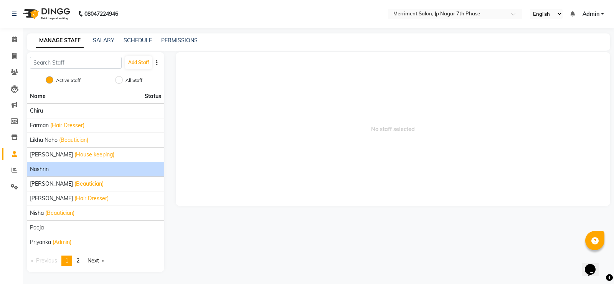
click at [69, 175] on li "Nashrin" at bounding box center [95, 169] width 137 height 15
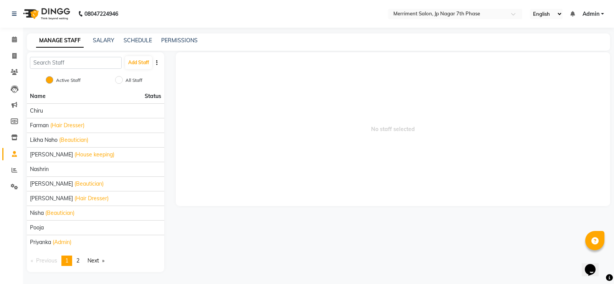
click at [157, 64] on icon "button" at bounding box center [157, 62] width 2 height 5
click at [13, 86] on icon at bounding box center [15, 89] width 8 height 8
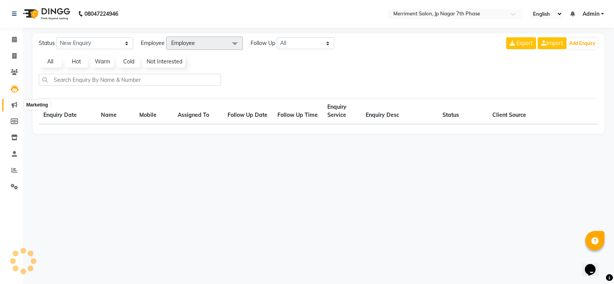
click at [17, 105] on span at bounding box center [14, 105] width 13 height 9
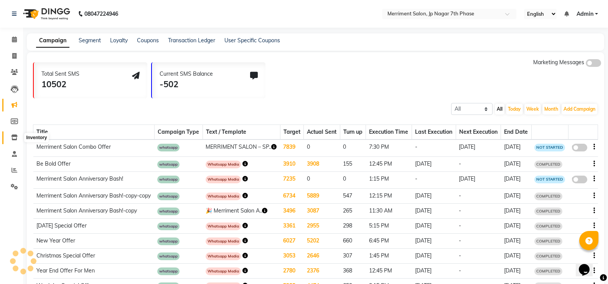
click at [13, 137] on icon at bounding box center [14, 137] width 7 height 6
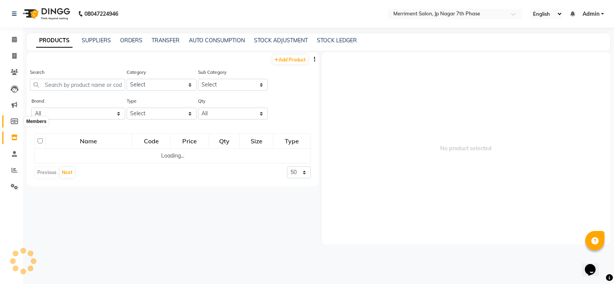
click at [11, 122] on icon at bounding box center [14, 121] width 7 height 6
select select
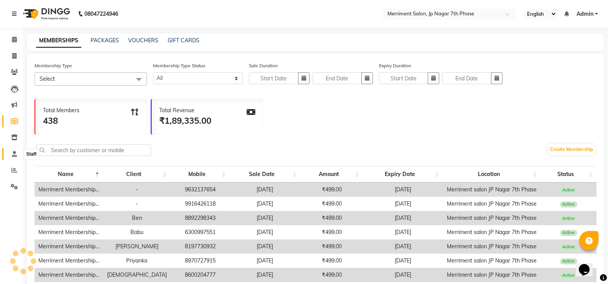
click at [15, 156] on icon at bounding box center [14, 154] width 5 height 6
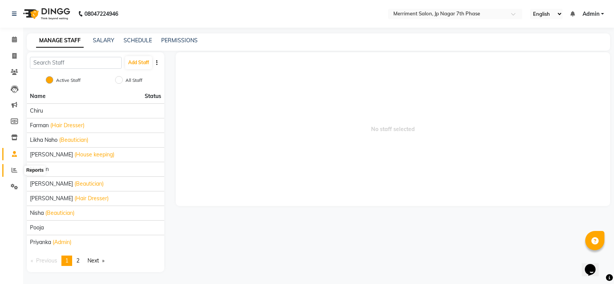
click at [14, 168] on icon at bounding box center [15, 170] width 6 height 6
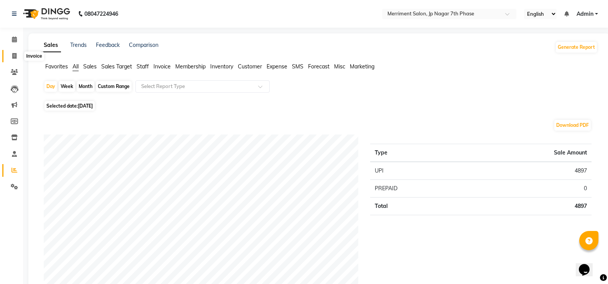
click at [17, 54] on span at bounding box center [14, 56] width 13 height 9
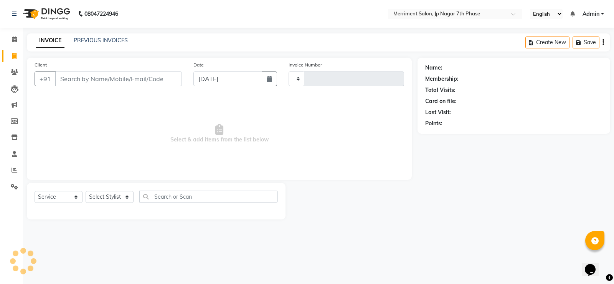
select select "package"
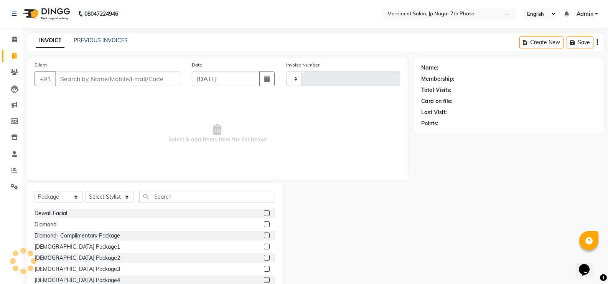
type input "4487"
select select "4110"
click at [104, 41] on link "PREVIOUS INVOICES" at bounding box center [101, 40] width 54 height 7
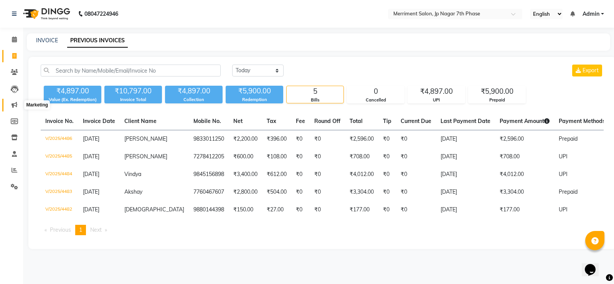
click at [18, 106] on span at bounding box center [14, 105] width 13 height 9
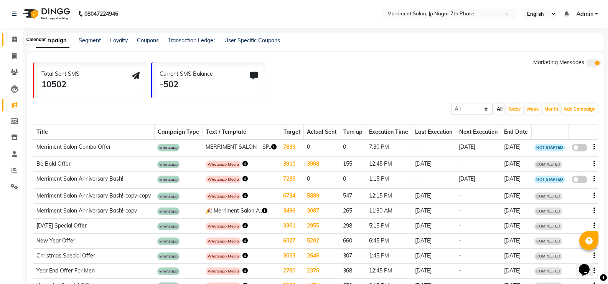
click at [17, 40] on icon at bounding box center [14, 39] width 5 height 6
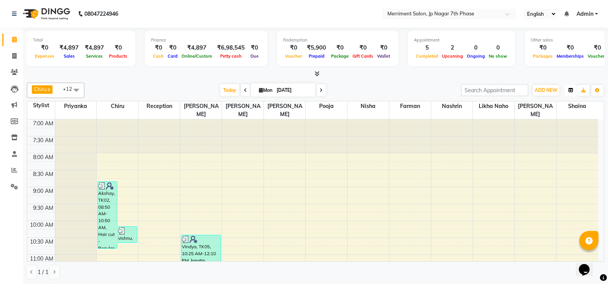
click at [571, 93] on button "button" at bounding box center [571, 90] width 12 height 11
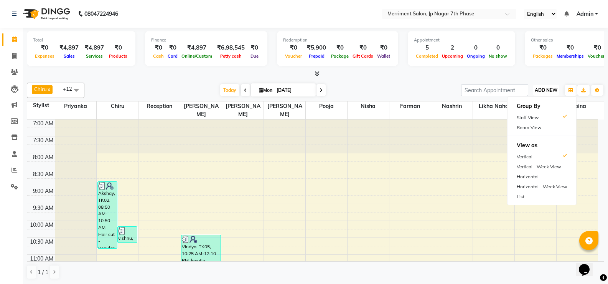
click at [542, 89] on span "ADD NEW" at bounding box center [546, 90] width 23 height 6
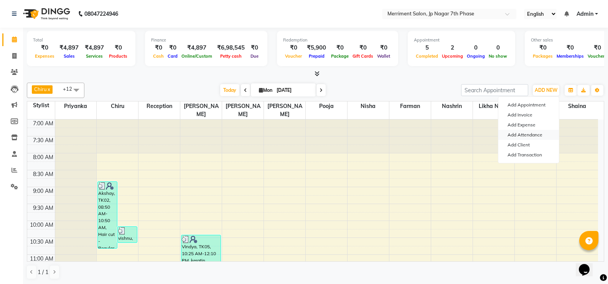
click at [525, 136] on link "Add Attendance" at bounding box center [529, 135] width 61 height 10
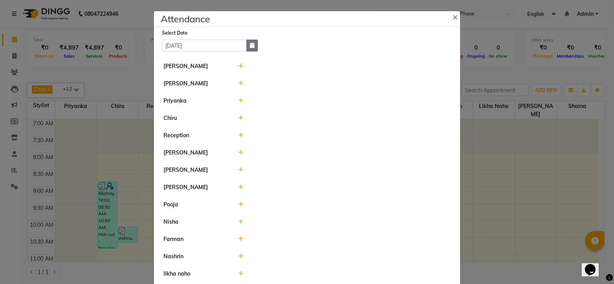
click at [250, 47] on icon "button" at bounding box center [252, 45] width 5 height 5
select select "9"
select select "2025"
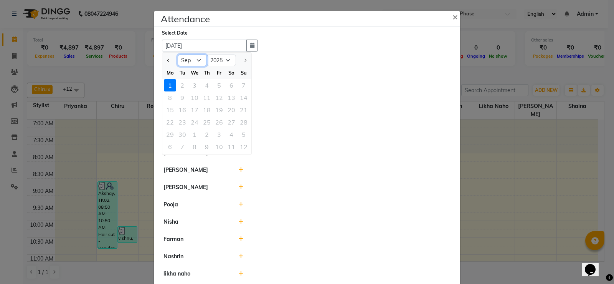
click at [195, 61] on select "Jan Feb Mar Apr May Jun Jul Aug Sep" at bounding box center [192, 60] width 29 height 12
select select "8"
click at [178, 54] on select "Jan Feb Mar Apr May Jun Jul Aug Sep" at bounding box center [192, 60] width 29 height 12
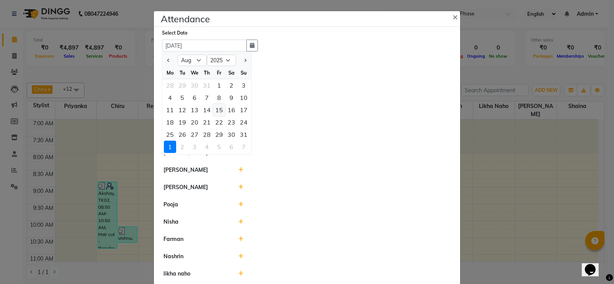
click at [214, 111] on div "15" at bounding box center [219, 110] width 12 height 12
type input "15-08-2025"
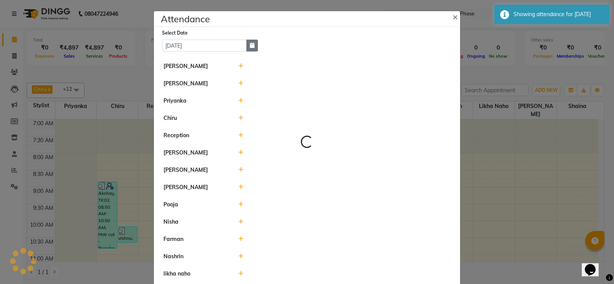
select select "A"
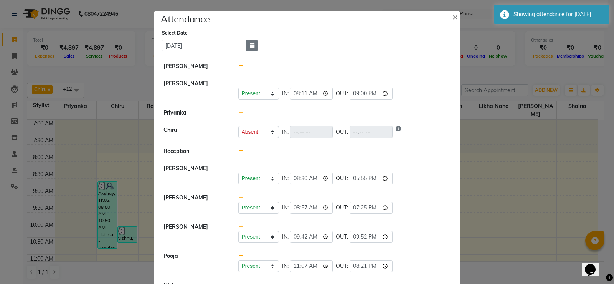
click at [250, 47] on icon "button" at bounding box center [252, 45] width 5 height 5
select select "8"
select select "2025"
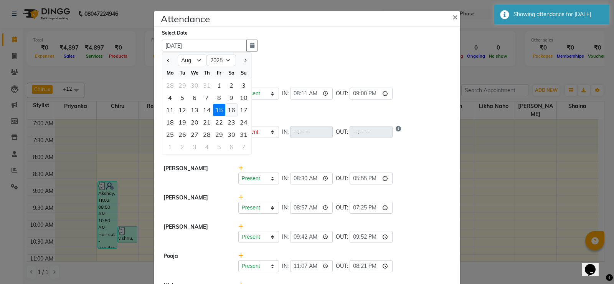
click at [228, 112] on div "16" at bounding box center [231, 110] width 12 height 12
type input "16-08-2025"
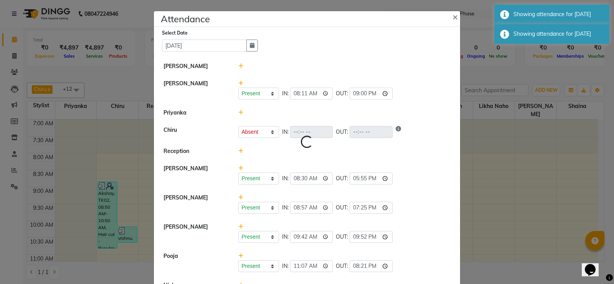
select select "A"
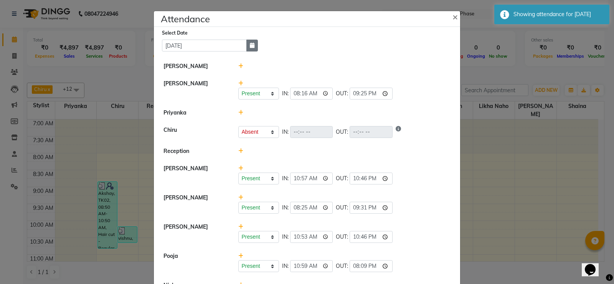
click at [250, 45] on icon "button" at bounding box center [252, 45] width 5 height 5
select select "8"
select select "2025"
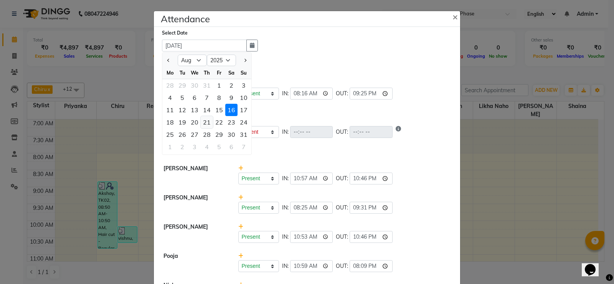
click at [209, 122] on div "21" at bounding box center [207, 122] width 12 height 12
type input "21-08-2025"
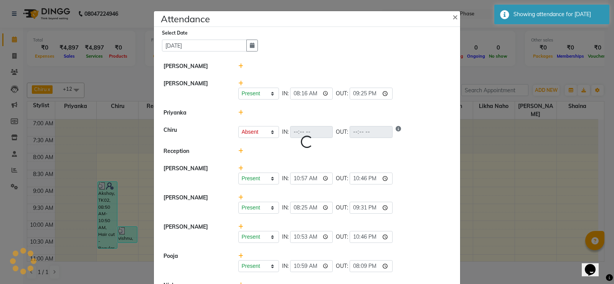
select select "A"
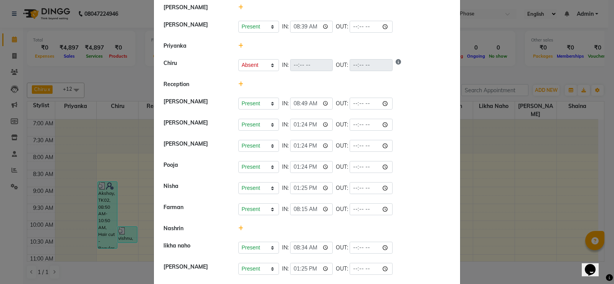
scroll to position [77, 0]
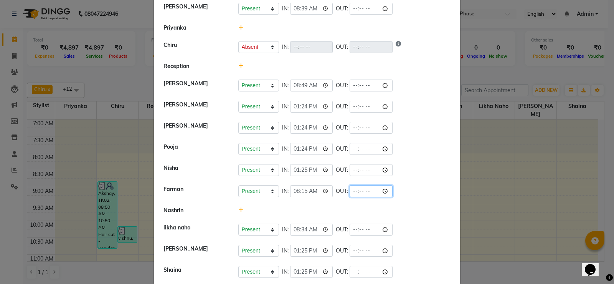
click at [384, 190] on input "time" at bounding box center [371, 191] width 43 height 12
type input "20:22"
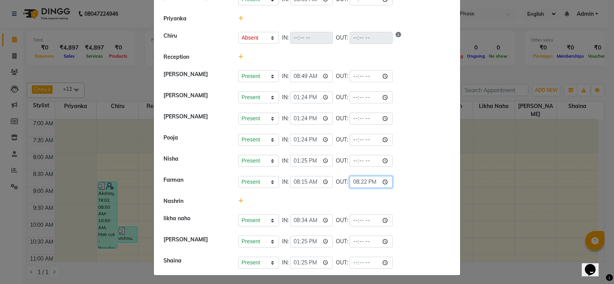
scroll to position [88, 0]
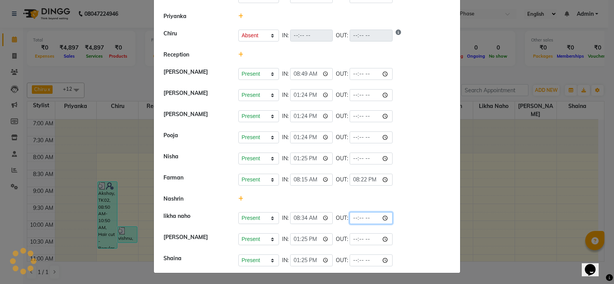
click at [386, 217] on input "time" at bounding box center [371, 218] width 43 height 12
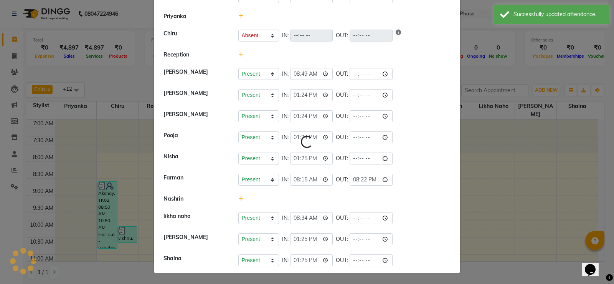
scroll to position [0, 0]
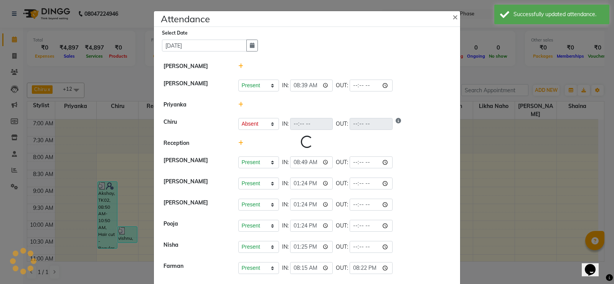
select select "A"
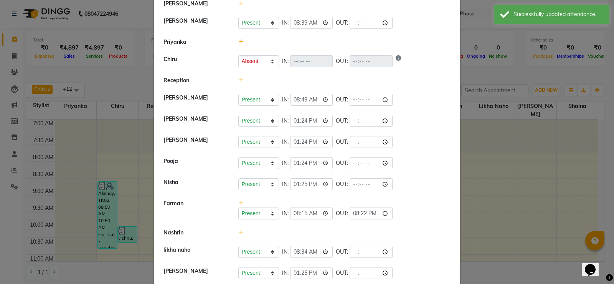
scroll to position [96, 0]
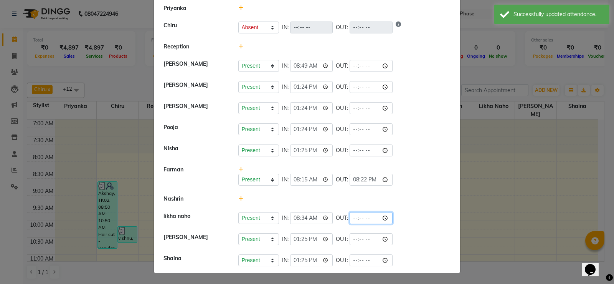
click at [385, 219] on input "time" at bounding box center [371, 218] width 43 height 12
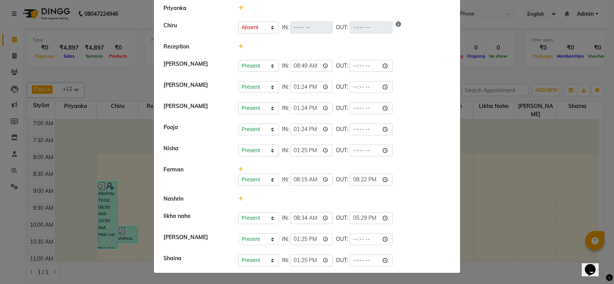
type input "17:29"
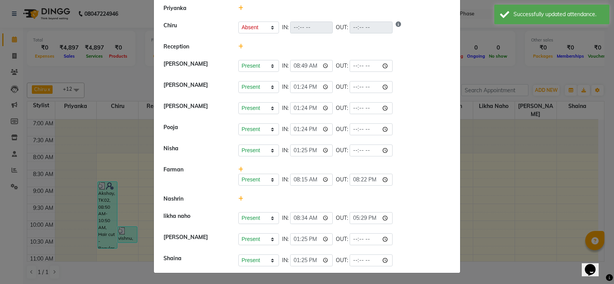
click at [432, 145] on div "Present Absent Late Half Day Weekly Off IN: 13:25 OUT:" at bounding box center [344, 150] width 213 height 12
select select "A"
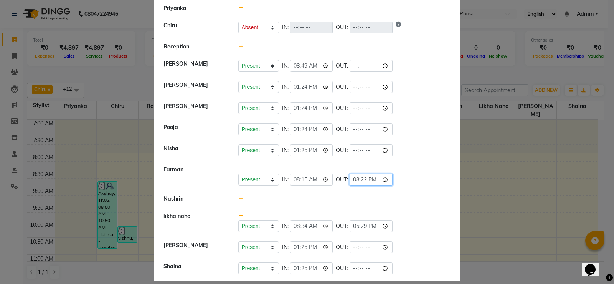
click at [386, 180] on input "20:22" at bounding box center [371, 179] width 43 height 12
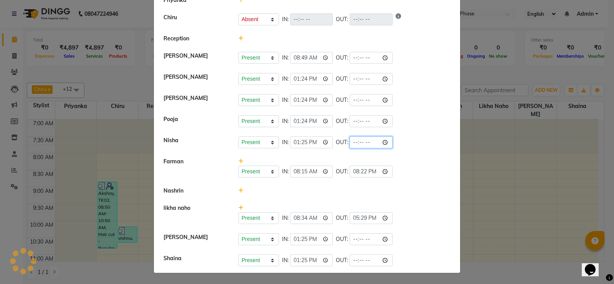
click at [386, 144] on input "time" at bounding box center [371, 142] width 43 height 12
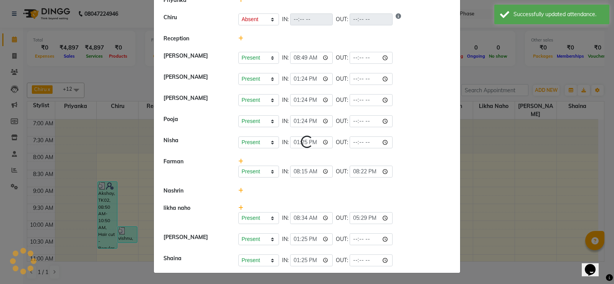
scroll to position [0, 0]
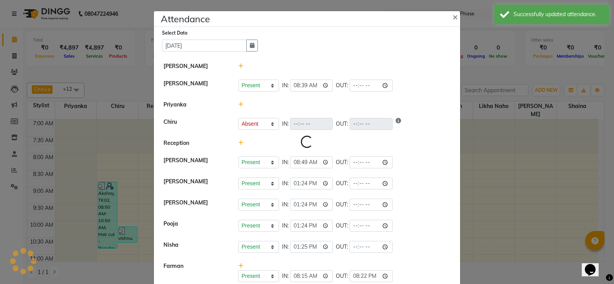
select select "A"
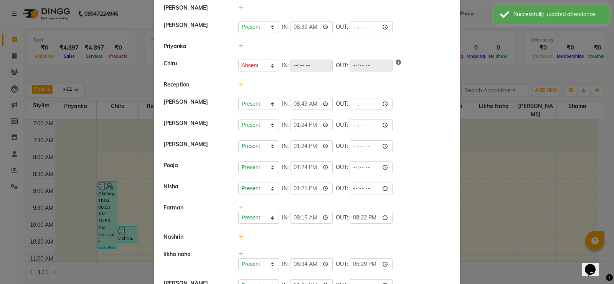
scroll to position [77, 0]
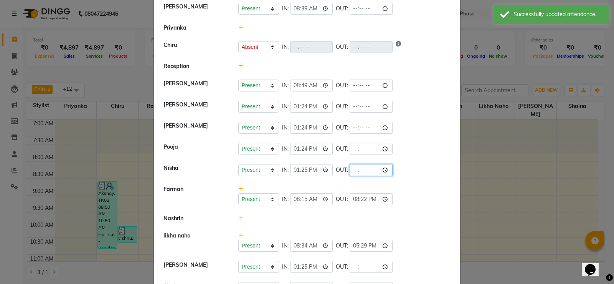
click at [386, 170] on input "time" at bounding box center [371, 170] width 43 height 12
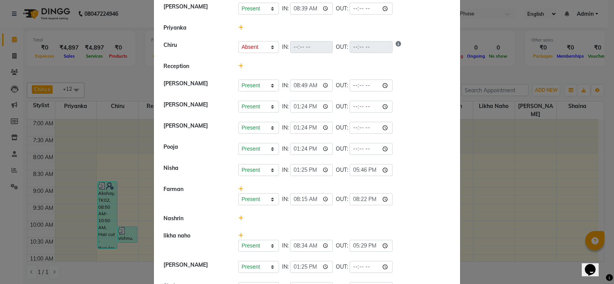
type input "17:46"
click at [420, 183] on li "Farman Present Absent Late Half Day Weekly Off IN: 08:15 OUT: 20:22" at bounding box center [307, 195] width 302 height 30
select select "A"
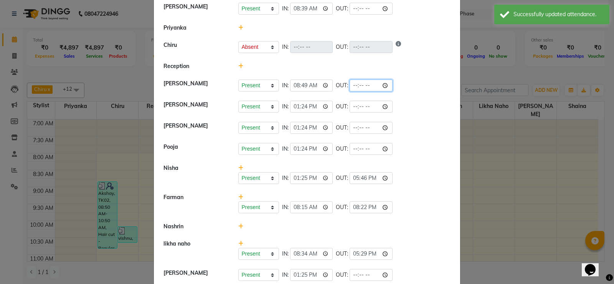
click at [385, 85] on input "time" at bounding box center [371, 85] width 43 height 12
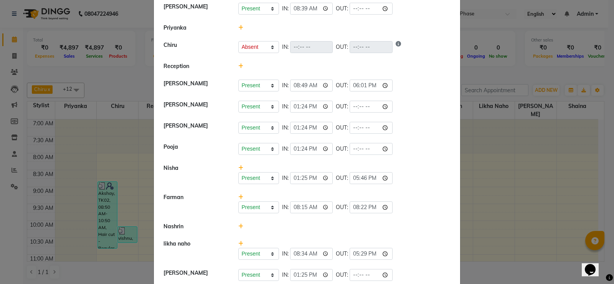
type input "18:01"
click at [428, 116] on li "Sakib Salman Present Absent Late Half Day Weekly Off IN: 13:24 OUT:" at bounding box center [307, 106] width 302 height 21
select select "A"
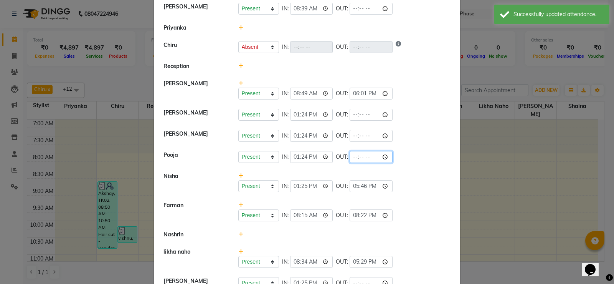
click at [387, 157] on input "time" at bounding box center [371, 157] width 43 height 12
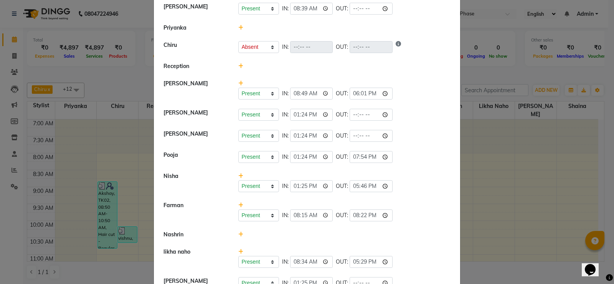
type input "19:54"
click at [426, 167] on li "Pooja Present Absent Late Half Day Weekly Off IN: 13:24 OUT: 19:54" at bounding box center [307, 156] width 302 height 21
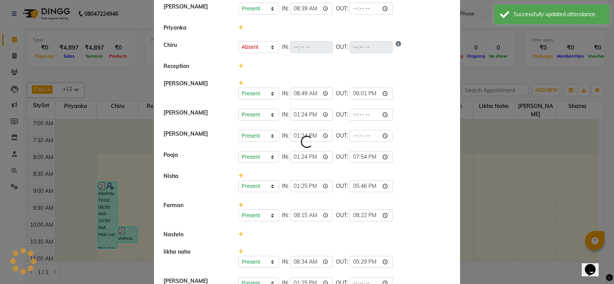
select select "A"
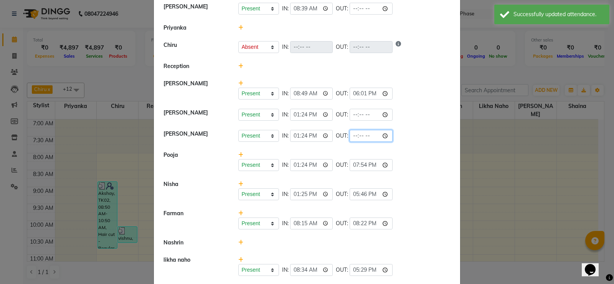
click at [385, 137] on input "time" at bounding box center [371, 136] width 43 height 12
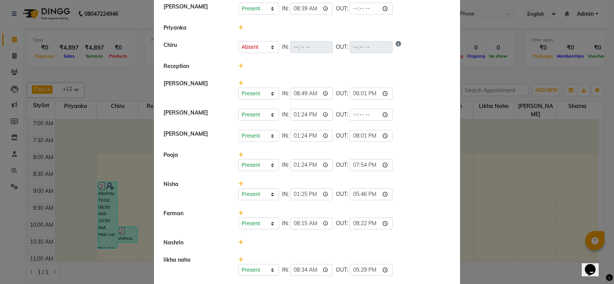
type input "20:01"
click at [418, 149] on li "Pooja Present Absent Late Half Day Weekly Off IN: 13:24 OUT: 19:54" at bounding box center [307, 161] width 302 height 30
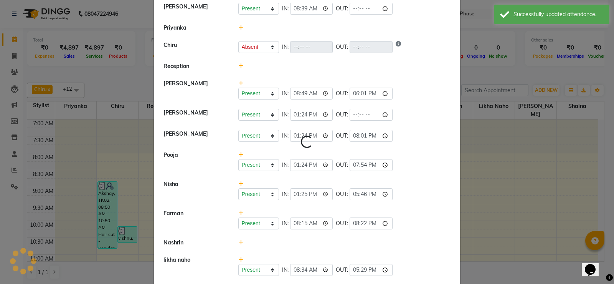
select select "A"
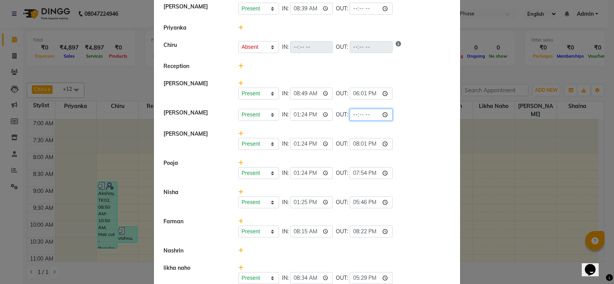
click at [385, 114] on input "time" at bounding box center [371, 115] width 43 height 12
type input "21:01"
click at [424, 125] on li "Sakib Salman Present Absent Late Half Day Weekly Off IN: 13:24 OUT: 21:01" at bounding box center [307, 114] width 302 height 21
select select "A"
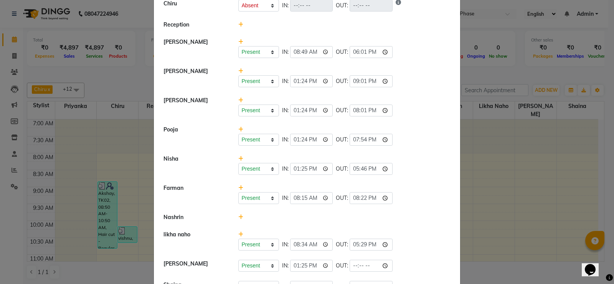
scroll to position [145, 0]
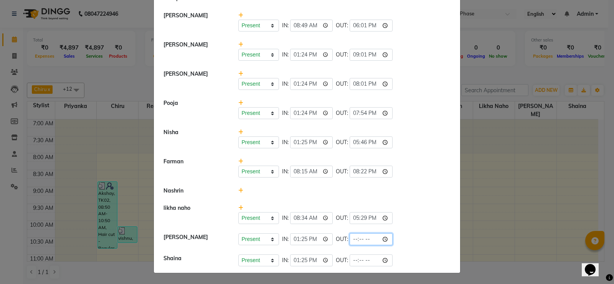
click at [386, 239] on input "time" at bounding box center [371, 239] width 43 height 12
click at [385, 239] on input "time" at bounding box center [371, 239] width 43 height 12
click at [419, 129] on div "Present Absent Late Half Day Weekly Off IN: 13:25 OUT: 17:46" at bounding box center [345, 138] width 224 height 20
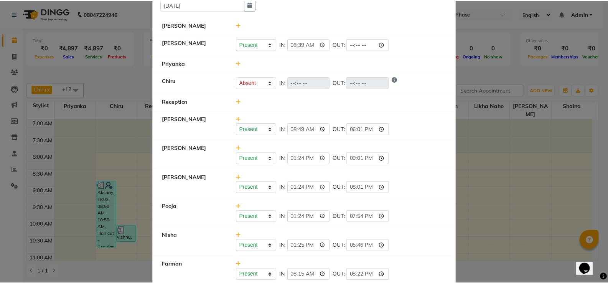
scroll to position [0, 0]
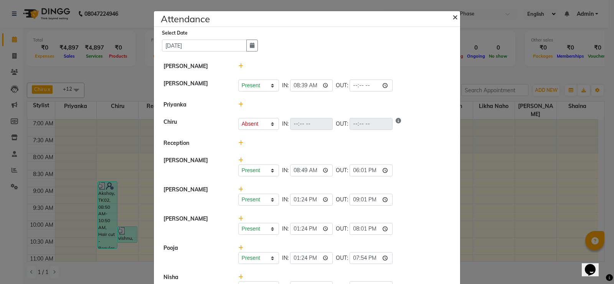
click at [452, 17] on span "×" at bounding box center [454, 17] width 5 height 12
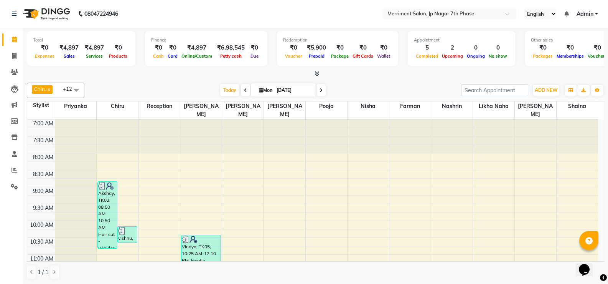
click at [100, 75] on div at bounding box center [316, 74] width 578 height 8
click at [15, 169] on icon at bounding box center [15, 170] width 6 height 6
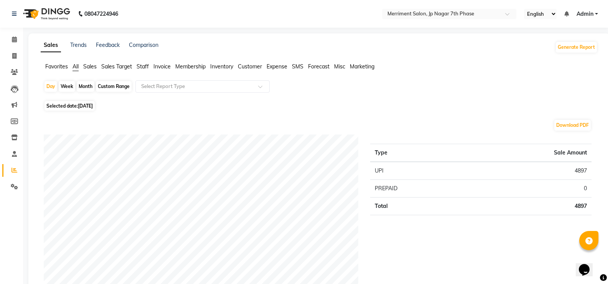
click at [83, 86] on div "Month" at bounding box center [86, 86] width 18 height 11
select select "9"
select select "2025"
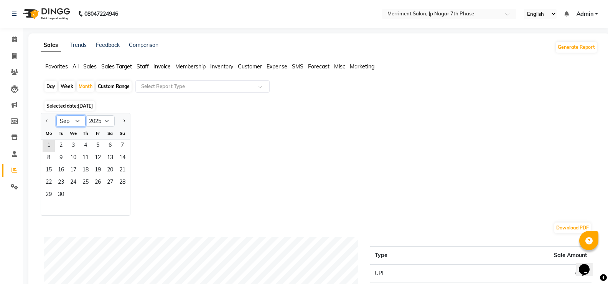
drag, startPoint x: 68, startPoint y: 121, endPoint x: 76, endPoint y: 125, distance: 9.6
click at [68, 121] on select "Jan Feb Mar Apr May Jun Jul Aug Sep Oct Nov Dec" at bounding box center [70, 121] width 29 height 12
select select "8"
click at [56, 115] on select "Jan Feb Mar Apr May Jun Jul Aug Sep Oct Nov Dec" at bounding box center [70, 121] width 29 height 12
click at [97, 142] on span "1" at bounding box center [98, 146] width 12 height 12
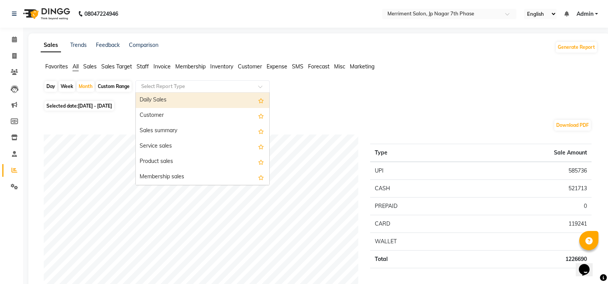
click at [167, 85] on input "text" at bounding box center [195, 87] width 111 height 8
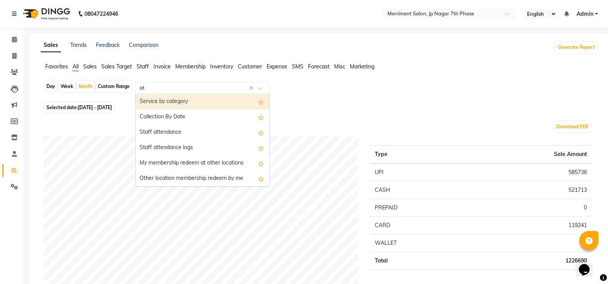
type input "att"
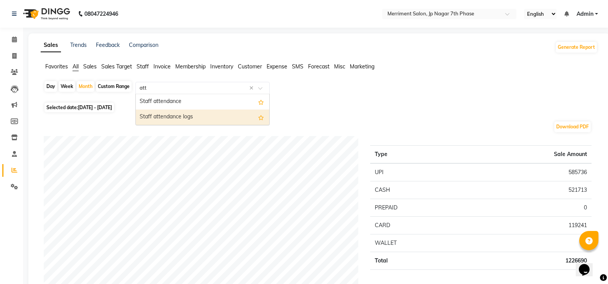
click at [178, 116] on div "Staff attendance logs" at bounding box center [203, 116] width 134 height 15
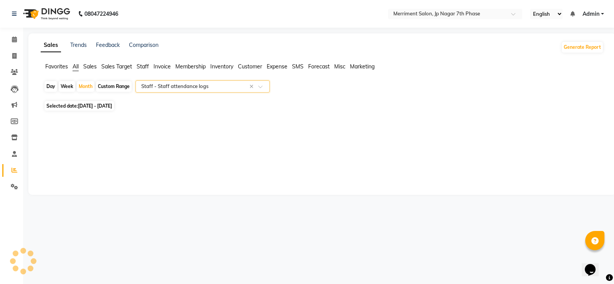
select select "full_report"
select select "csv"
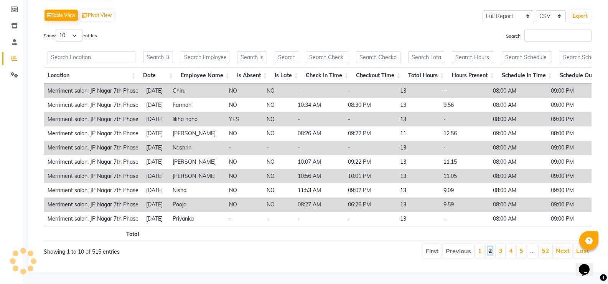
click at [490, 246] on link "2" at bounding box center [491, 250] width 4 height 8
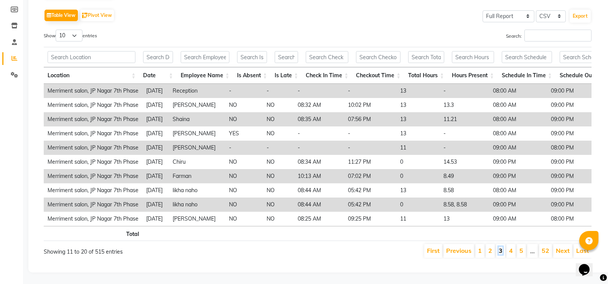
click at [503, 246] on link "3" at bounding box center [501, 250] width 4 height 8
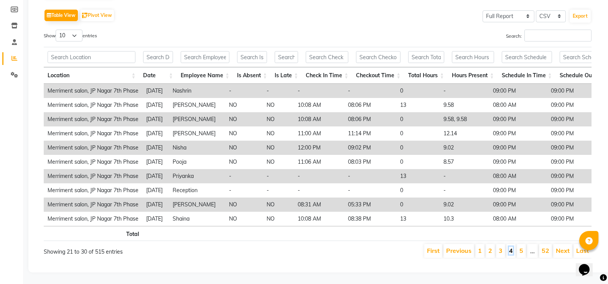
click at [510, 246] on link "4" at bounding box center [511, 250] width 4 height 8
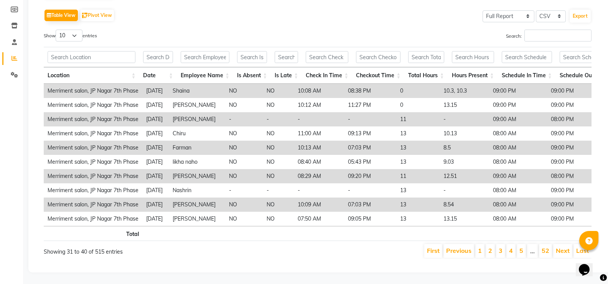
click at [484, 246] on li "1" at bounding box center [479, 251] width 9 height 14
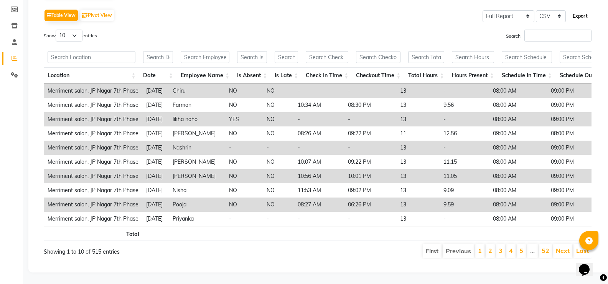
click at [577, 10] on button "Export" at bounding box center [580, 16] width 21 height 13
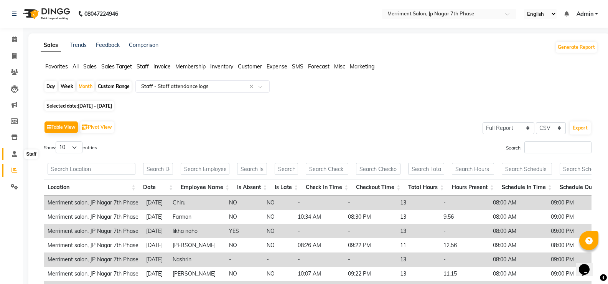
click at [12, 151] on icon at bounding box center [14, 154] width 5 height 6
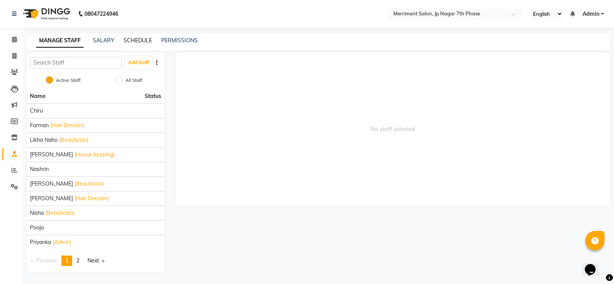
click at [145, 41] on link "SCHEDULE" at bounding box center [138, 40] width 28 height 7
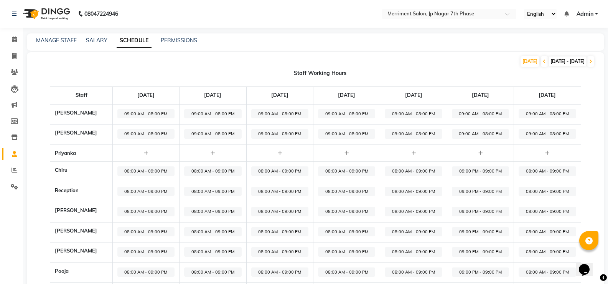
click at [152, 116] on span "09:00 AM - 08:00 PM" at bounding box center [145, 114] width 57 height 10
select select "09:00 AM"
select select "08:00 PM"
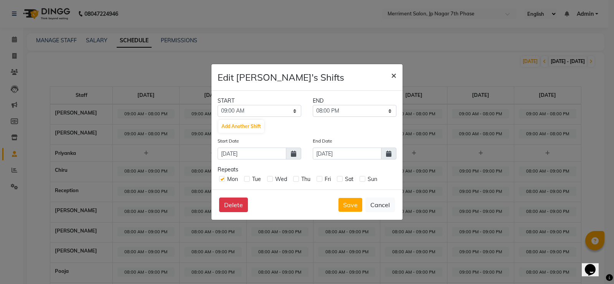
click at [393, 76] on span "×" at bounding box center [393, 75] width 5 height 12
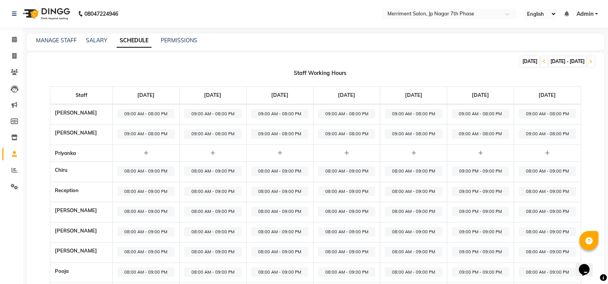
click at [521, 61] on div "TODAY" at bounding box center [530, 61] width 19 height 11
click at [549, 60] on span "01-09-2025 - 07-09-2025" at bounding box center [568, 61] width 38 height 10
select select "9"
select select "2025"
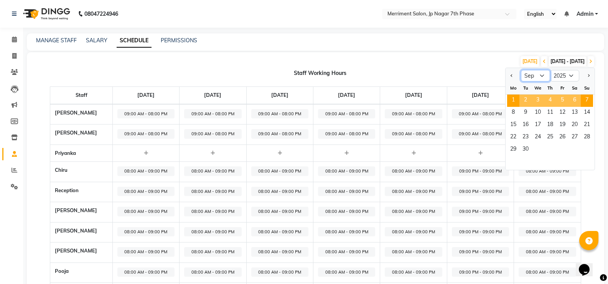
click at [537, 76] on select "Jan Feb Mar Apr May Jun Jul Aug Sep Oct Nov Dec" at bounding box center [535, 76] width 29 height 12
select select "8"
click at [521, 70] on select "Jan Feb Mar Apr May Jun Jul Aug Sep Oct Nov Dec" at bounding box center [535, 76] width 29 height 12
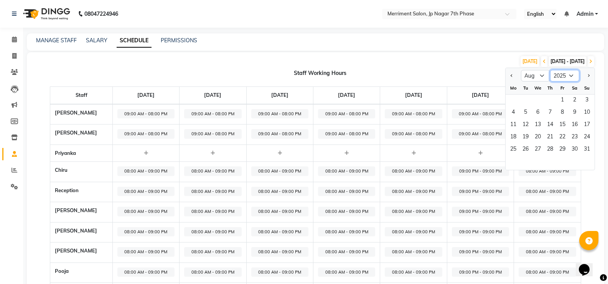
click at [566, 72] on select "2015 2016 2017 2018 2019 2020 2021 2022 2023 2024 2025 2026 2027 2028 2029 2030…" at bounding box center [564, 76] width 29 height 12
drag, startPoint x: 541, startPoint y: 105, endPoint x: 545, endPoint y: 104, distance: 4.7
click at [541, 105] on div "1 2 3" at bounding box center [550, 100] width 89 height 12
click at [565, 99] on span "1" at bounding box center [562, 100] width 12 height 12
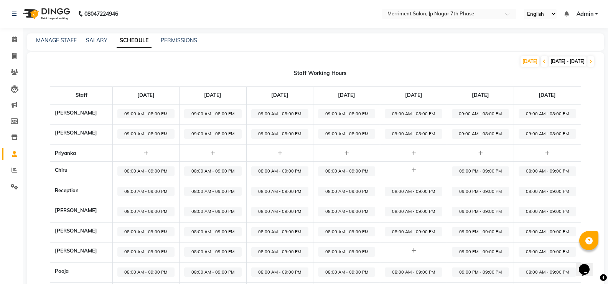
click at [550, 59] on span "28-07-2025 - 03-08-2025" at bounding box center [568, 61] width 38 height 10
select select "9"
select select "2025"
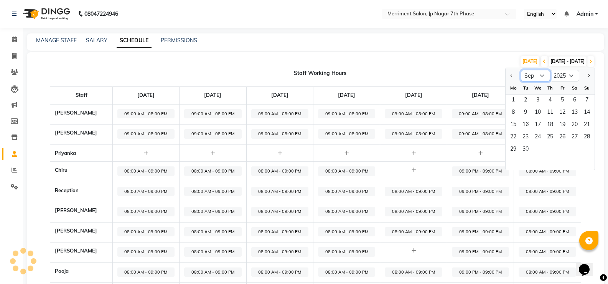
click at [530, 74] on select "Jan Feb Mar Apr May Jun Jul Aug Sep Oct Nov Dec" at bounding box center [535, 76] width 29 height 12
select select "8"
click at [521, 70] on select "Jan Feb Mar Apr May Jun Jul Aug Sep Oct Nov Dec" at bounding box center [535, 76] width 29 height 12
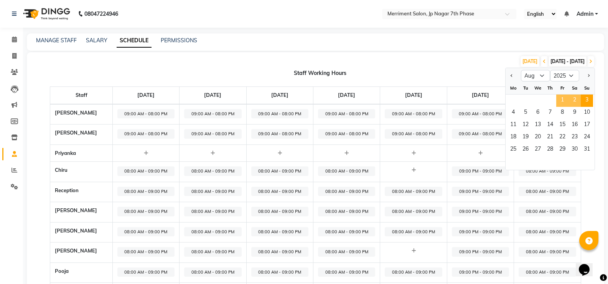
click at [562, 99] on span "1" at bounding box center [562, 100] width 12 height 12
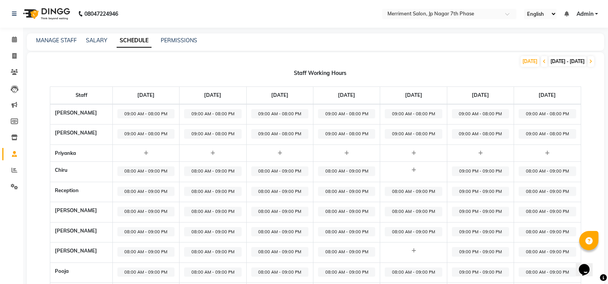
click at [572, 61] on span "28-07-2025 - 03-08-2025" at bounding box center [568, 61] width 38 height 10
select select "9"
select select "2025"
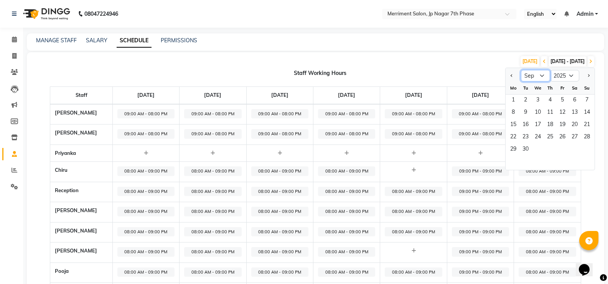
click at [538, 75] on select "Jan Feb Mar Apr May Jun Jul Aug Sep Oct Nov Dec" at bounding box center [535, 76] width 29 height 12
select select "8"
click at [521, 70] on select "Jan Feb Mar Apr May Jun Jul Aug Sep Oct Nov Dec" at bounding box center [535, 76] width 29 height 12
click at [584, 146] on span "31" at bounding box center [587, 150] width 12 height 12
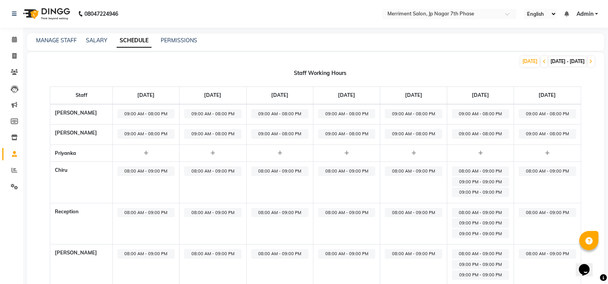
click at [549, 64] on span "25-08-2025 - 31-08-2025" at bounding box center [568, 61] width 38 height 10
select select "9"
select select "2025"
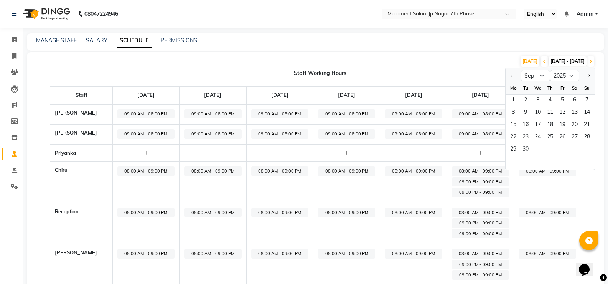
click at [549, 58] on span "25-08-2025 - 31-08-2025" at bounding box center [568, 61] width 38 height 10
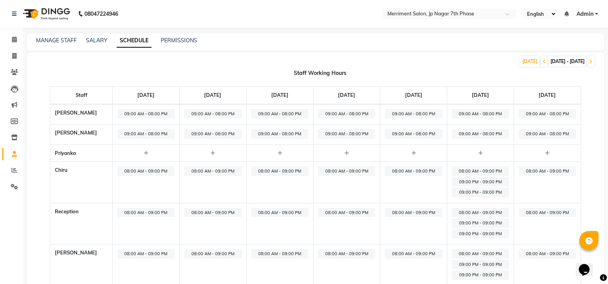
click at [549, 61] on span "25-08-2025 - 31-08-2025" at bounding box center [568, 61] width 38 height 10
select select "9"
select select "2025"
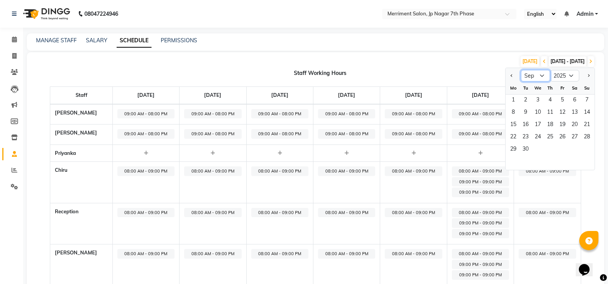
click at [533, 76] on select "Jan Feb Mar Apr May Jun Jul Aug Sep Oct Nov Dec" at bounding box center [535, 76] width 29 height 12
select select "8"
click at [521, 70] on select "Jan Feb Mar Apr May Jun Jul Aug Sep Oct Nov Dec" at bounding box center [535, 76] width 29 height 12
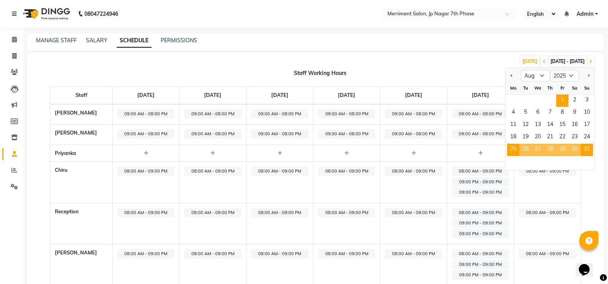
click at [565, 98] on span "1" at bounding box center [562, 100] width 12 height 12
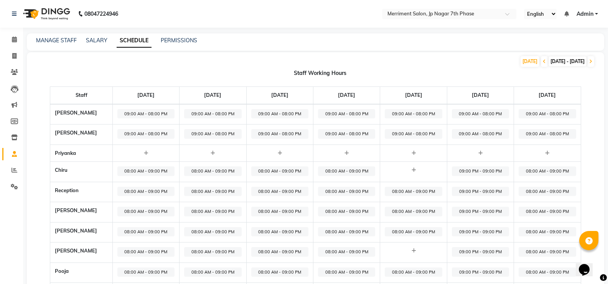
click at [553, 61] on span "28-07-2025 - 03-08-2025" at bounding box center [568, 61] width 38 height 10
select select "9"
select select "2025"
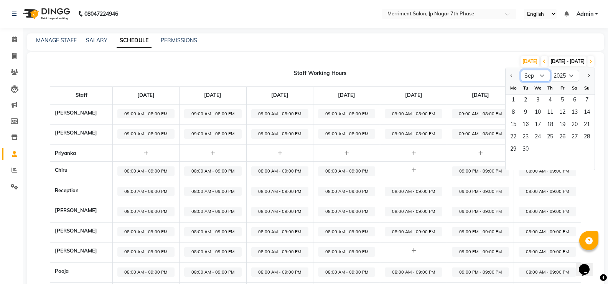
click at [531, 72] on select "Jan Feb Mar Apr May Jun Jul Aug Sep Oct Nov Dec" at bounding box center [535, 76] width 29 height 12
select select "8"
click at [521, 70] on select "Jan Feb Mar Apr May Jun Jul Aug Sep Oct Nov Dec" at bounding box center [535, 76] width 29 height 12
click at [591, 147] on span "31" at bounding box center [587, 150] width 12 height 12
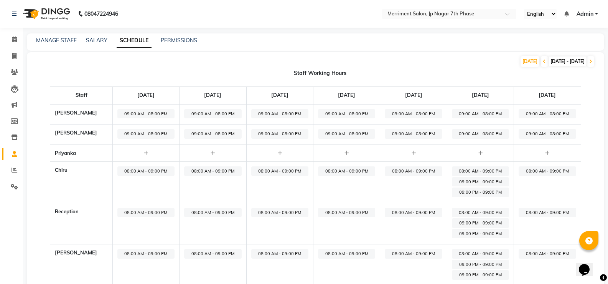
click at [549, 63] on span "25-08-2025 - 31-08-2025" at bounding box center [568, 61] width 38 height 10
select select "9"
select select "2025"
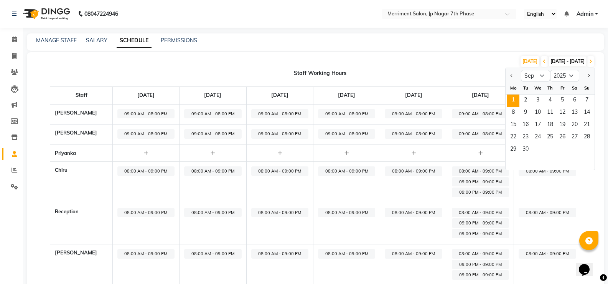
click at [515, 100] on span "1" at bounding box center [513, 100] width 12 height 12
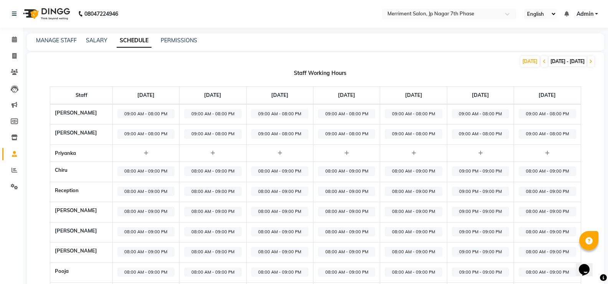
click at [549, 59] on span "01-09-2025 - 07-09-2025" at bounding box center [568, 61] width 38 height 10
select select "9"
select select "2025"
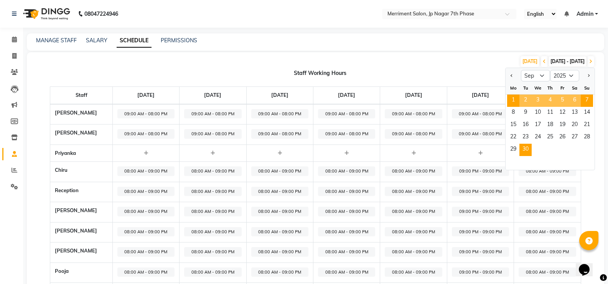
click at [528, 147] on span "30" at bounding box center [526, 150] width 12 height 12
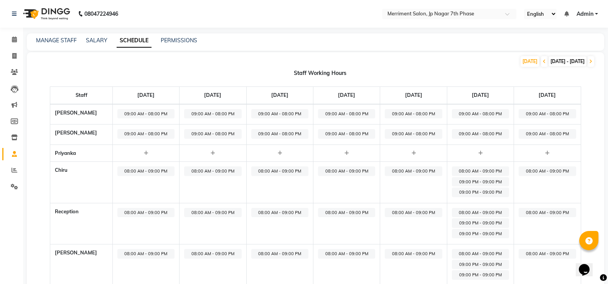
click at [549, 61] on span "29-09-2025 - 05-10-2025" at bounding box center [568, 61] width 38 height 10
select select "9"
select select "2025"
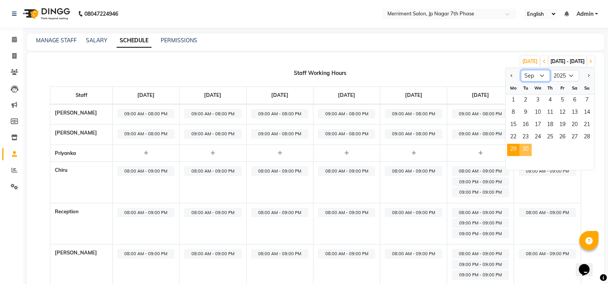
click at [533, 74] on select "Jan Feb Mar Apr May Jun Jul Aug Sep Oct Nov Dec" at bounding box center [535, 76] width 29 height 12
select select "8"
click at [521, 70] on select "Jan Feb Mar Apr May Jun Jul Aug Sep Oct Nov Dec" at bounding box center [535, 76] width 29 height 12
click at [16, 53] on icon at bounding box center [14, 56] width 4 height 6
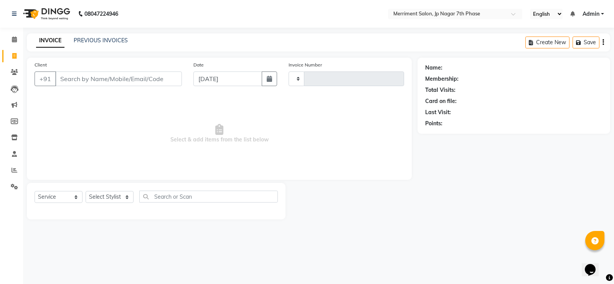
select select "package"
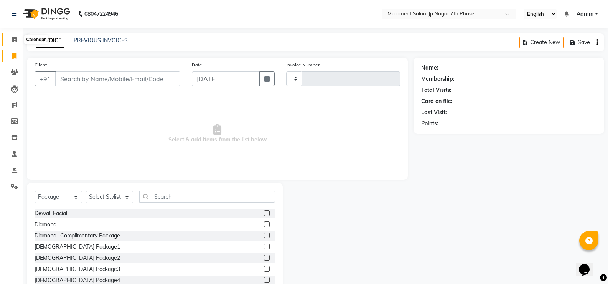
click at [11, 38] on span at bounding box center [14, 39] width 13 height 9
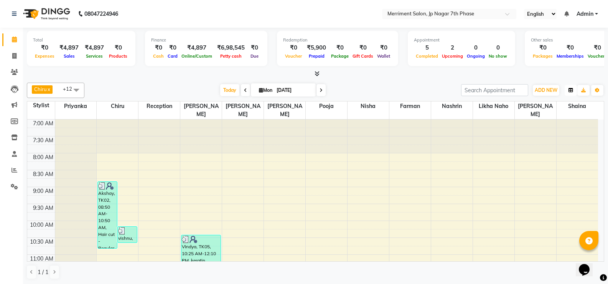
click at [572, 90] on icon "button" at bounding box center [571, 90] width 5 height 5
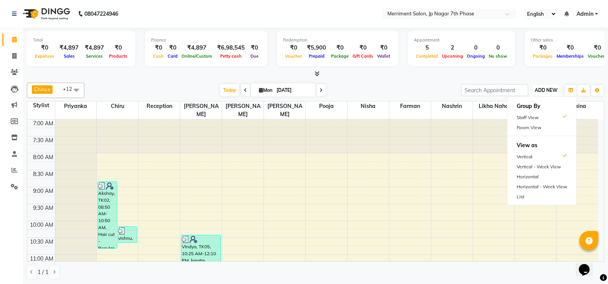
click at [550, 86] on button "ADD NEW Toggle Dropdown" at bounding box center [546, 90] width 26 height 11
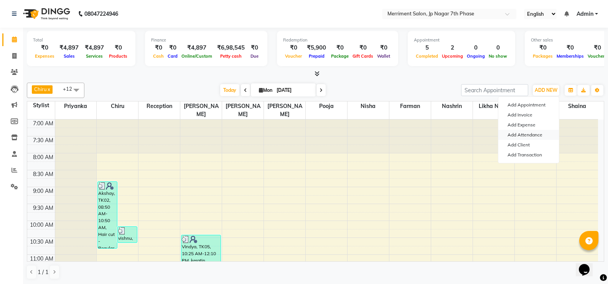
click at [530, 132] on link "Add Attendance" at bounding box center [529, 135] width 61 height 10
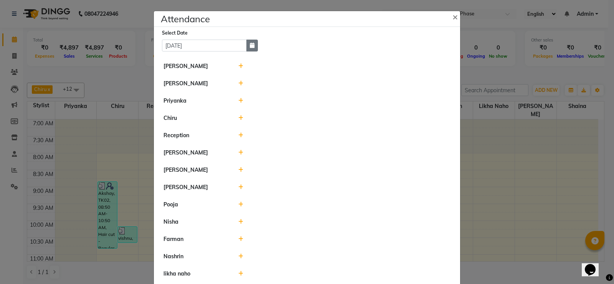
click at [251, 47] on icon "button" at bounding box center [252, 45] width 5 height 5
select select "9"
select select "2025"
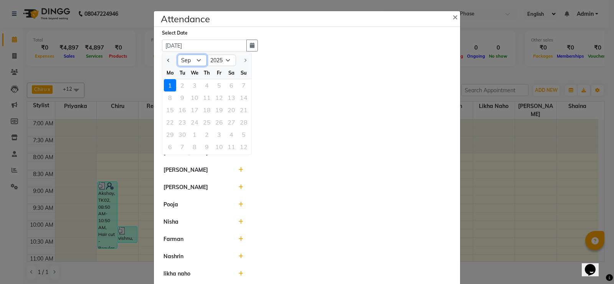
click at [191, 59] on select "Jan Feb Mar Apr May Jun Jul Aug Sep" at bounding box center [192, 60] width 29 height 12
select select "8"
click at [178, 54] on select "Jan Feb Mar Apr May Jun Jul Aug Sep" at bounding box center [192, 60] width 29 height 12
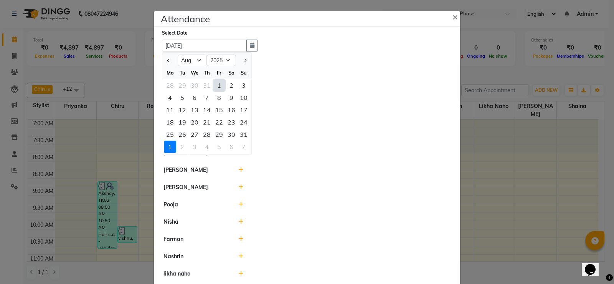
click at [216, 86] on div "1" at bounding box center [219, 85] width 12 height 12
type input "01-08-2025"
select select "W"
select select "A"
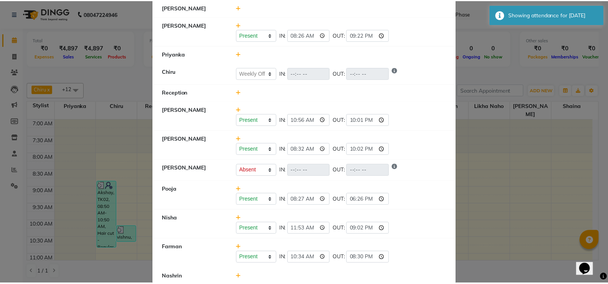
scroll to position [77, 0]
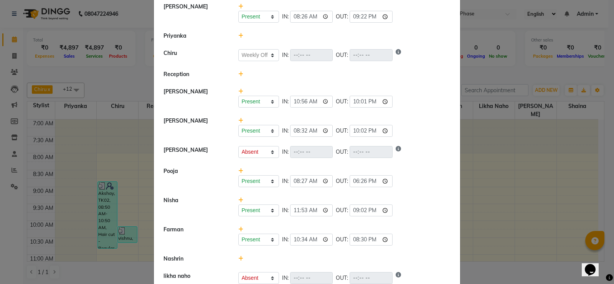
click at [482, 73] on ngb-modal-window "Attendance × Select Date 01-08-2025 Yatheesh Nalina Present Absent Late Half Da…" at bounding box center [307, 142] width 614 height 284
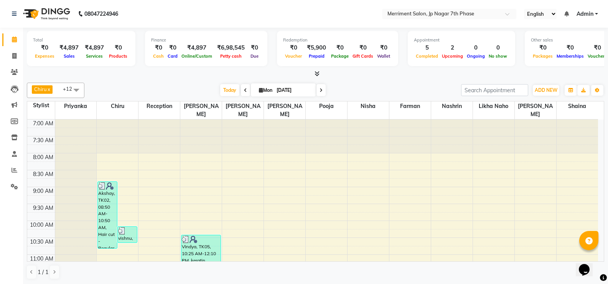
click at [154, 85] on div "Today Mon 01-09-2025" at bounding box center [272, 90] width 369 height 12
click at [14, 147] on link "Staff" at bounding box center [11, 153] width 18 height 13
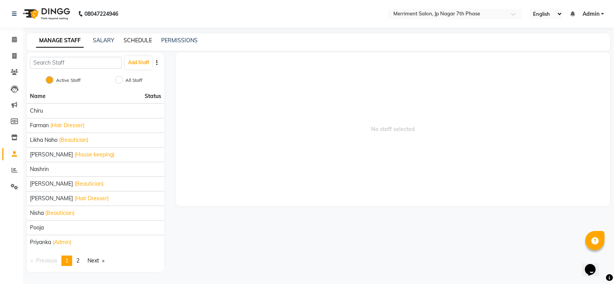
click at [133, 40] on link "SCHEDULE" at bounding box center [138, 40] width 28 height 7
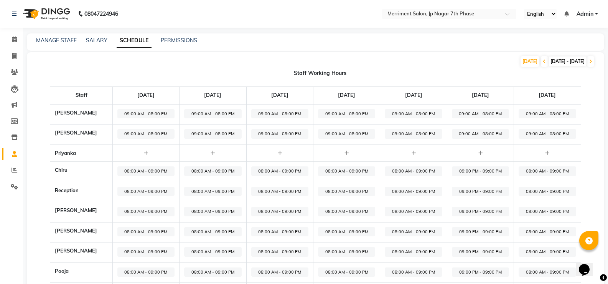
scroll to position [20, 0]
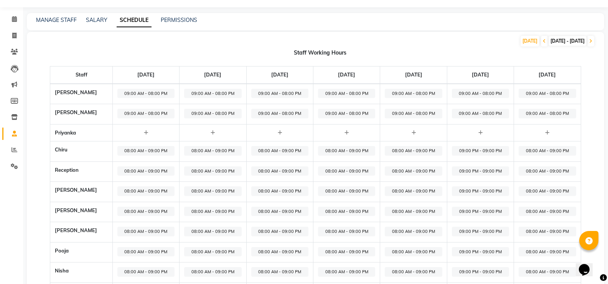
click at [72, 14] on div "MANAGE STAFF SALARY SCHEDULE PERMISSIONS" at bounding box center [316, 21] width 578 height 17
click at [67, 16] on div "MANAGE STAFF" at bounding box center [56, 20] width 41 height 8
click at [92, 18] on link "SALARY" at bounding box center [96, 20] width 21 height 7
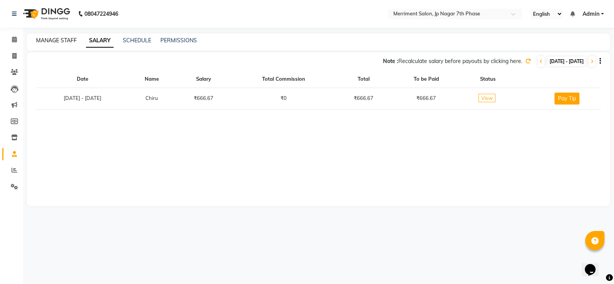
click at [49, 40] on link "MANAGE STAFF" at bounding box center [56, 40] width 41 height 7
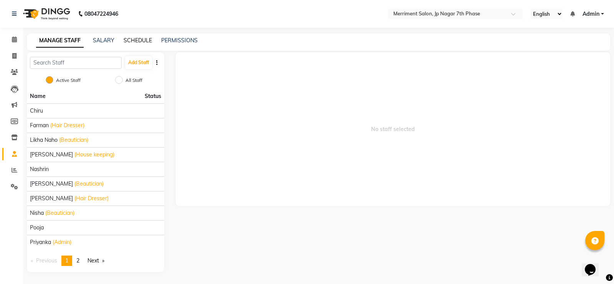
click at [148, 39] on link "SCHEDULE" at bounding box center [138, 40] width 28 height 7
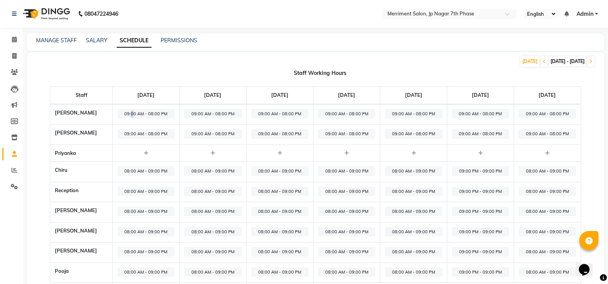
click at [125, 109] on span "09:00 AM - 08:00 PM" at bounding box center [145, 114] width 57 height 10
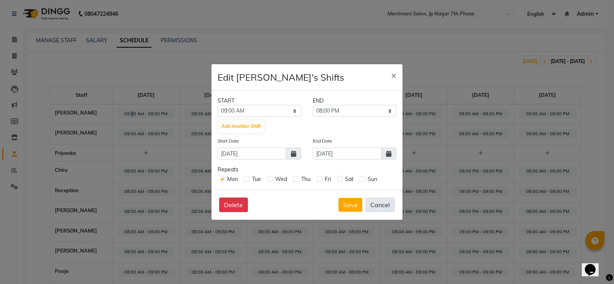
click at [380, 208] on button "Cancel" at bounding box center [380, 204] width 30 height 15
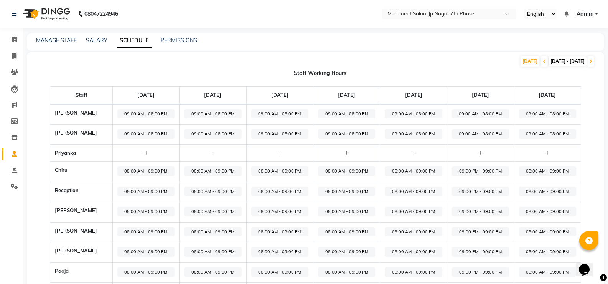
click at [549, 59] on span "01-09-2025 - 07-09-2025" at bounding box center [568, 61] width 38 height 10
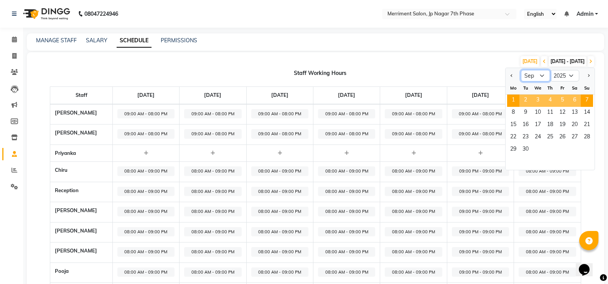
click at [544, 74] on select "Jan Feb Mar Apr May Jun Jul Aug Sep Oct Nov Dec" at bounding box center [535, 76] width 29 height 12
click at [521, 70] on select "Jan Feb Mar Apr May Jun Jul Aug Sep Oct Nov Dec" at bounding box center [535, 76] width 29 height 12
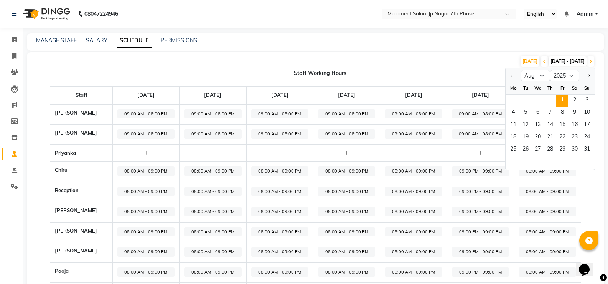
click at [563, 98] on span "1" at bounding box center [562, 100] width 12 height 12
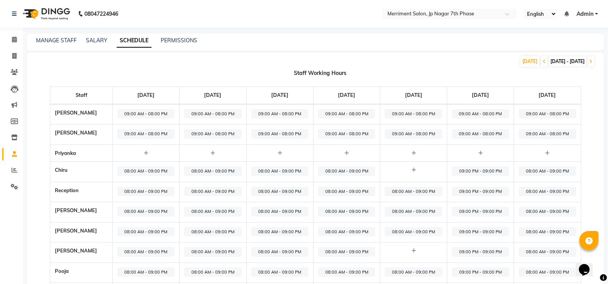
click at [567, 62] on span "28-07-2025 - 03-08-2025" at bounding box center [568, 61] width 38 height 10
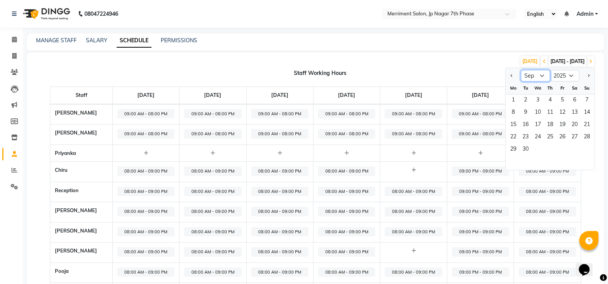
drag, startPoint x: 543, startPoint y: 76, endPoint x: 538, endPoint y: 80, distance: 6.8
click at [543, 76] on select "Jan Feb Mar Apr May Jun Jul Aug Sep Oct Nov Dec" at bounding box center [535, 76] width 29 height 12
click at [521, 70] on select "Jan Feb Mar Apr May Jun Jul Aug Sep Oct Nov Dec" at bounding box center [535, 76] width 29 height 12
click at [584, 146] on span "31" at bounding box center [587, 150] width 12 height 12
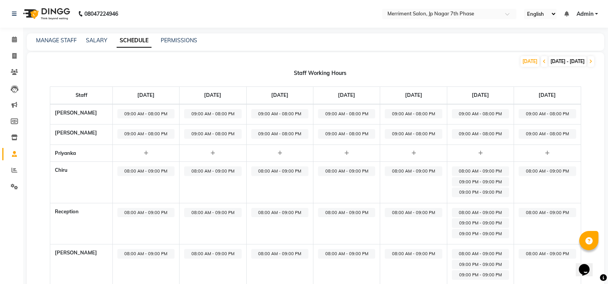
click at [47, 35] on div "MANAGE STAFF SALARY SCHEDULE PERMISSIONS" at bounding box center [316, 41] width 578 height 17
click at [51, 39] on link "MANAGE STAFF" at bounding box center [56, 40] width 41 height 7
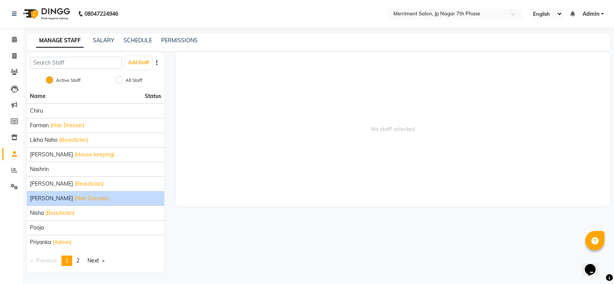
click at [56, 195] on span "Nirmal Mandal" at bounding box center [51, 198] width 43 height 8
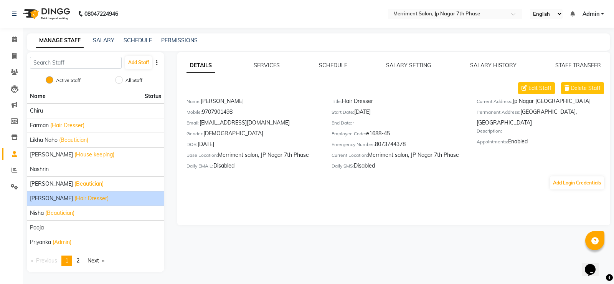
click at [331, 58] on div "DETAILS SERVICES SCHEDULE SALARY SETTING SALARY HISTORY STAFF TRANSFER Edit Sta…" at bounding box center [393, 138] width 433 height 173
click at [331, 66] on link "SCHEDULE" at bounding box center [333, 65] width 28 height 7
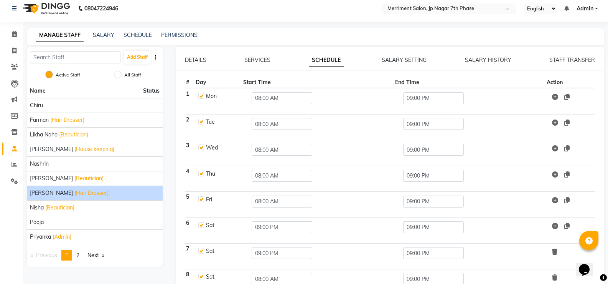
scroll to position [10, 0]
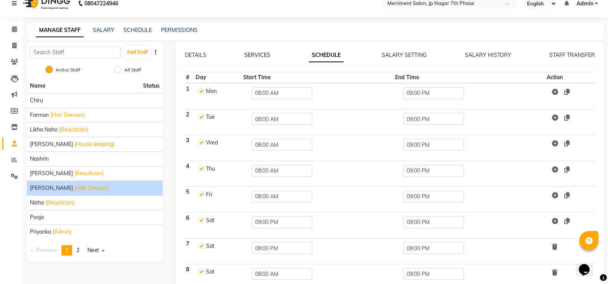
click at [254, 56] on link "SERVICES" at bounding box center [257, 54] width 26 height 7
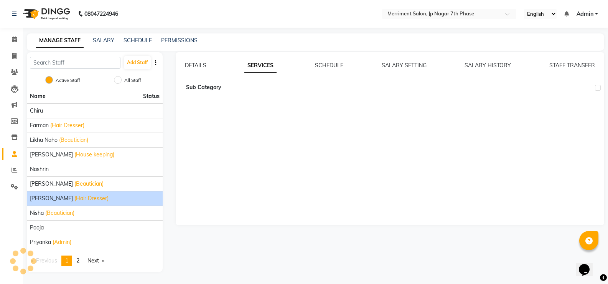
scroll to position [0, 0]
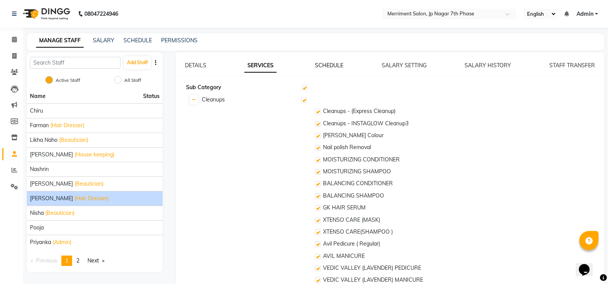
click at [321, 67] on link "SCHEDULE" at bounding box center [329, 65] width 28 height 7
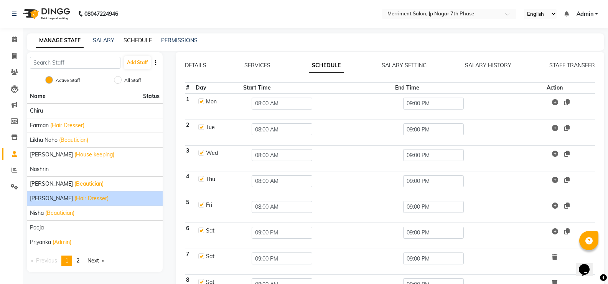
click at [134, 39] on link "SCHEDULE" at bounding box center [138, 40] width 28 height 7
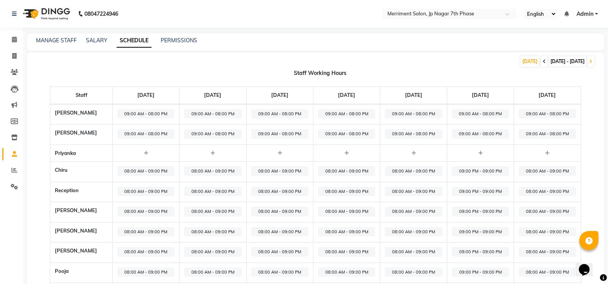
click at [543, 63] on icon at bounding box center [544, 61] width 3 height 5
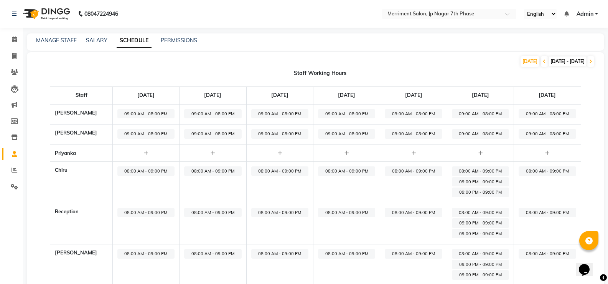
click at [551, 63] on span "25-08-2025 - 31-08-2025" at bounding box center [568, 61] width 38 height 10
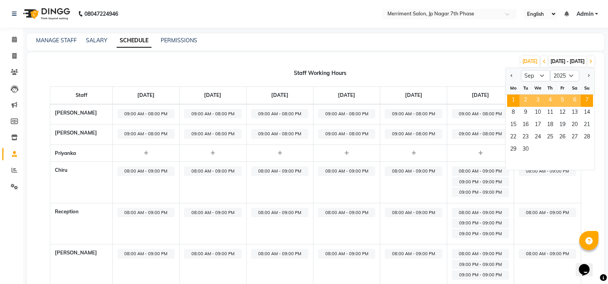
click at [461, 63] on div "TODAY 25-08-2025 - 31-08-2025 Jan Feb Mar Apr May Jun Jul Aug Sep Oct Nov Dec 2…" at bounding box center [311, 61] width 568 height 12
click at [463, 65] on div "TODAY 25-08-2025 - 31-08-2025 Jan Feb Mar Apr May Jun Jul Aug Sep Oct Nov Dec 2…" at bounding box center [311, 61] width 568 height 12
click at [510, 101] on span "1" at bounding box center [513, 100] width 12 height 12
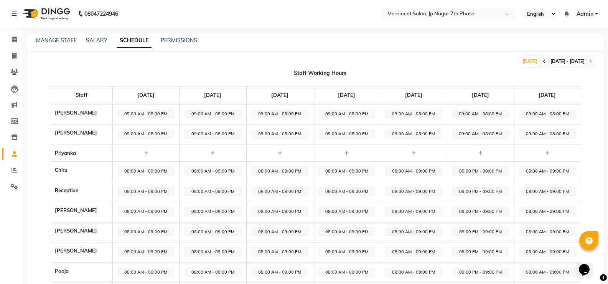
click at [541, 66] on span at bounding box center [544, 61] width 7 height 11
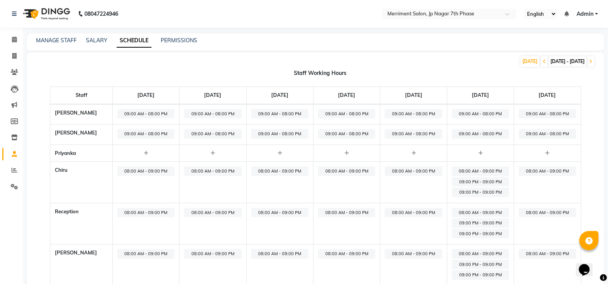
click at [549, 62] on span "25-08-2025 - 31-08-2025" at bounding box center [568, 61] width 38 height 10
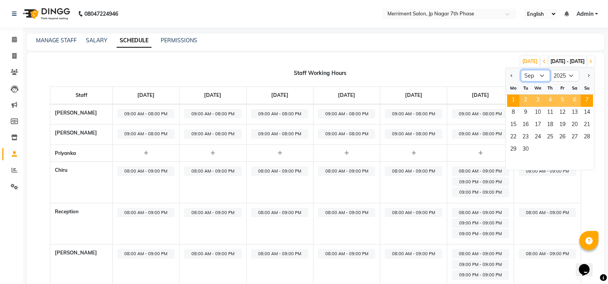
click at [534, 71] on select "Jan Feb Mar Apr May Jun Jul Aug Sep Oct Nov Dec" at bounding box center [535, 76] width 29 height 12
click at [521, 70] on select "Jan Feb Mar Apr May Jun Jul Aug Sep Oct Nov Dec" at bounding box center [535, 76] width 29 height 12
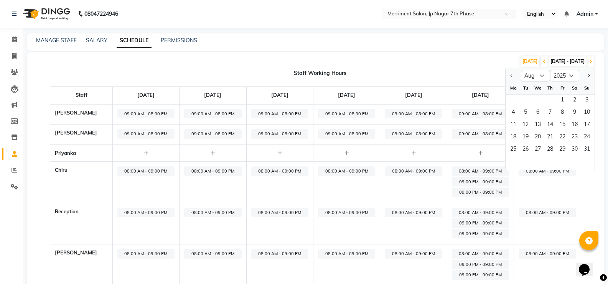
click at [420, 75] on div "Staff Working Hours" at bounding box center [320, 73] width 568 height 8
click at [540, 77] on select "Jan Feb Mar Apr May Jun Jul Aug Sep Oct Nov Dec" at bounding box center [535, 76] width 29 height 12
click at [521, 70] on select "Jan Feb Mar Apr May Jun Jul Aug Sep Oct Nov Dec" at bounding box center [535, 76] width 29 height 12
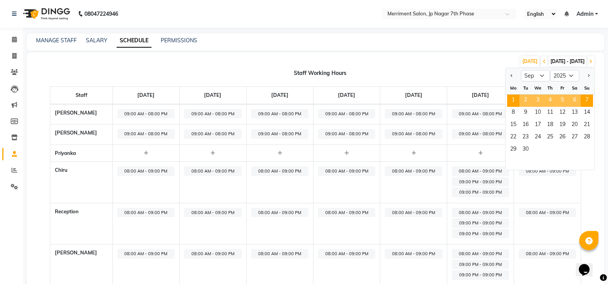
click at [513, 99] on span "1" at bounding box center [513, 100] width 12 height 12
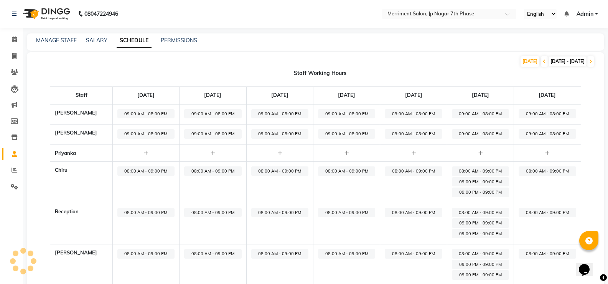
click at [550, 60] on span "25-08-2025 - 31-08-2025" at bounding box center [568, 61] width 38 height 10
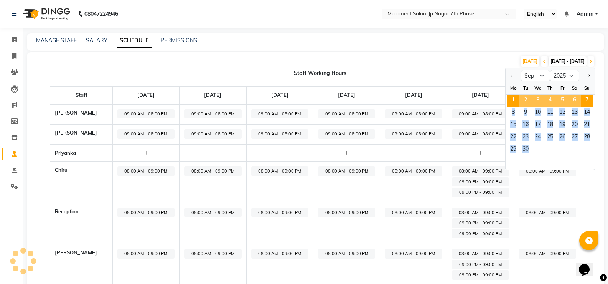
drag, startPoint x: 586, startPoint y: 99, endPoint x: 586, endPoint y: 144, distance: 45.7
click at [586, 144] on ngb-datepicker-month "Mo Tu We Th Fr Sa Su 1 2 3 4 5 6 7 8 9 10 11 12 13 14 15 16 17 18 19 20 21 22 2…" at bounding box center [550, 126] width 89 height 88
click at [585, 99] on span "7" at bounding box center [587, 100] width 12 height 12
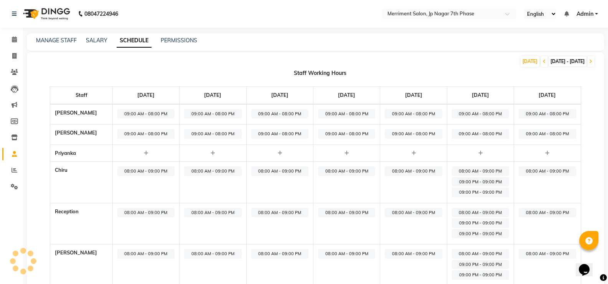
click at [549, 61] on span "25-08-2025 - 31-08-2025" at bounding box center [568, 61] width 38 height 10
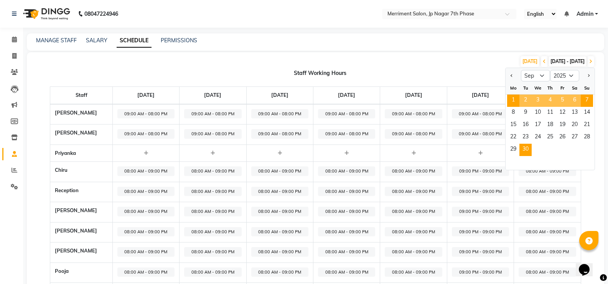
click at [528, 145] on span "30" at bounding box center [526, 150] width 12 height 12
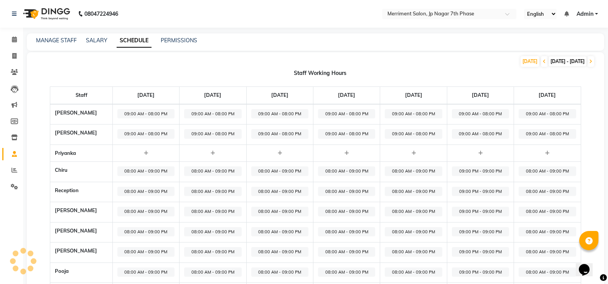
click at [549, 63] on span "01-09-2025 - 07-09-2025" at bounding box center [568, 61] width 38 height 10
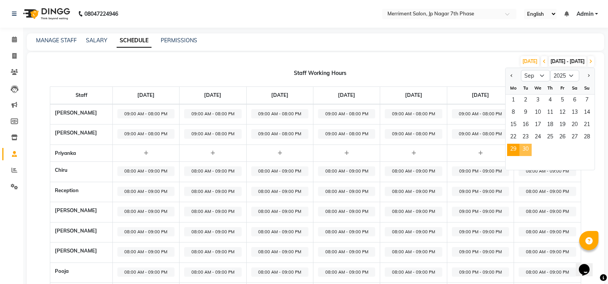
click at [516, 97] on span "1" at bounding box center [513, 100] width 12 height 12
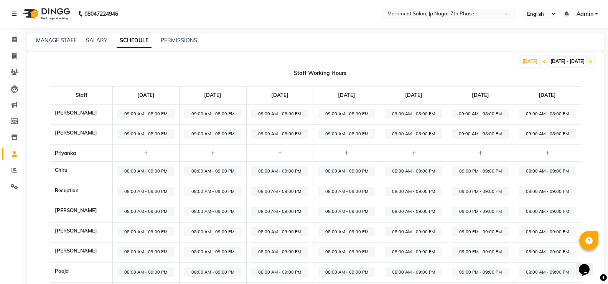
click at [552, 62] on span "01-09-2025 - 07-09-2025" at bounding box center [568, 61] width 38 height 10
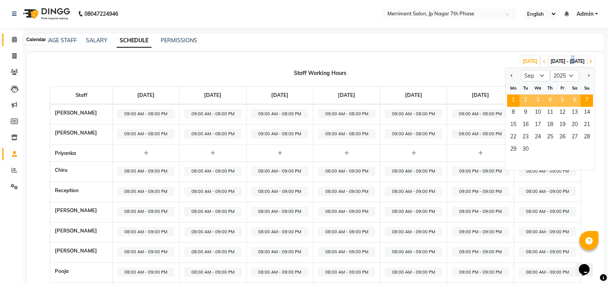
click at [15, 38] on icon at bounding box center [14, 39] width 5 height 6
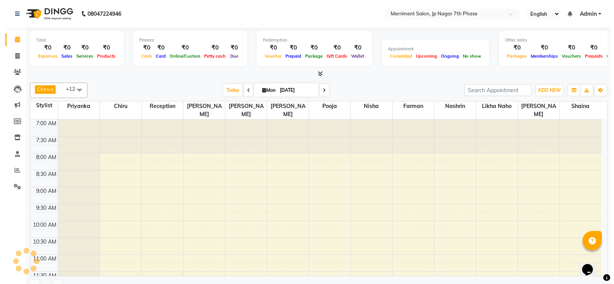
scroll to position [271, 0]
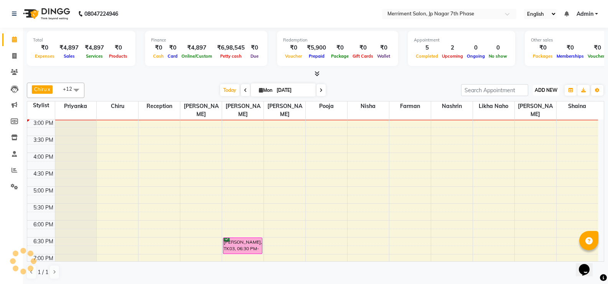
click at [544, 86] on button "ADD NEW Toggle Dropdown" at bounding box center [546, 90] width 26 height 11
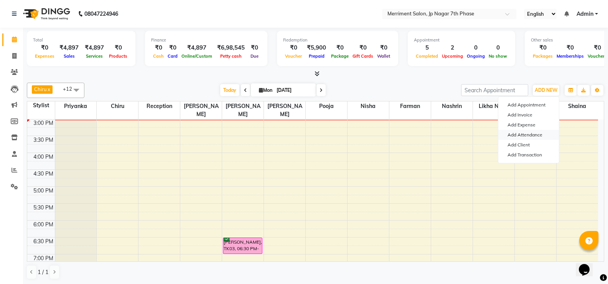
click at [526, 134] on link "Add Attendance" at bounding box center [529, 135] width 61 height 10
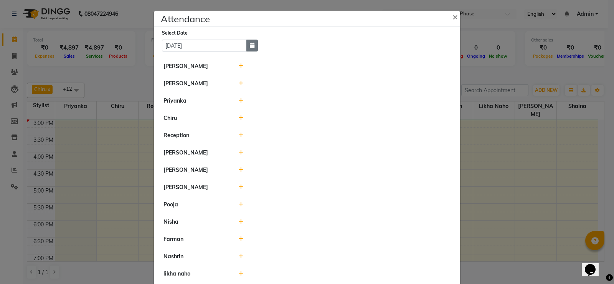
click at [253, 49] on button "button" at bounding box center [252, 46] width 12 height 12
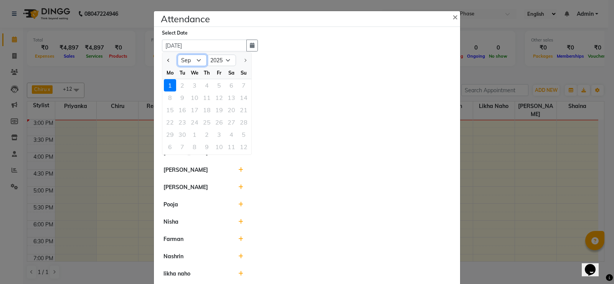
drag, startPoint x: 189, startPoint y: 61, endPoint x: 188, endPoint y: 64, distance: 3.9
click at [188, 61] on select "Jan Feb Mar Apr May Jun Jul Aug Sep" at bounding box center [192, 60] width 29 height 12
click at [178, 54] on select "Jan Feb Mar Apr May Jun Jul Aug Sep" at bounding box center [192, 60] width 29 height 12
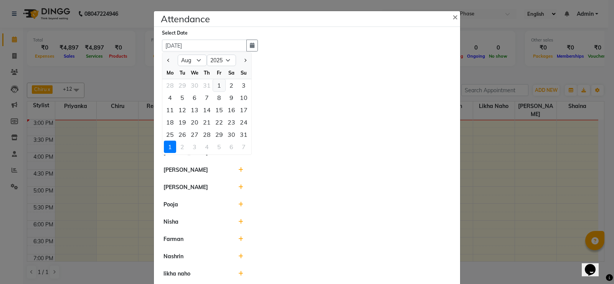
click at [215, 84] on div "1" at bounding box center [219, 85] width 12 height 12
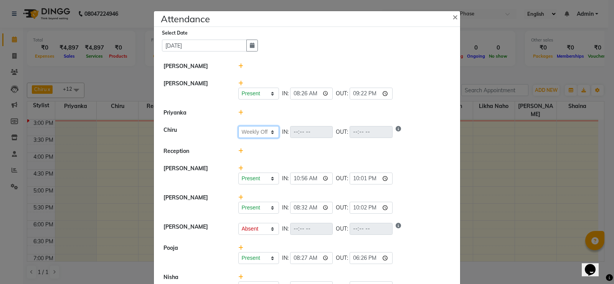
click at [262, 133] on select "Present Absent Late Half Day Weekly Off" at bounding box center [258, 132] width 41 height 12
click at [302, 156] on li "Reception" at bounding box center [307, 151] width 302 height 18
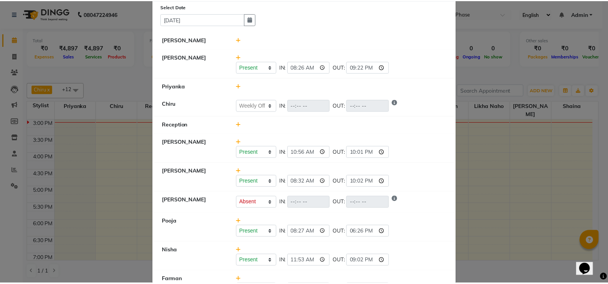
scroll to position [0, 0]
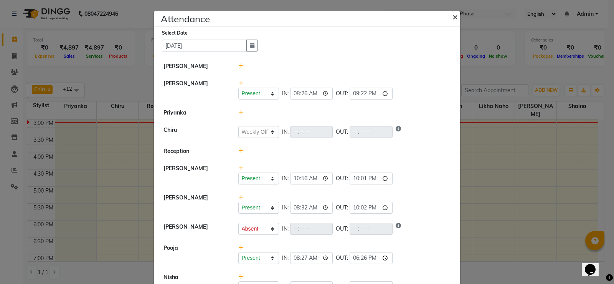
click at [454, 15] on span "×" at bounding box center [454, 17] width 5 height 12
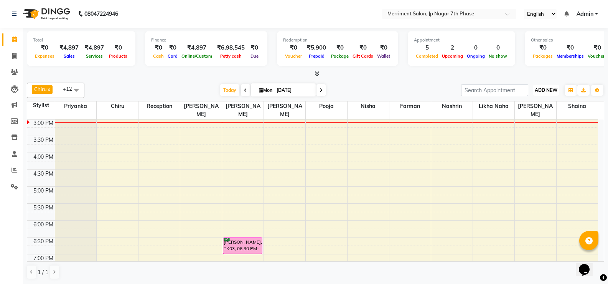
click at [552, 89] on span "ADD NEW" at bounding box center [546, 90] width 23 height 6
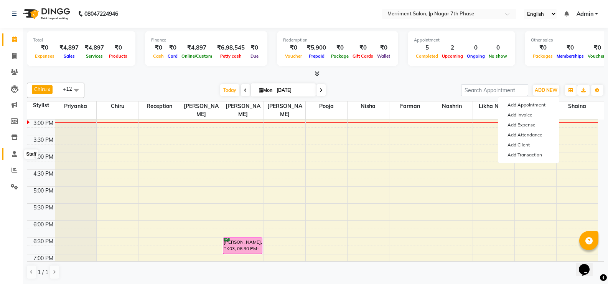
click at [14, 155] on icon at bounding box center [14, 154] width 5 height 6
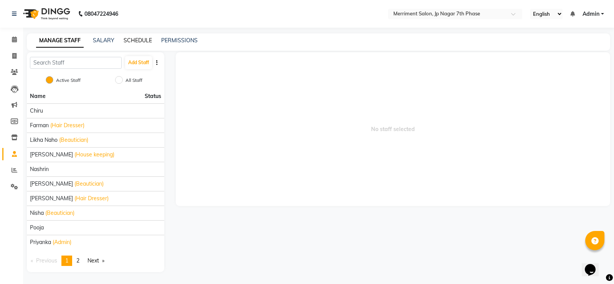
click at [133, 42] on link "SCHEDULE" at bounding box center [138, 40] width 28 height 7
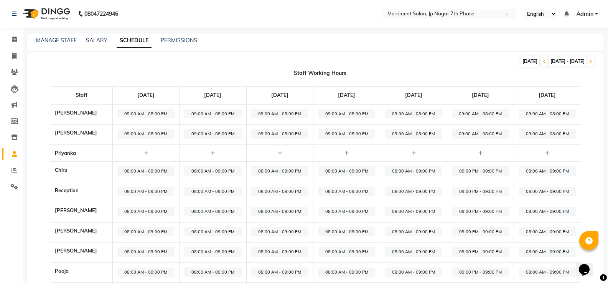
click at [521, 61] on div "TODAY" at bounding box center [530, 61] width 19 height 11
click at [543, 60] on icon at bounding box center [544, 61] width 3 height 5
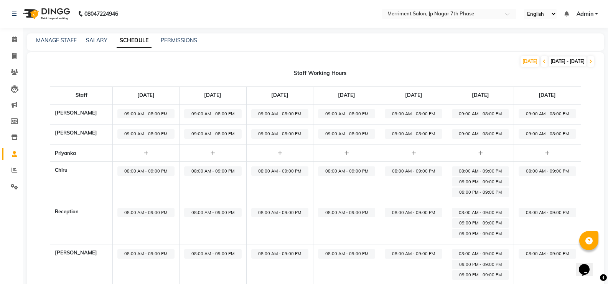
click at [561, 59] on span "25-08-2025 - 31-08-2025" at bounding box center [568, 61] width 38 height 10
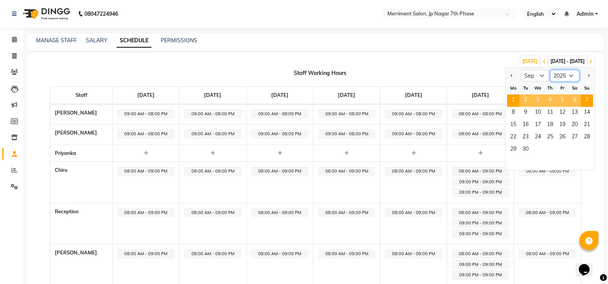
click at [562, 73] on select "2015 2016 2017 2018 2019 2020 2021 2022 2023 2024 2025 2026 2027 2028 2029 2030…" at bounding box center [564, 76] width 29 height 12
click at [529, 71] on select "Jan Feb Mar Apr May Jun Jul Aug Sep Oct Nov Dec" at bounding box center [535, 76] width 29 height 12
click at [521, 70] on select "Jan Feb Mar Apr May Jun Jul Aug Sep Oct Nov Dec" at bounding box center [535, 76] width 29 height 12
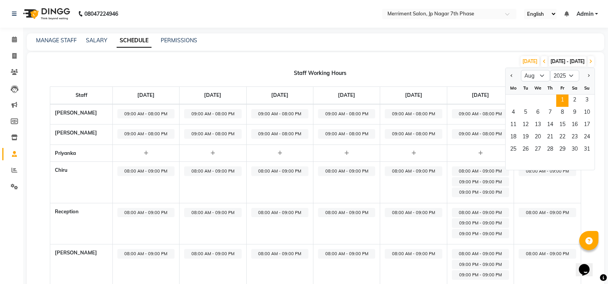
click at [565, 99] on span "1" at bounding box center [562, 100] width 12 height 12
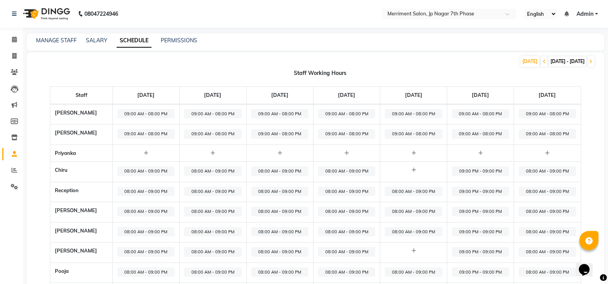
click at [549, 63] on span "28-07-2025 - 03-08-2025" at bounding box center [568, 61] width 38 height 10
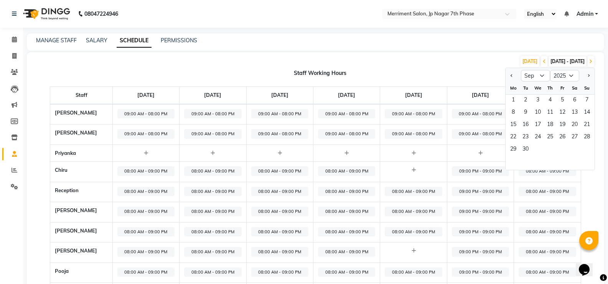
click at [455, 65] on div "TODAY 28-07-2025 - 03-08-2025 Jan Feb Mar Apr May Jun Jul Aug Sep Oct Nov Dec 2…" at bounding box center [311, 61] width 568 height 12
click at [589, 101] on span "7" at bounding box center [587, 100] width 12 height 12
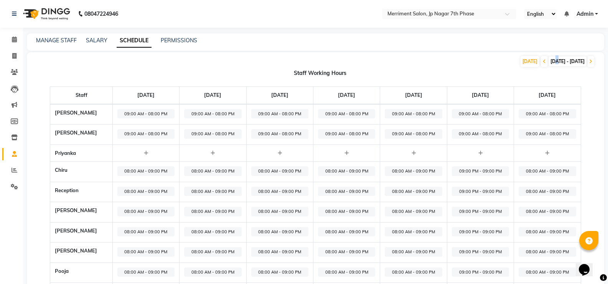
click at [549, 60] on span "01-09-2025 - 07-09-2025" at bounding box center [568, 61] width 38 height 10
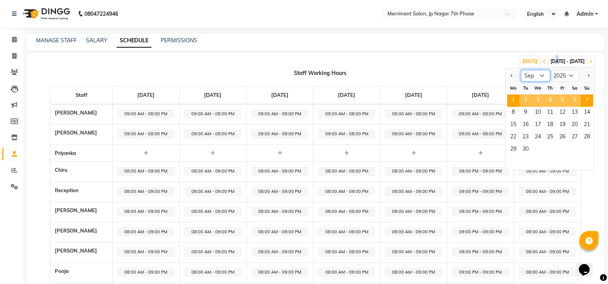
click at [530, 75] on select "Jan Feb Mar Apr May Jun Jul Aug Sep Oct Nov Dec" at bounding box center [535, 76] width 29 height 12
click at [521, 70] on select "Jan Feb Mar Apr May Jun Jul Aug Sep Oct Nov Dec" at bounding box center [535, 76] width 29 height 12
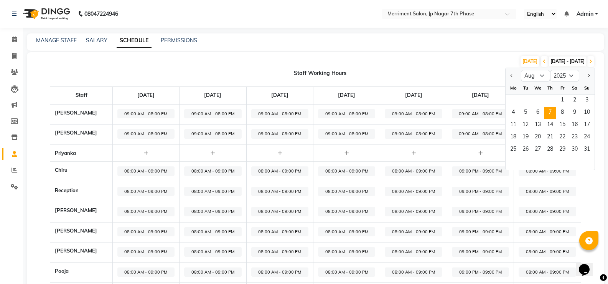
click at [548, 113] on span "7" at bounding box center [550, 113] width 12 height 12
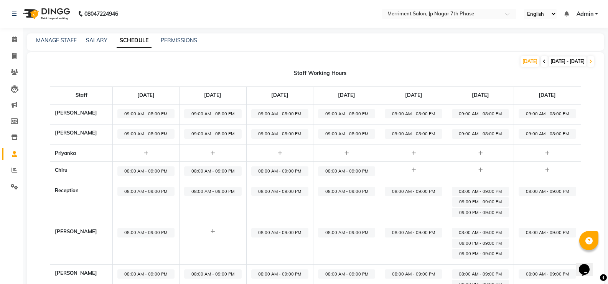
click at [541, 63] on span at bounding box center [544, 61] width 7 height 11
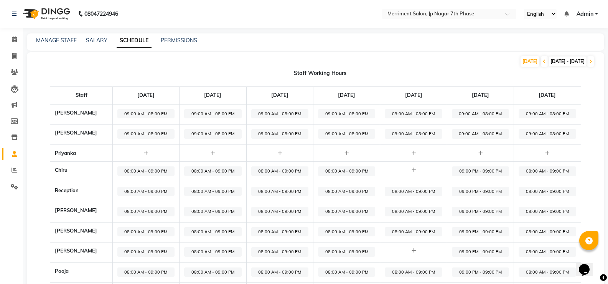
click at [550, 63] on span "28-07-2025 - 03-08-2025" at bounding box center [568, 61] width 38 height 10
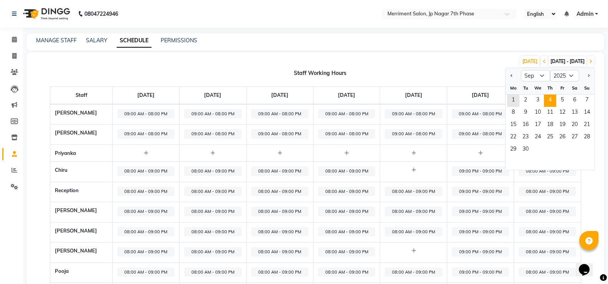
click at [550, 101] on span "4" at bounding box center [550, 100] width 12 height 12
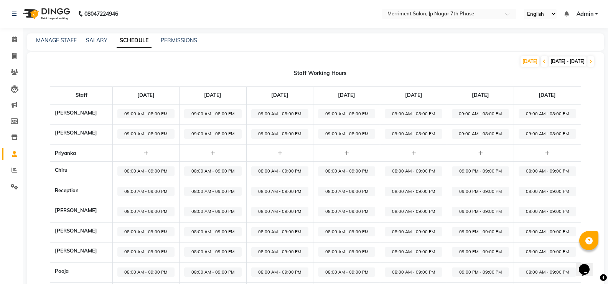
click at [549, 59] on span "01-09-2025 - 07-09-2025" at bounding box center [568, 61] width 38 height 10
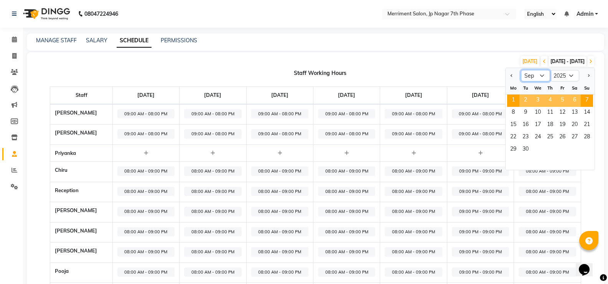
click at [538, 78] on select "Jan Feb Mar Apr May Jun Jul Aug Sep Oct Nov Dec" at bounding box center [535, 76] width 29 height 12
click at [521, 70] on select "Jan Feb Mar Apr May Jun Jul Aug Sep Oct Nov Dec" at bounding box center [535, 76] width 29 height 12
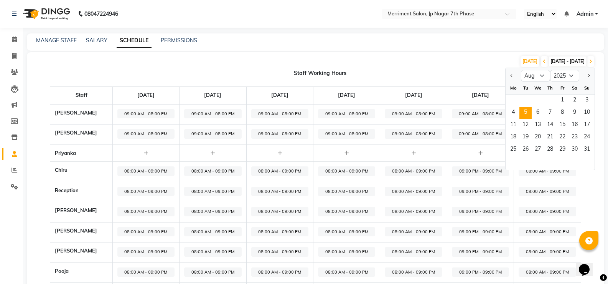
click at [523, 114] on span "5" at bounding box center [526, 113] width 12 height 12
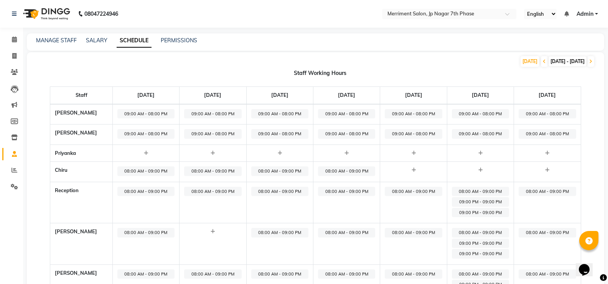
scroll to position [379, 0]
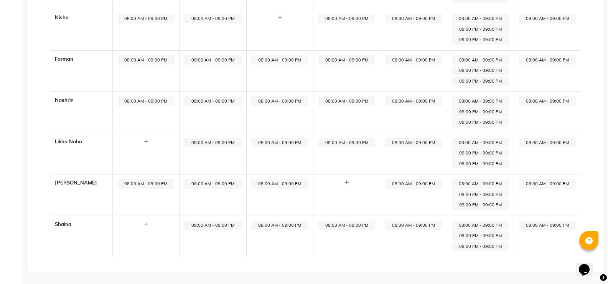
click at [144, 223] on icon at bounding box center [146, 223] width 4 height 5
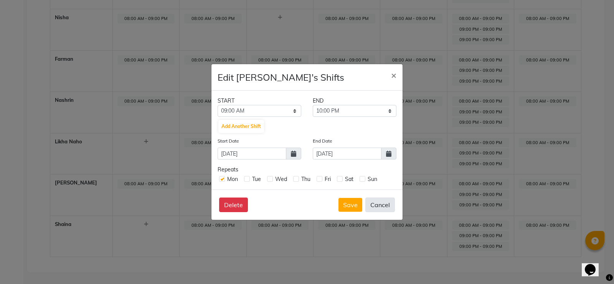
click at [387, 205] on button "Cancel" at bounding box center [380, 204] width 30 height 15
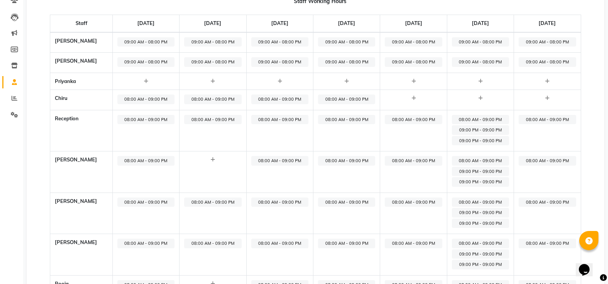
scroll to position [0, 0]
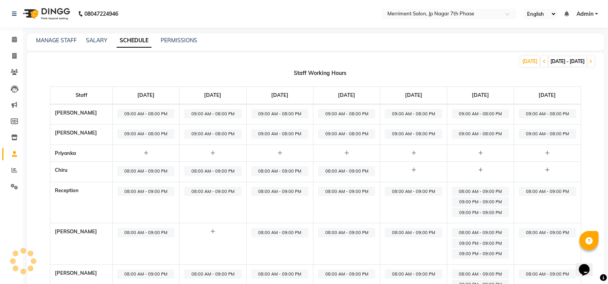
click at [549, 60] on span "04-08-2025 - 10-08-2025" at bounding box center [568, 61] width 38 height 10
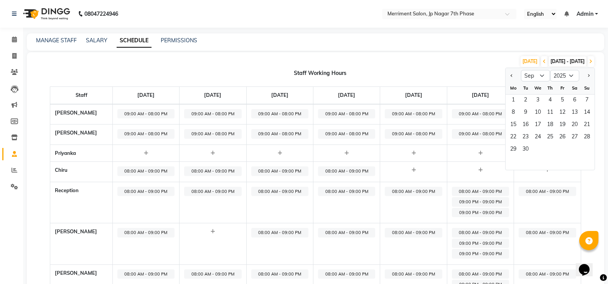
click at [468, 65] on div "TODAY 04-08-2025 - 10-08-2025 Jan Feb Mar Apr May Jun Jul Aug Sep Oct Nov Dec 2…" at bounding box center [311, 61] width 568 height 12
click at [144, 134] on span "09:00 AM - 08:00 PM" at bounding box center [145, 134] width 57 height 10
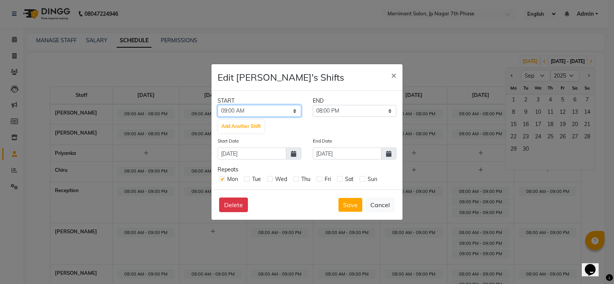
click at [277, 109] on select "12:00 AM 12:15 AM 12:30 AM 12:45 AM 01:00 AM 01:15 AM 01:30 AM 01:45 AM 02:00 A…" at bounding box center [260, 111] width 84 height 12
click at [218, 105] on select "12:00 AM 12:15 AM 12:30 AM 12:45 AM 01:00 AM 01:15 AM 01:30 AM 01:45 AM 02:00 A…" at bounding box center [260, 111] width 84 height 12
click at [349, 108] on select "08:15 AM 08:30 AM 08:45 AM 09:00 AM 09:15 AM 09:30 AM 09:45 AM 10:00 AM 10:15 A…" at bounding box center [355, 111] width 84 height 12
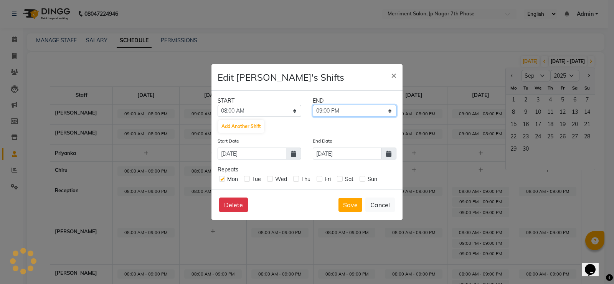
click at [313, 105] on select "08:15 AM 08:30 AM 08:45 AM 09:00 AM 09:15 AM 09:30 AM 09:45 AM 10:00 AM 10:15 A…" at bounding box center [355, 111] width 84 height 12
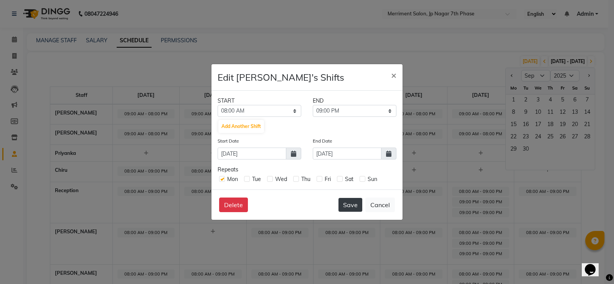
click at [352, 207] on button "Save" at bounding box center [350, 205] width 24 height 14
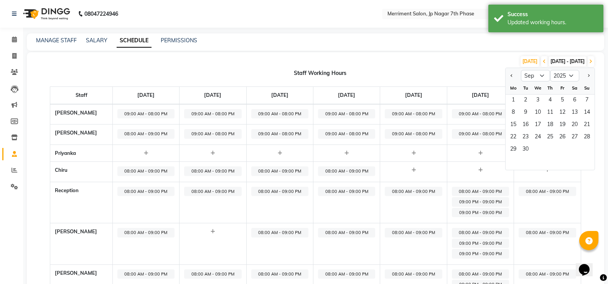
click at [134, 173] on span "08:00 AM - 09:00 PM" at bounding box center [145, 171] width 57 height 10
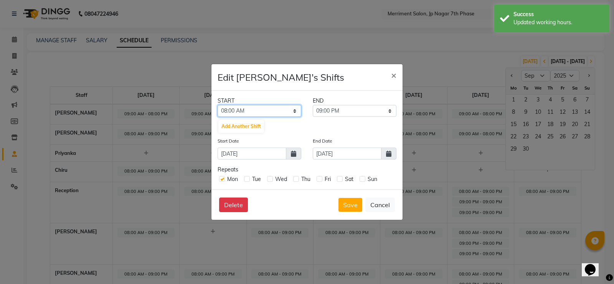
click at [256, 109] on select "12:00 AM 12:15 AM 12:30 AM 12:45 AM 01:00 AM 01:15 AM 01:30 AM 01:45 AM 02:00 A…" at bounding box center [260, 111] width 84 height 12
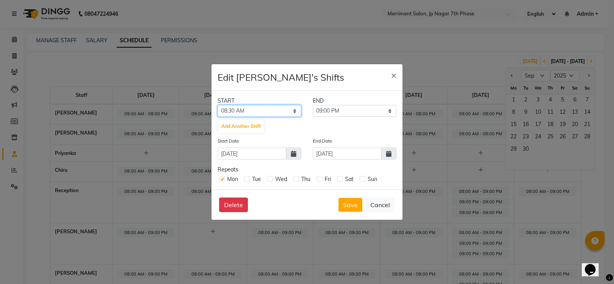
click at [218, 105] on select "12:00 AM 12:15 AM 12:30 AM 12:45 AM 01:00 AM 01:15 AM 01:30 AM 01:45 AM 02:00 A…" at bounding box center [260, 111] width 84 height 12
click at [351, 110] on select "08:45 AM 09:00 AM 09:15 AM 09:30 AM 09:45 AM 10:00 AM 10:15 AM 10:30 AM 10:45 A…" at bounding box center [355, 111] width 84 height 12
click at [313, 105] on select "08:45 AM 09:00 AM 09:15 AM 09:30 AM 09:45 AM 10:00 AM 10:15 AM 10:30 AM 10:45 A…" at bounding box center [355, 111] width 84 height 12
click at [350, 208] on button "Save" at bounding box center [350, 205] width 24 height 14
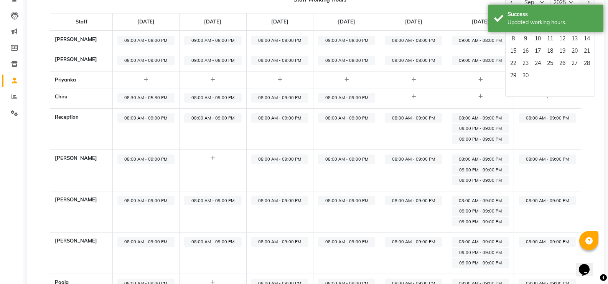
scroll to position [77, 0]
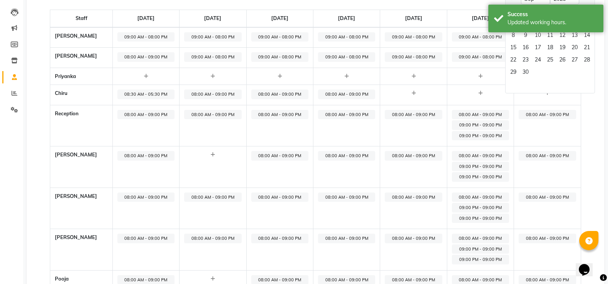
click at [148, 162] on td "08:00 AM - 09:00 PM" at bounding box center [145, 166] width 67 height 41
click at [139, 157] on span "08:00 AM - 09:00 PM" at bounding box center [145, 156] width 57 height 10
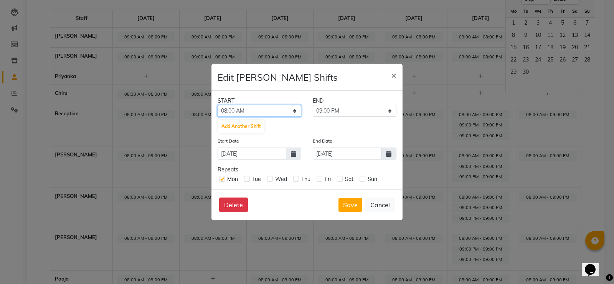
click at [270, 110] on select "12:00 AM 12:15 AM 12:30 AM 12:45 AM 01:00 AM 01:15 AM 01:30 AM 01:45 AM 02:00 A…" at bounding box center [260, 111] width 84 height 12
click at [218, 105] on select "12:00 AM 12:15 AM 12:30 AM 12:45 AM 01:00 AM 01:15 AM 01:30 AM 01:45 AM 02:00 A…" at bounding box center [260, 111] width 84 height 12
click at [362, 108] on select "12:15 PM 12:30 PM 12:45 PM 01:00 PM 01:15 PM 01:30 PM 01:45 PM 02:00 PM 02:15 P…" at bounding box center [355, 111] width 84 height 12
click at [276, 211] on div "Delete Save Cancel" at bounding box center [306, 204] width 191 height 30
click at [349, 202] on button "Save" at bounding box center [350, 205] width 24 height 14
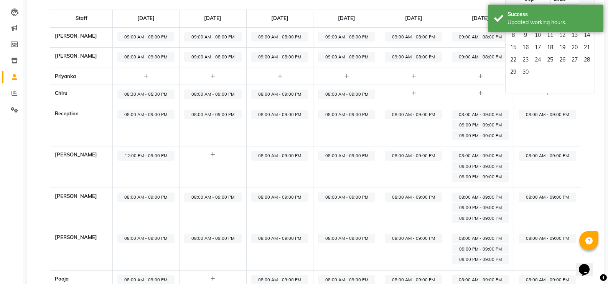
click at [139, 200] on span "08:00 AM - 09:00 PM" at bounding box center [145, 197] width 57 height 10
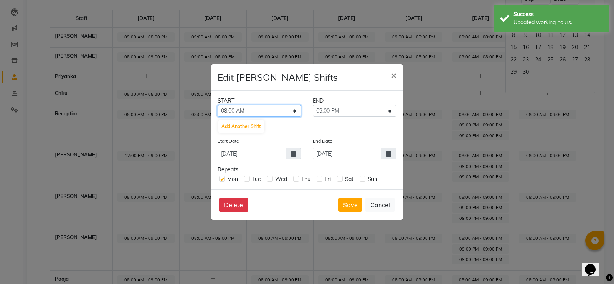
click at [283, 109] on select "12:00 AM 12:15 AM 12:30 AM 12:45 AM 01:00 AM 01:15 AM 01:30 AM 01:45 AM 02:00 A…" at bounding box center [260, 111] width 84 height 12
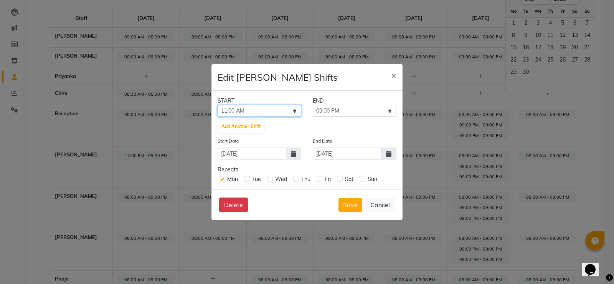
click at [218, 105] on select "12:00 AM 12:15 AM 12:30 AM 12:45 AM 01:00 AM 01:15 AM 01:30 AM 01:45 AM 02:00 A…" at bounding box center [260, 111] width 84 height 12
click at [343, 113] on select "11:15 AM 11:30 AM 11:45 AM 12:00 PM 12:15 PM 12:30 PM 12:45 PM 01:00 PM 01:15 P…" at bounding box center [355, 111] width 84 height 12
click at [313, 105] on select "11:15 AM 11:30 AM 11:45 AM 12:00 PM 12:15 PM 12:30 PM 12:45 PM 01:00 PM 01:15 P…" at bounding box center [355, 111] width 84 height 12
click at [348, 214] on div "Delete Save Cancel" at bounding box center [306, 204] width 191 height 30
click at [348, 208] on button "Save" at bounding box center [350, 205] width 24 height 14
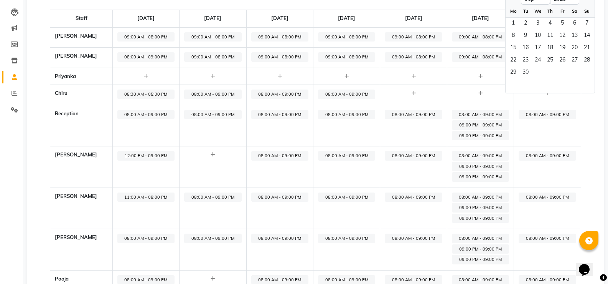
scroll to position [0, 0]
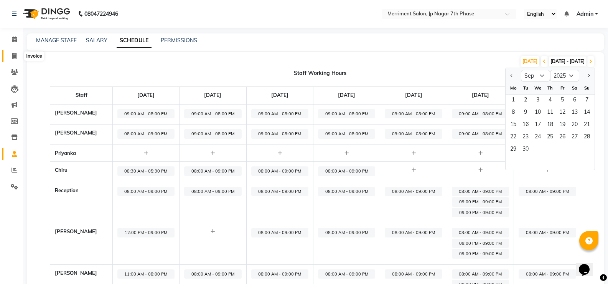
click at [17, 58] on span at bounding box center [14, 56] width 13 height 9
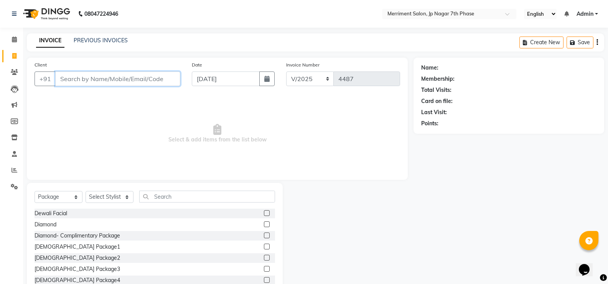
click at [82, 84] on input "Client" at bounding box center [117, 78] width 125 height 15
paste input "9886732952"
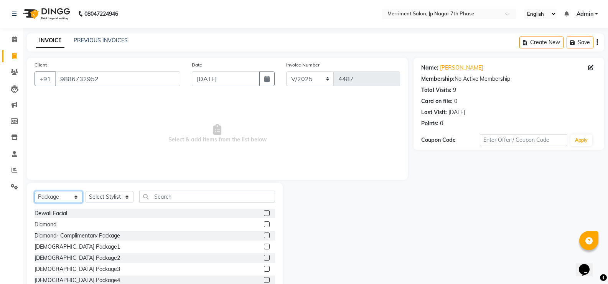
click at [66, 195] on select "Select Service Product Membership Package Voucher Prepaid Gift Card" at bounding box center [59, 197] width 48 height 12
click at [35, 191] on select "Select Service Product Membership Package Voucher Prepaid Gift Card" at bounding box center [59, 197] width 48 height 12
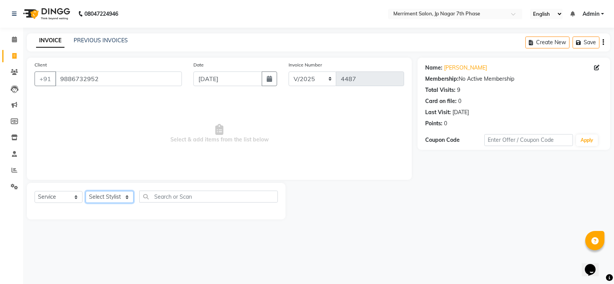
click at [111, 193] on select "Select Stylist Chiru Farman likha naho Nalina Nashrin naynika rai Nirmal Mandal…" at bounding box center [110, 197] width 48 height 12
click at [86, 191] on select "Select Stylist Chiru Farman likha naho Nalina Nashrin naynika rai Nirmal Mandal…" at bounding box center [110, 197] width 48 height 12
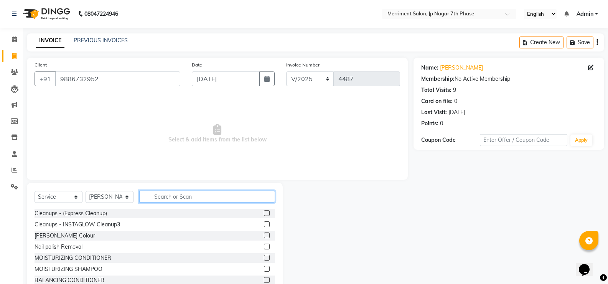
click at [162, 198] on input "text" at bounding box center [207, 196] width 136 height 12
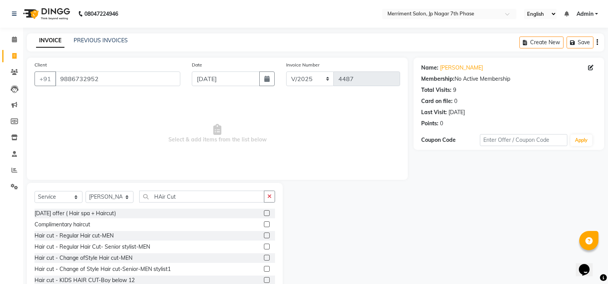
click at [264, 250] on div at bounding box center [266, 247] width 5 height 8
click at [264, 247] on label at bounding box center [267, 246] width 6 height 6
click at [264, 247] on input "checkbox" at bounding box center [266, 246] width 5 height 5
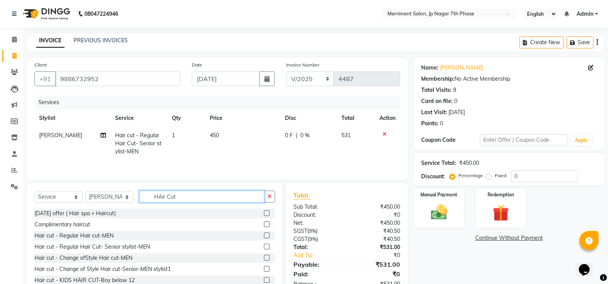
click at [223, 198] on input "HAir Cut" at bounding box center [201, 196] width 125 height 12
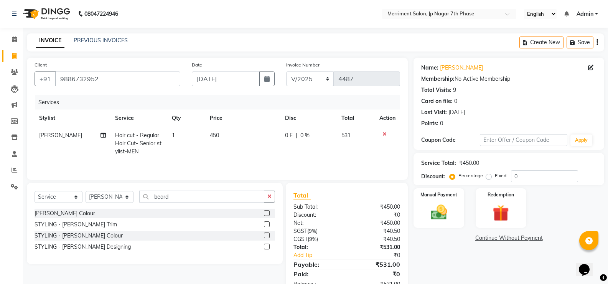
click at [267, 225] on label at bounding box center [267, 224] width 6 height 6
click at [267, 225] on input "checkbox" at bounding box center [266, 224] width 5 height 5
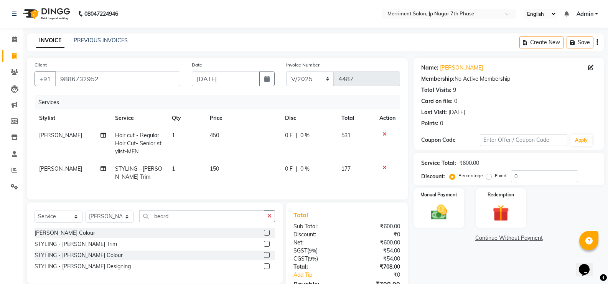
scroll to position [49, 0]
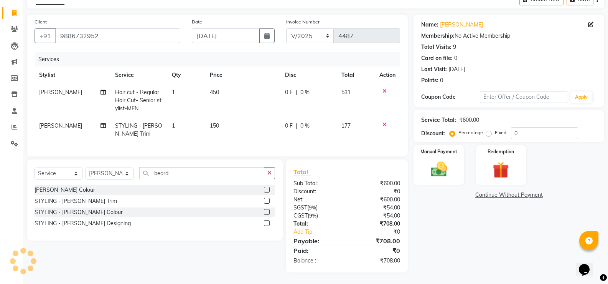
click at [384, 88] on icon at bounding box center [385, 90] width 4 height 5
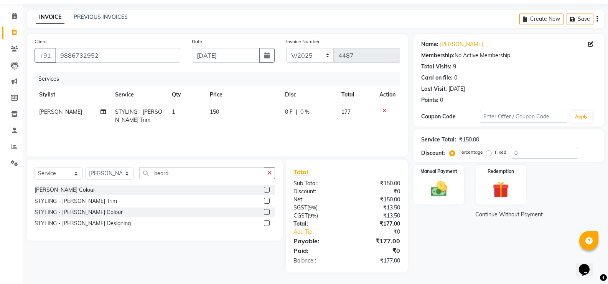
scroll to position [23, 0]
click at [185, 174] on input "beard" at bounding box center [201, 173] width 125 height 12
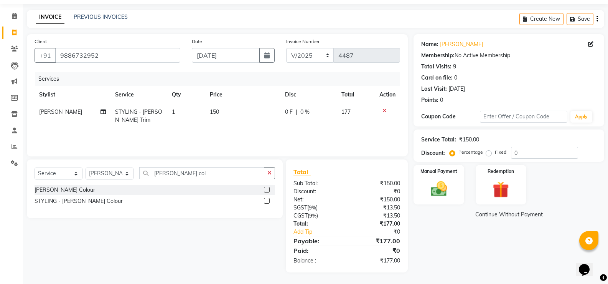
click at [268, 201] on label at bounding box center [267, 201] width 6 height 6
click at [268, 201] on input "checkbox" at bounding box center [266, 200] width 5 height 5
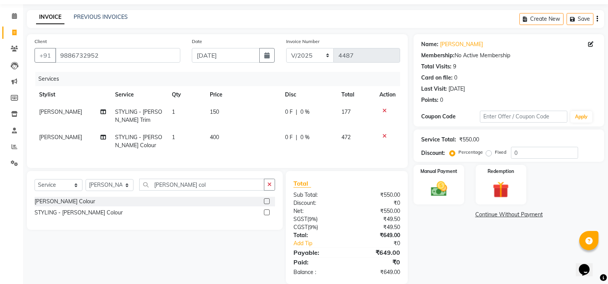
scroll to position [41, 0]
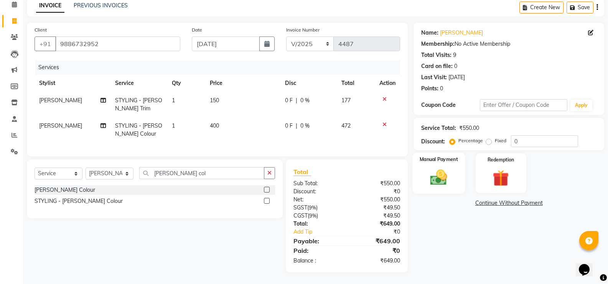
click at [441, 168] on img at bounding box center [438, 177] width 27 height 20
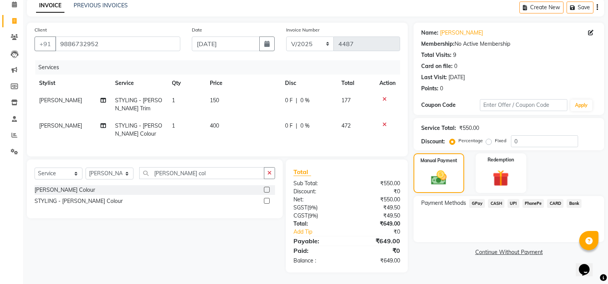
click at [517, 199] on span "UPI" at bounding box center [514, 203] width 12 height 9
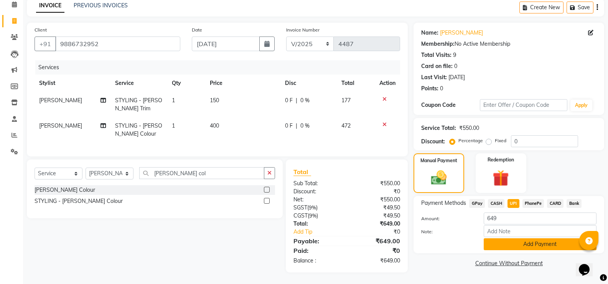
click at [538, 243] on button "Add Payment" at bounding box center [540, 244] width 113 height 12
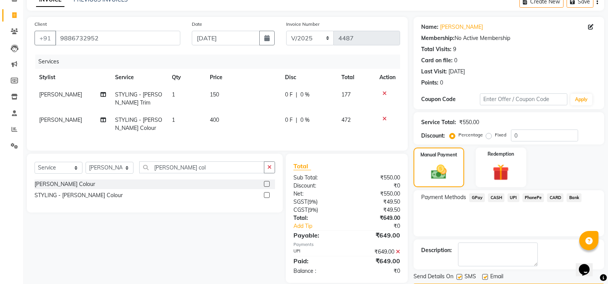
scroll to position [64, 0]
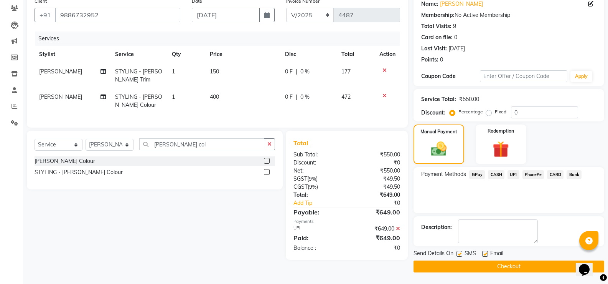
click at [525, 267] on button "Checkout" at bounding box center [509, 266] width 191 height 12
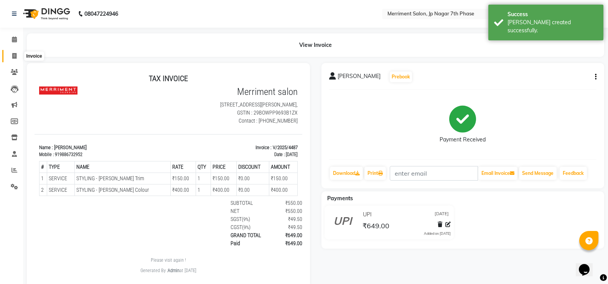
click at [10, 52] on span at bounding box center [14, 56] width 13 height 9
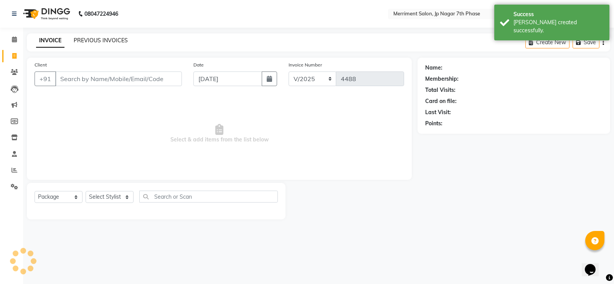
click at [119, 43] on link "PREVIOUS INVOICES" at bounding box center [101, 40] width 54 height 7
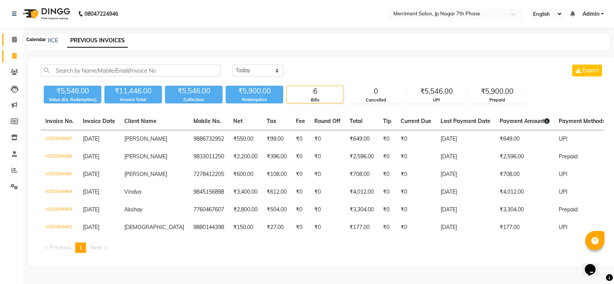
click at [17, 42] on span at bounding box center [14, 39] width 13 height 9
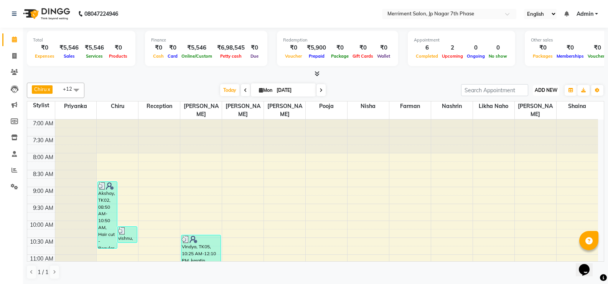
click at [543, 92] on span "ADD NEW" at bounding box center [546, 90] width 23 height 6
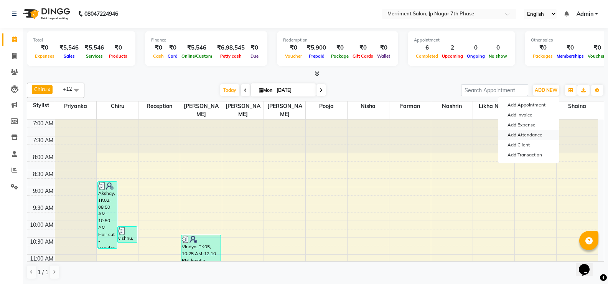
click at [529, 133] on link "Add Attendance" at bounding box center [529, 135] width 61 height 10
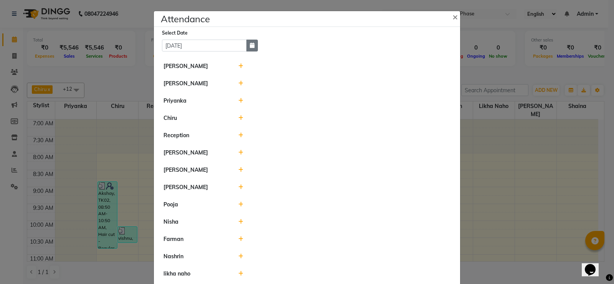
click at [253, 49] on button "button" at bounding box center [252, 46] width 12 height 12
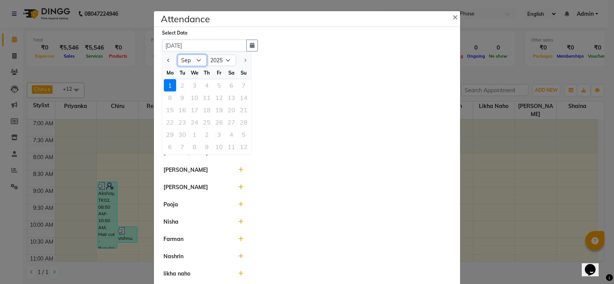
click at [201, 60] on select "Jan Feb Mar Apr May Jun Jul Aug Sep" at bounding box center [192, 60] width 29 height 12
click at [178, 54] on select "Jan Feb Mar Apr May Jun Jul Aug Sep" at bounding box center [192, 60] width 29 height 12
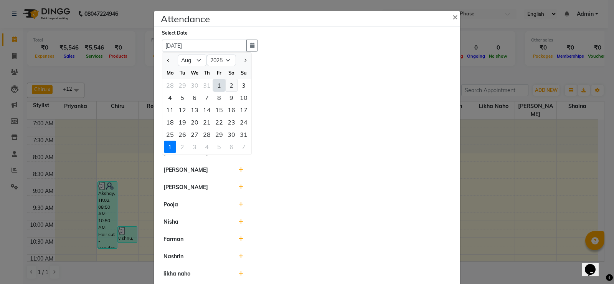
click at [226, 83] on div "2" at bounding box center [231, 85] width 12 height 12
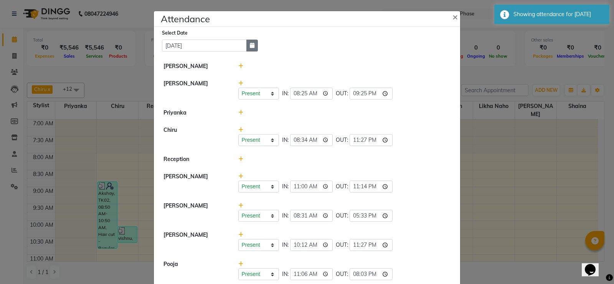
click at [251, 44] on icon "button" at bounding box center [252, 45] width 5 height 5
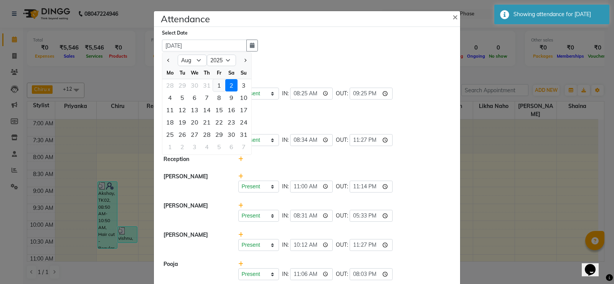
click at [216, 84] on div "1" at bounding box center [219, 85] width 12 height 12
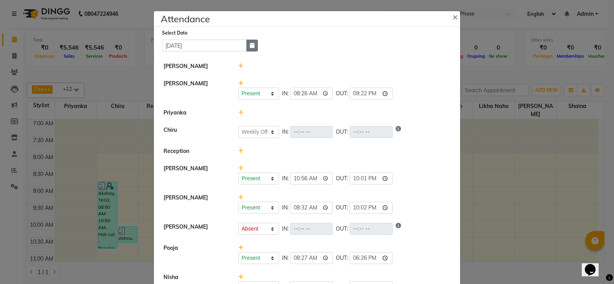
click at [250, 43] on icon "button" at bounding box center [252, 45] width 5 height 5
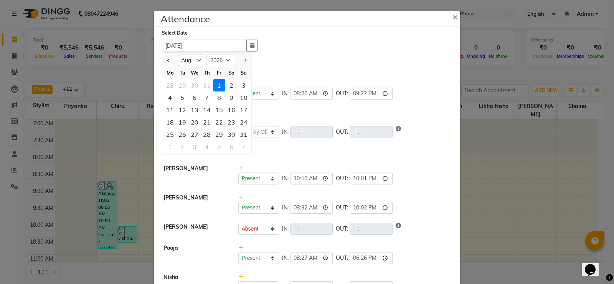
click at [230, 83] on div "2" at bounding box center [231, 85] width 12 height 12
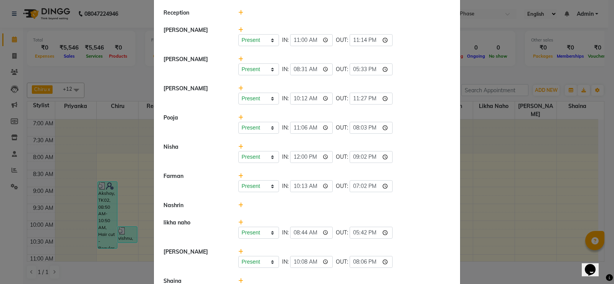
scroll to position [154, 0]
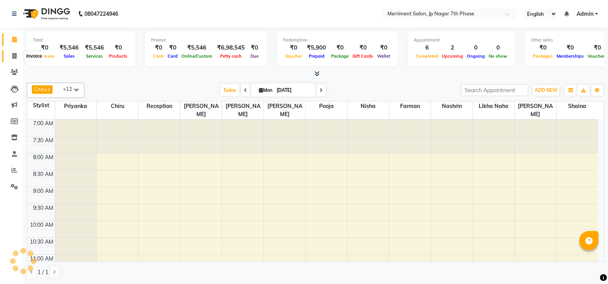
click at [12, 54] on icon at bounding box center [14, 56] width 4 height 6
select select "service"
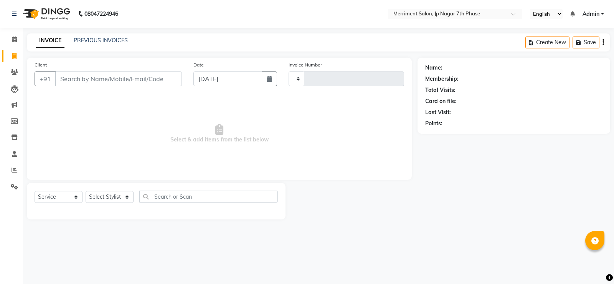
type input "4488"
select select "4110"
click at [118, 39] on link "PREVIOUS INVOICES" at bounding box center [101, 40] width 54 height 7
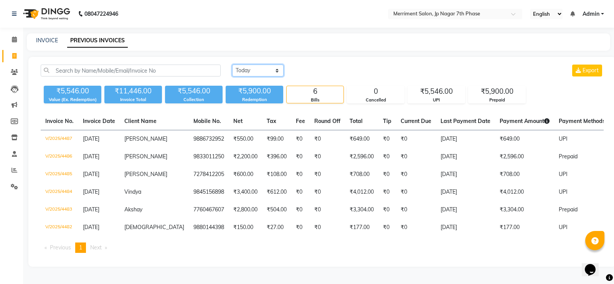
drag, startPoint x: 257, startPoint y: 70, endPoint x: 250, endPoint y: 71, distance: 6.6
click at [257, 70] on select "[DATE] [DATE] Custom Range" at bounding box center [257, 70] width 51 height 12
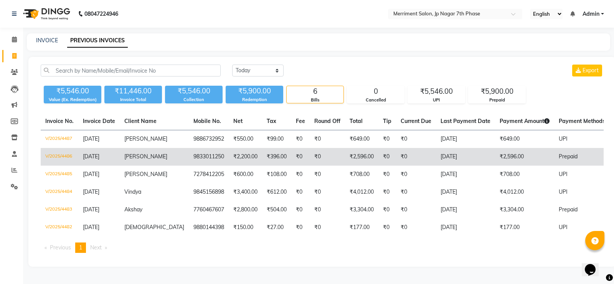
click at [189, 152] on td "9833011250" at bounding box center [209, 157] width 40 height 18
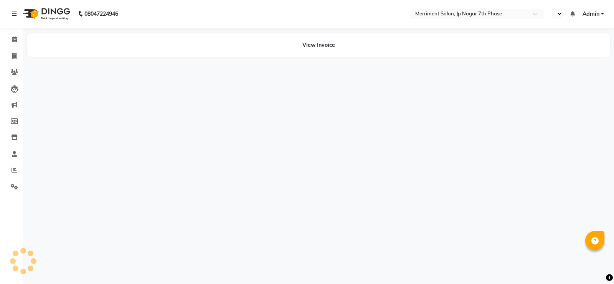
select select "en"
